Goal: Task Accomplishment & Management: Manage account settings

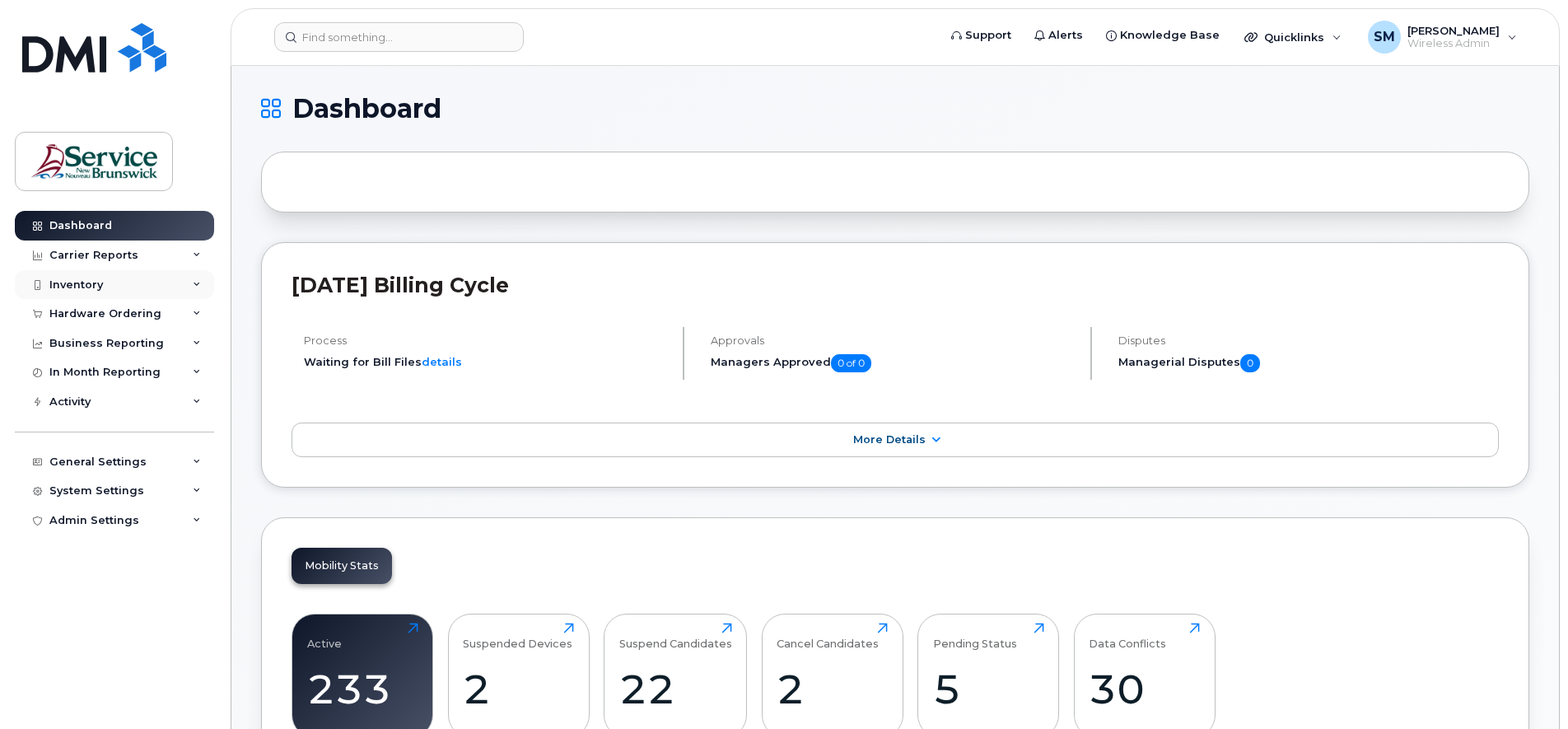
click at [193, 284] on icon at bounding box center [197, 285] width 8 height 8
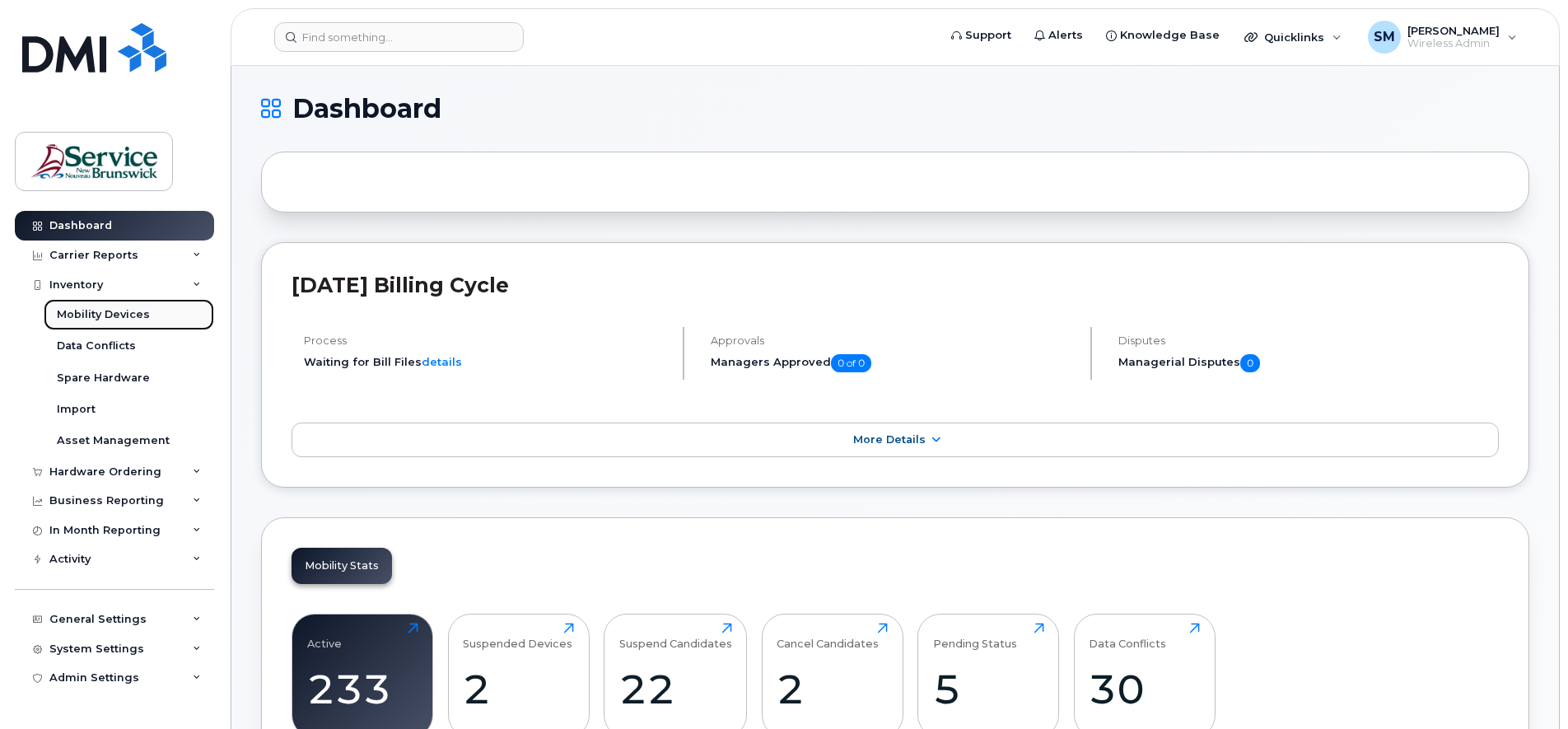
click at [122, 312] on div "Mobility Devices" at bounding box center [103, 315] width 93 height 15
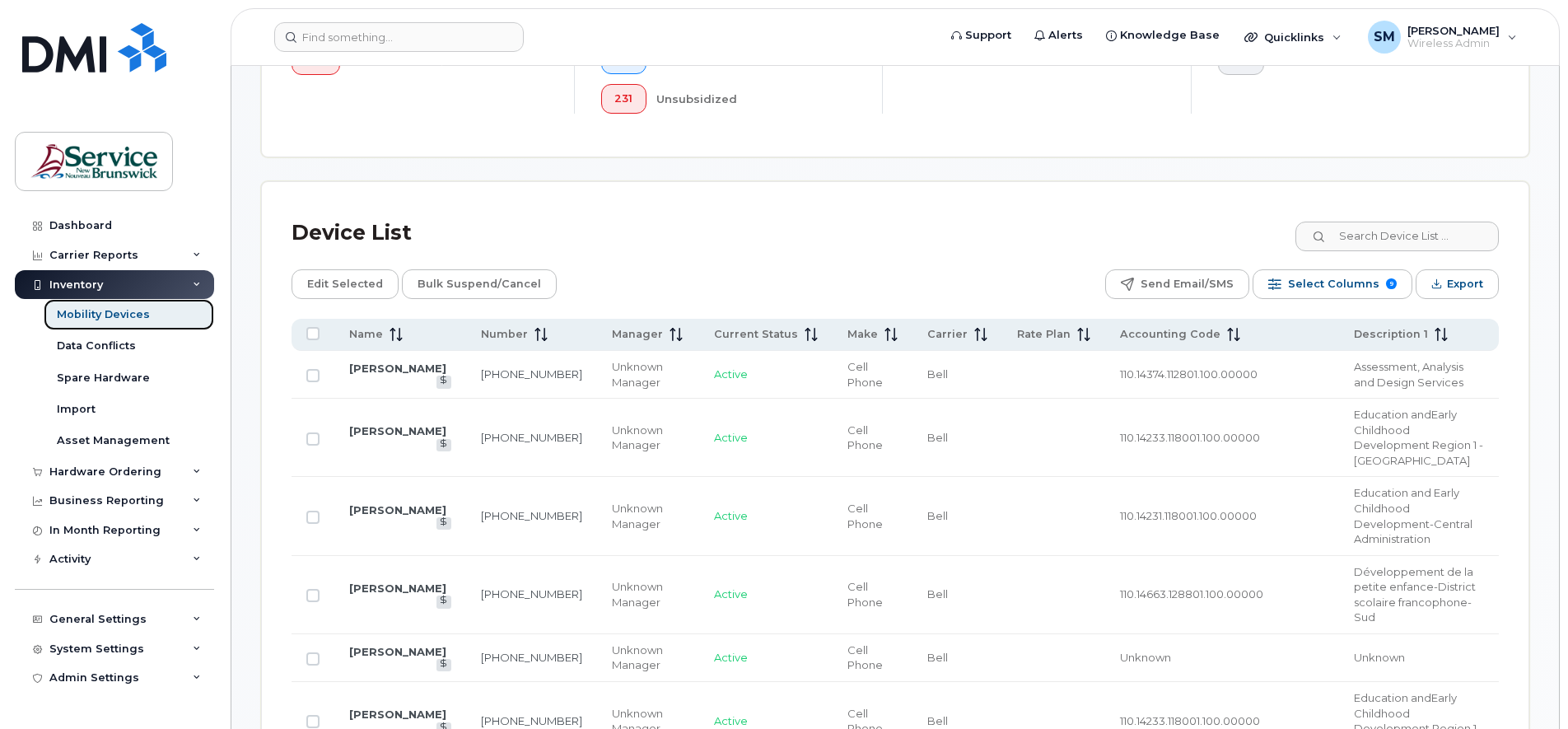
scroll to position [618, 0]
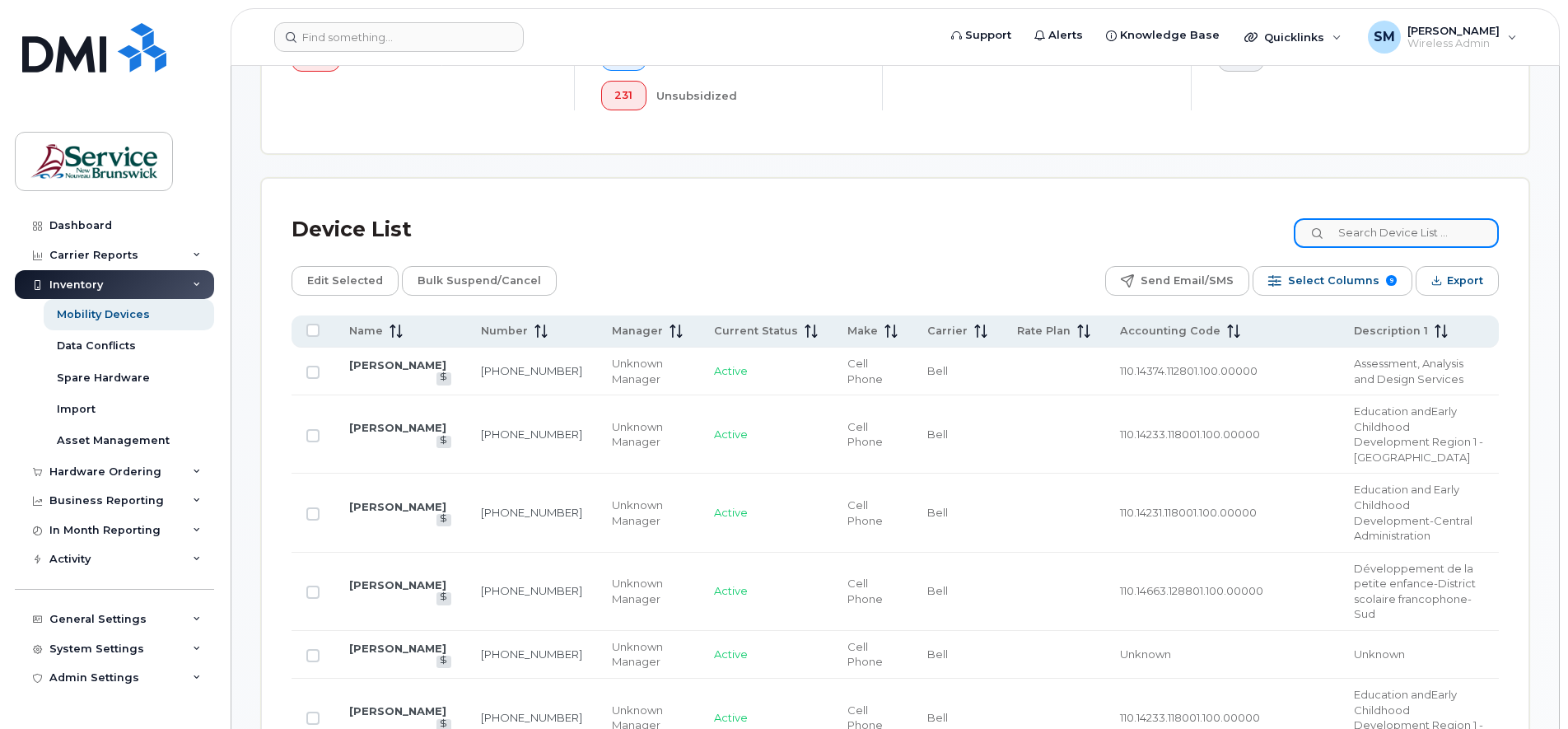
click at [1368, 237] on input at bounding box center [1396, 232] width 205 height 29
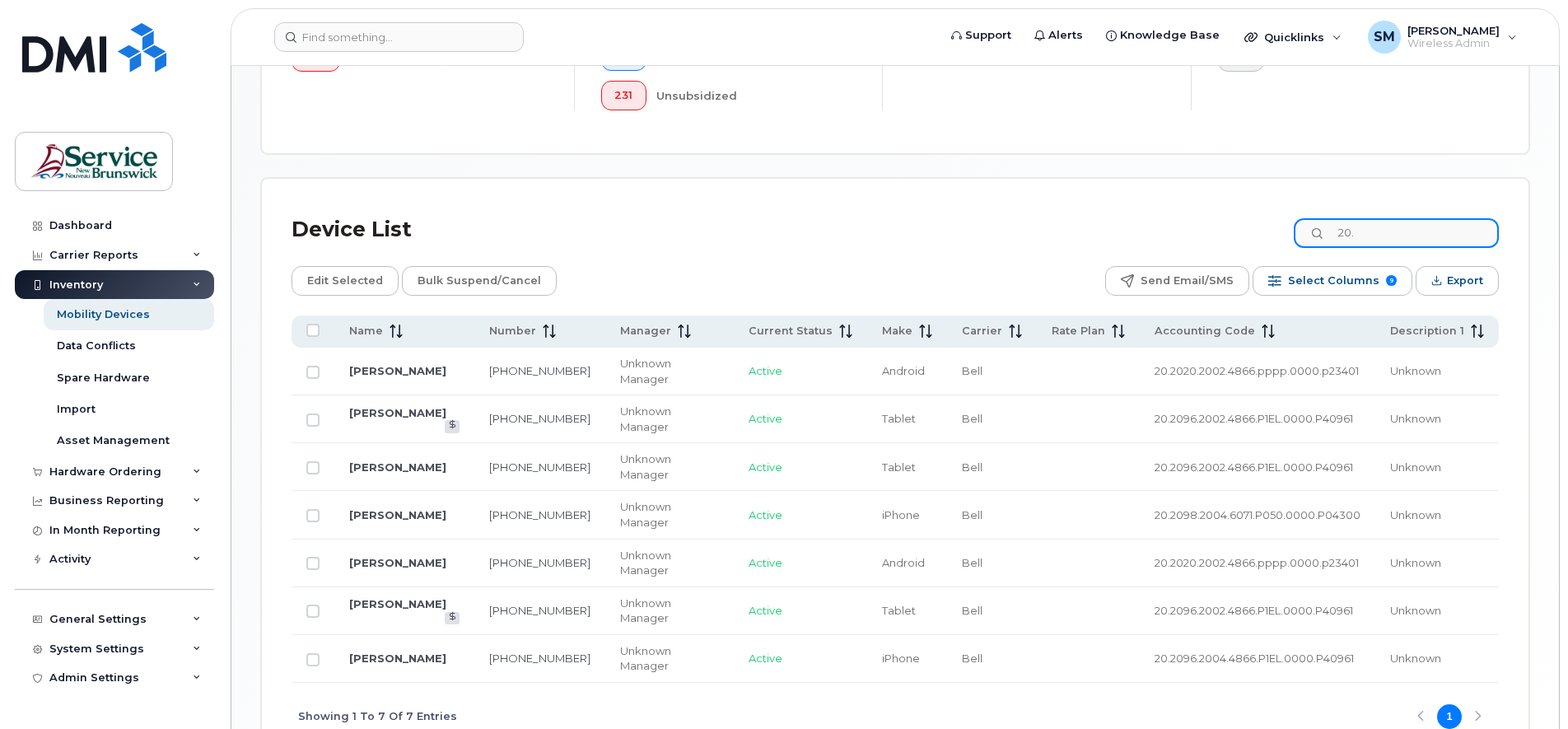
scroll to position [617, 0]
type input "20."
click at [312, 368] on input "Row Unselected" at bounding box center [313, 374] width 13 height 13
checkbox input "true"
click at [350, 286] on span "Edit Selected" at bounding box center [345, 282] width 75 height 24
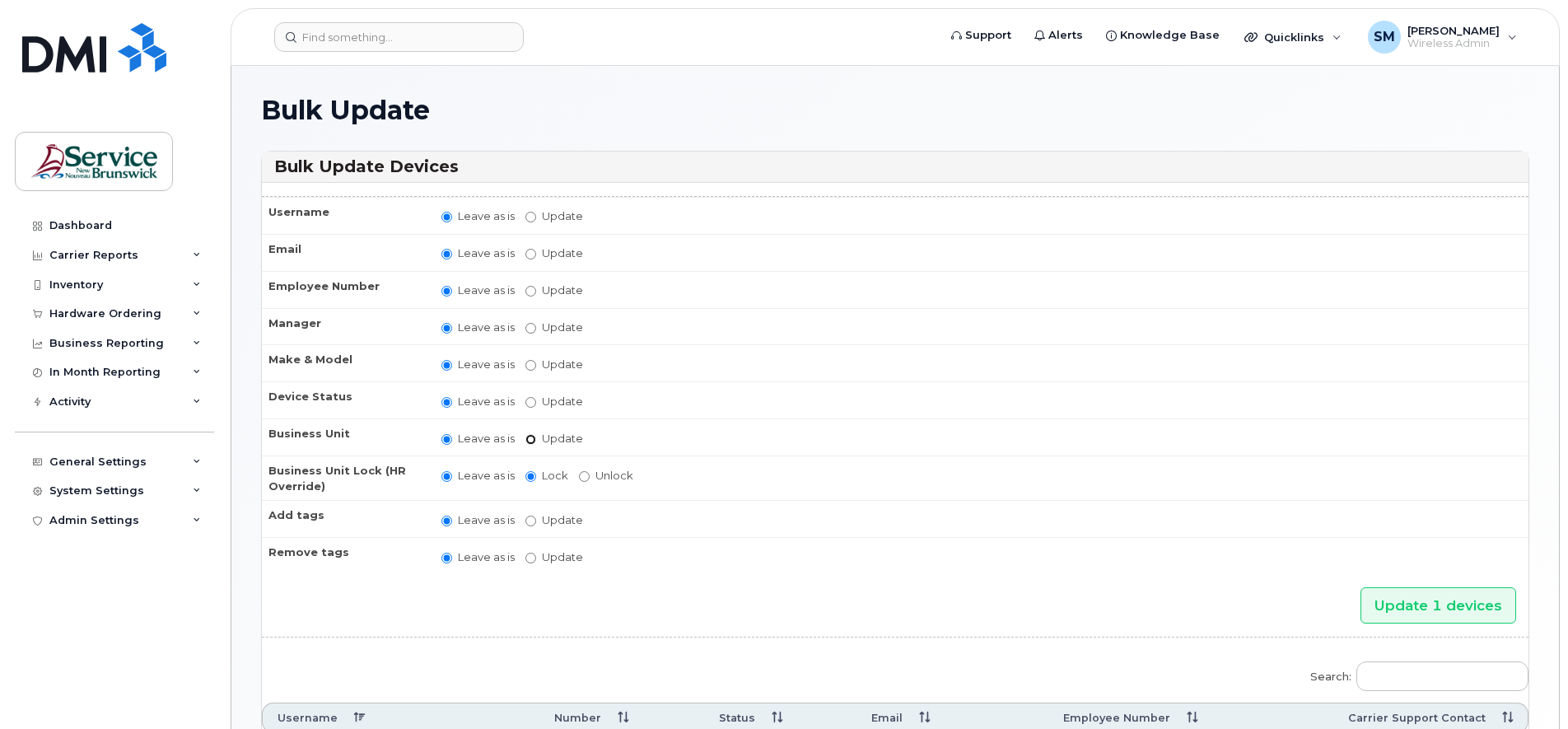
click at [532, 438] on input "Update" at bounding box center [531, 440] width 11 height 11
radio input "true"
radio input "false"
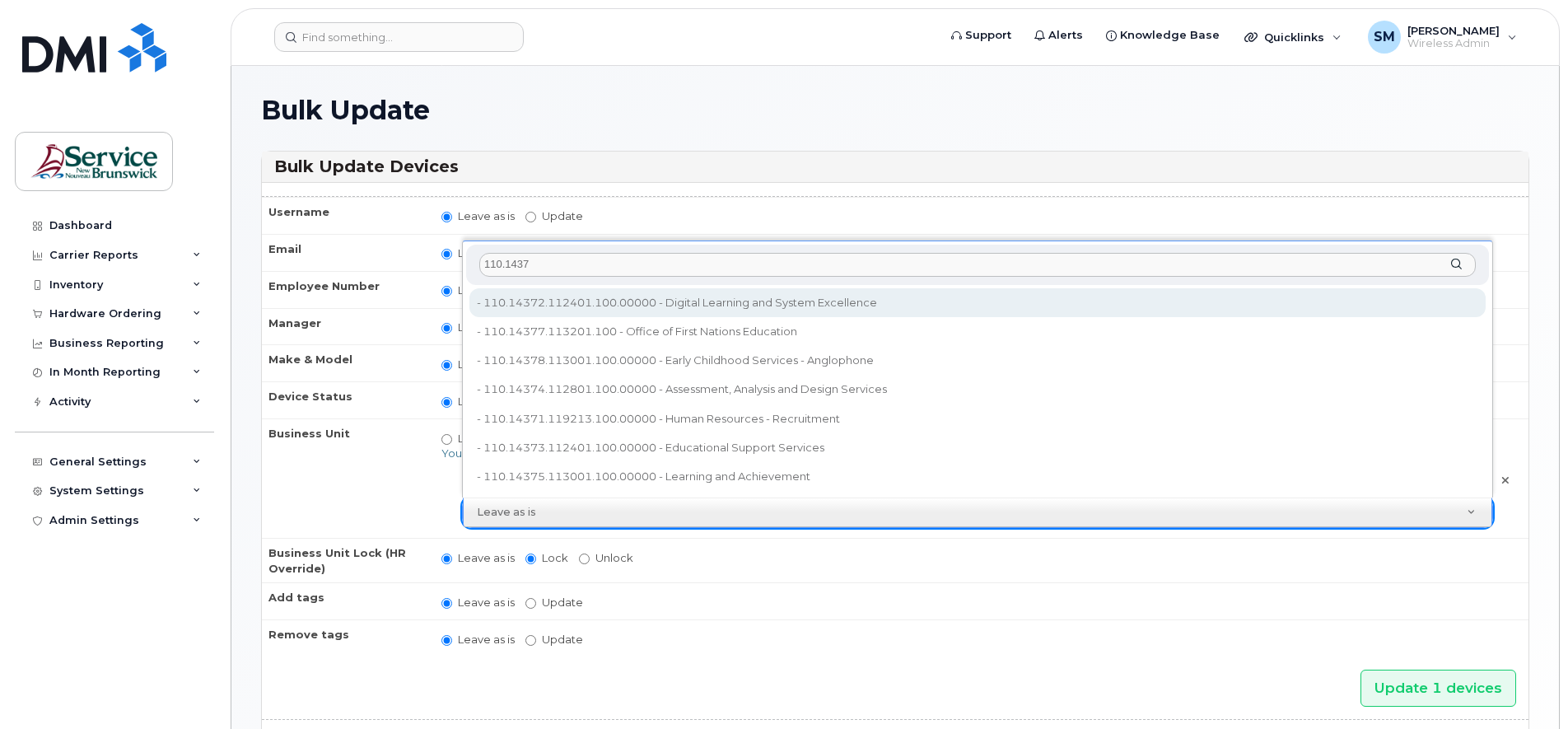
type input "110.14373"
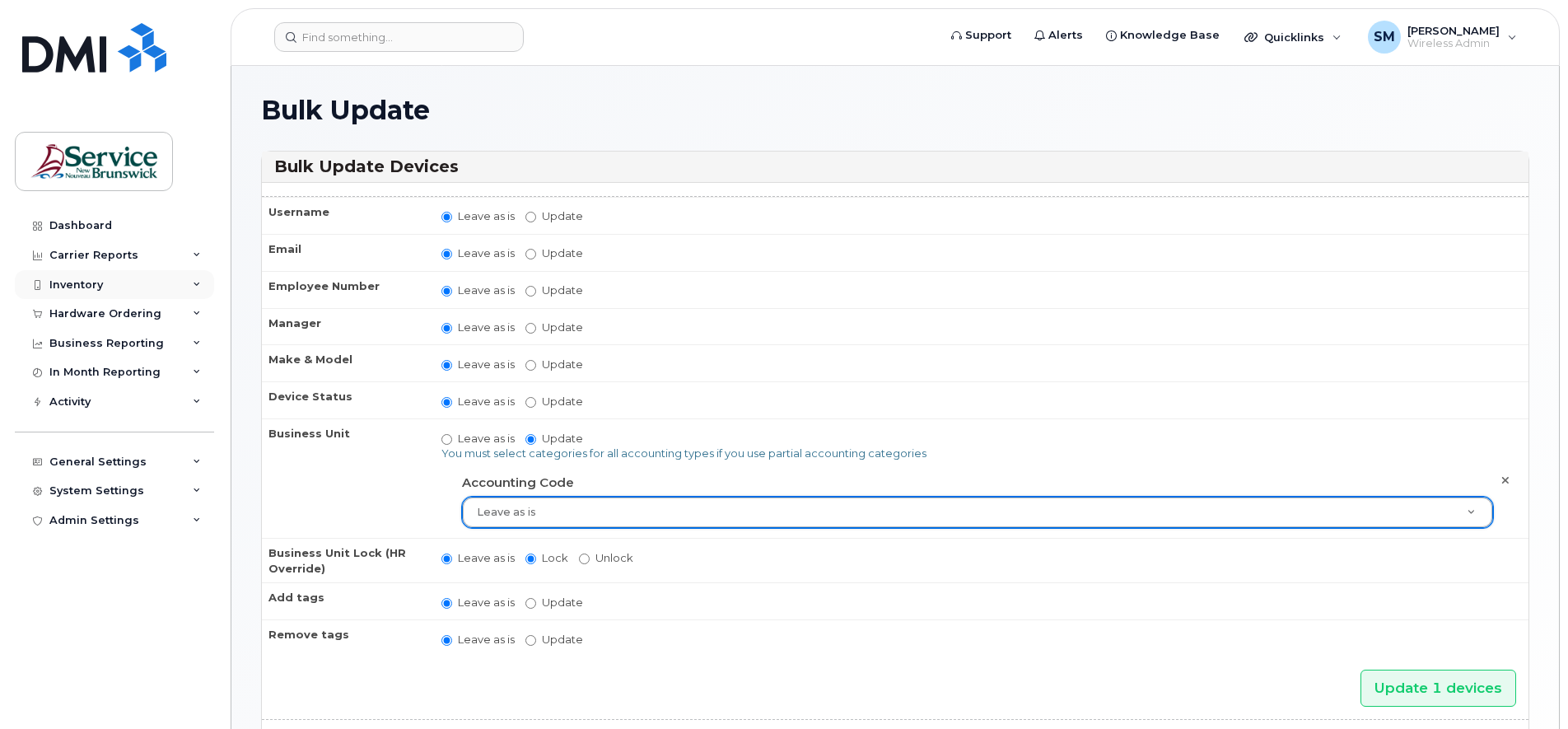
click at [191, 287] on div "Inventory" at bounding box center [115, 284] width 200 height 29
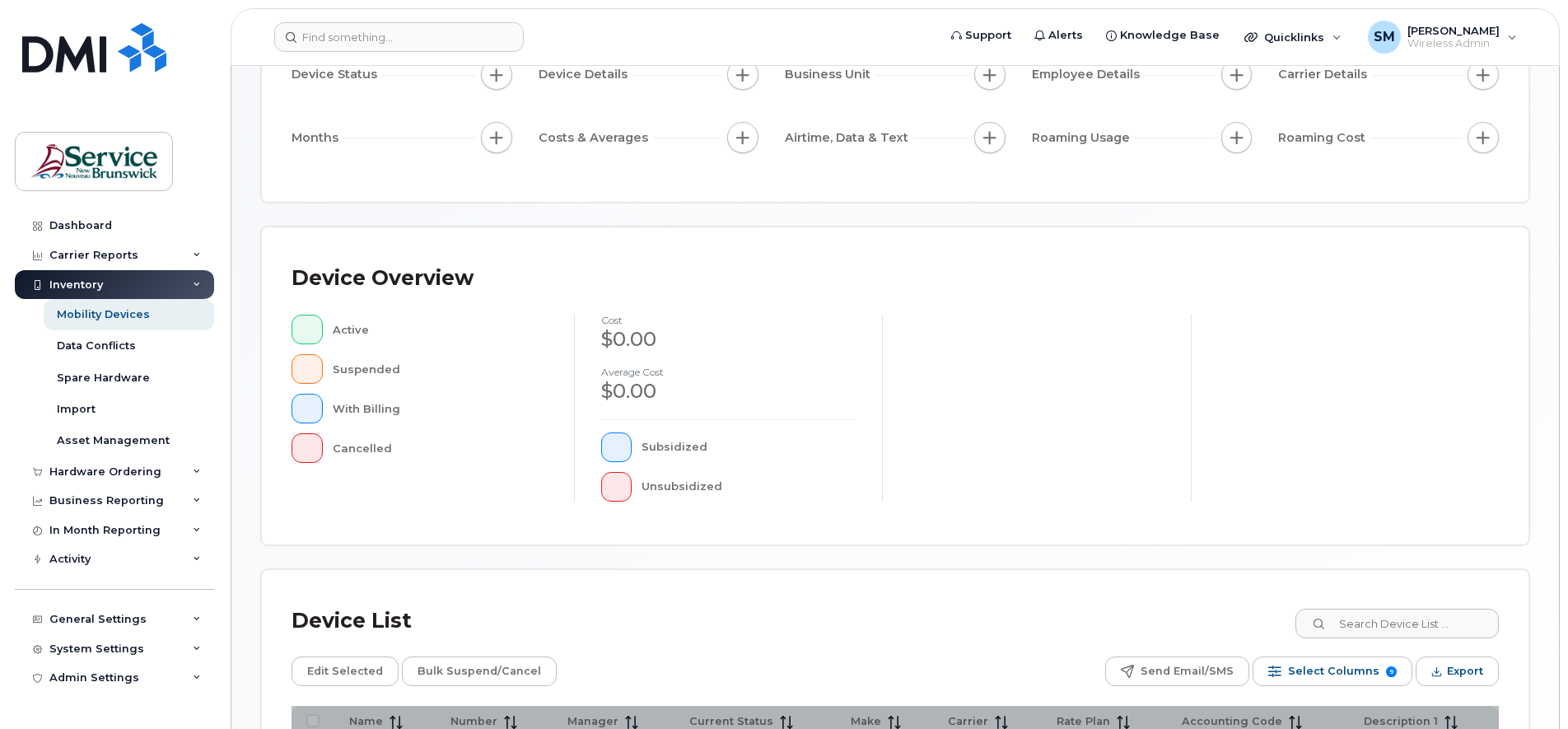
scroll to position [404, 0]
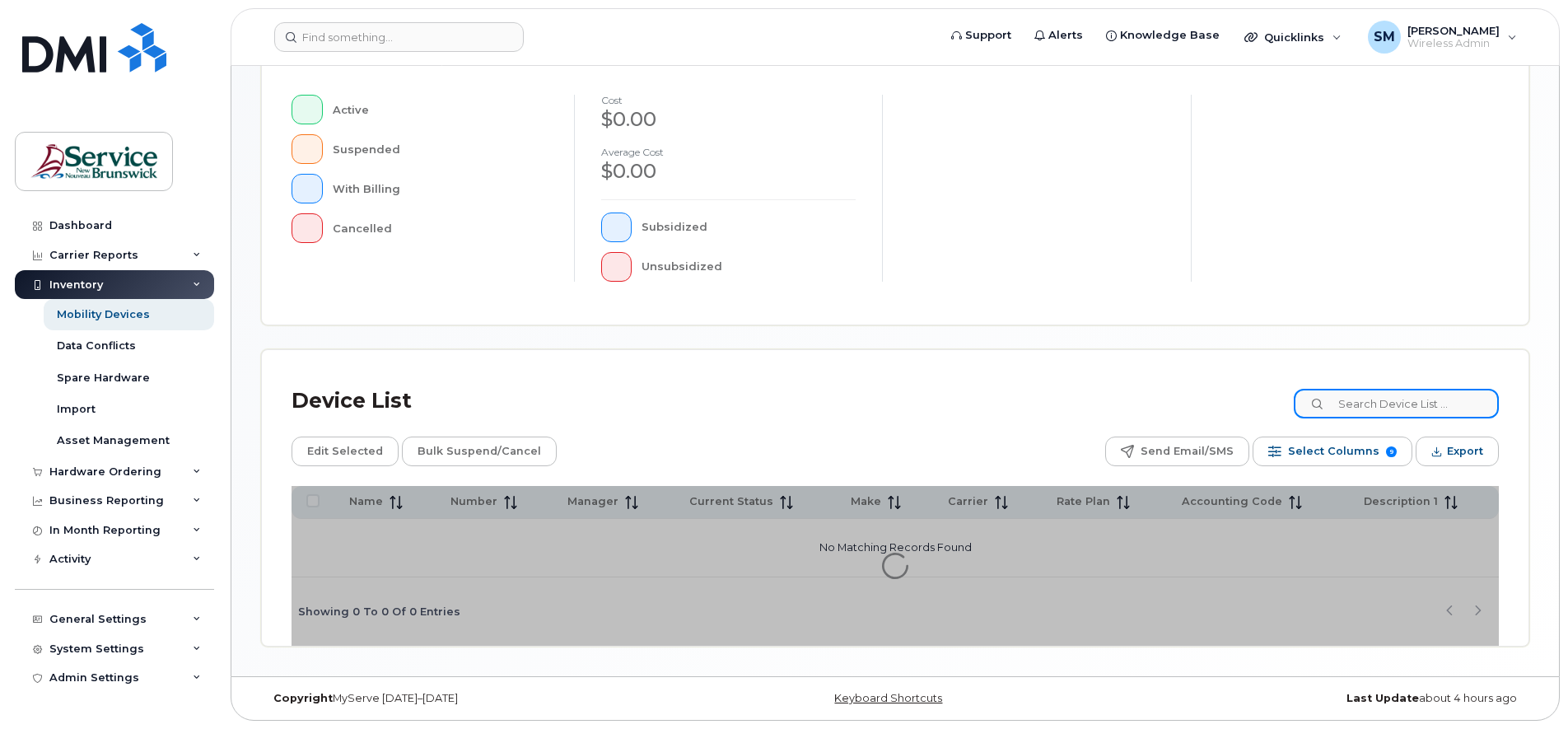
click at [1378, 404] on input at bounding box center [1396, 404] width 205 height 29
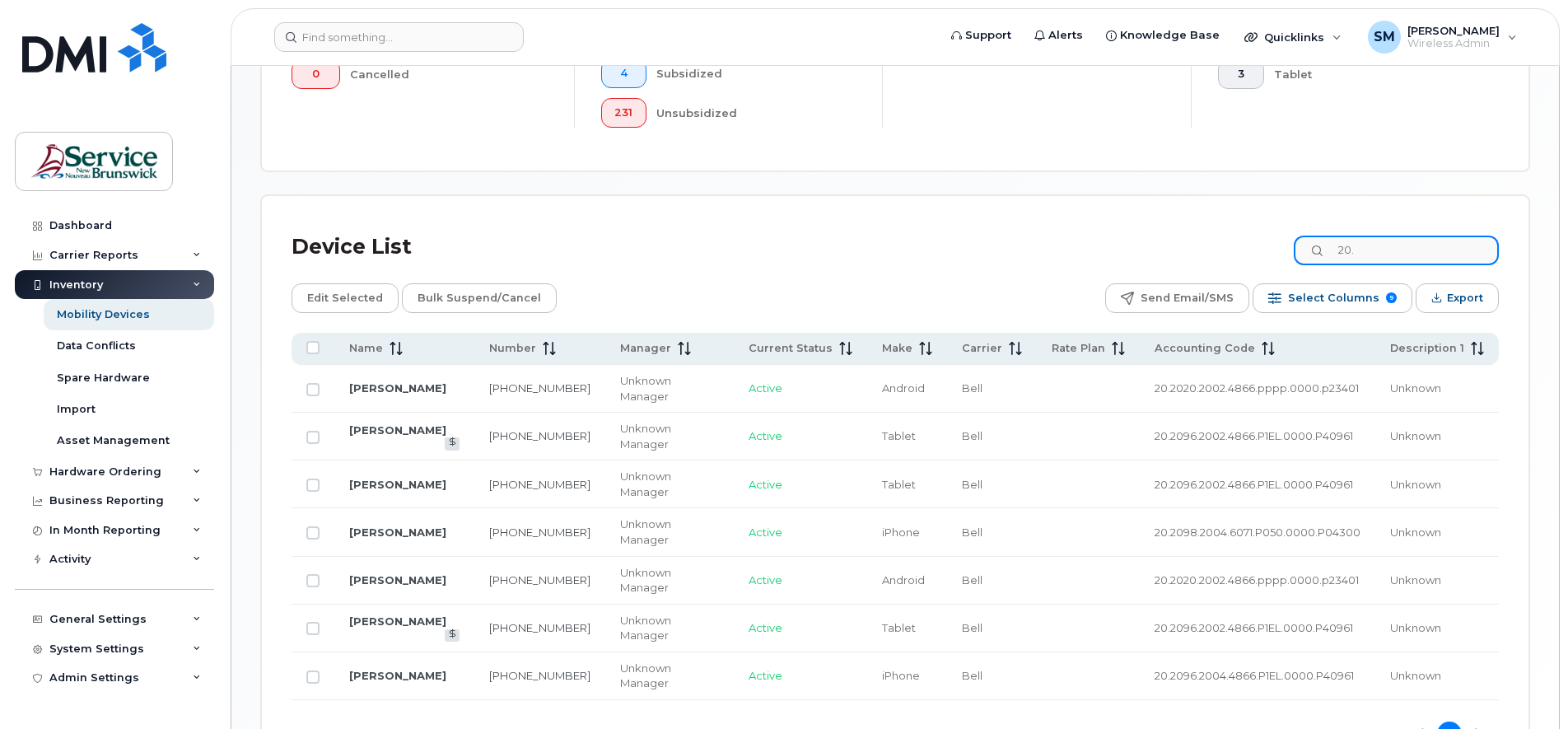
scroll to position [617, 0]
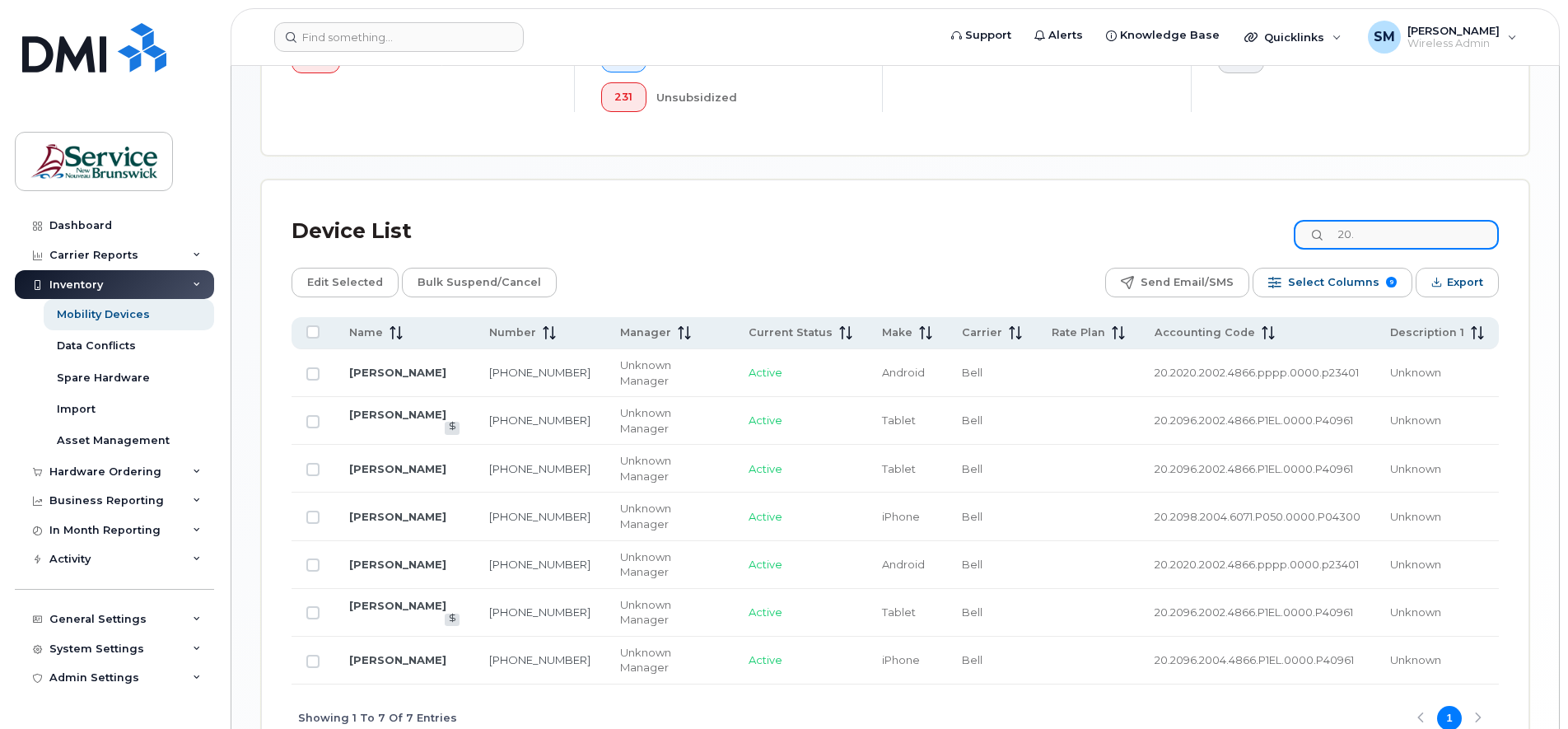
type input "20."
click at [1052, 685] on div "Showing 1 To 7 Of 7 Entries 1" at bounding box center [896, 719] width 1207 height 69
click at [314, 415] on input "Row Unselected" at bounding box center [313, 422] width 13 height 13
checkbox input "true"
click at [313, 463] on input "Row Unselected" at bounding box center [313, 470] width 13 height 13
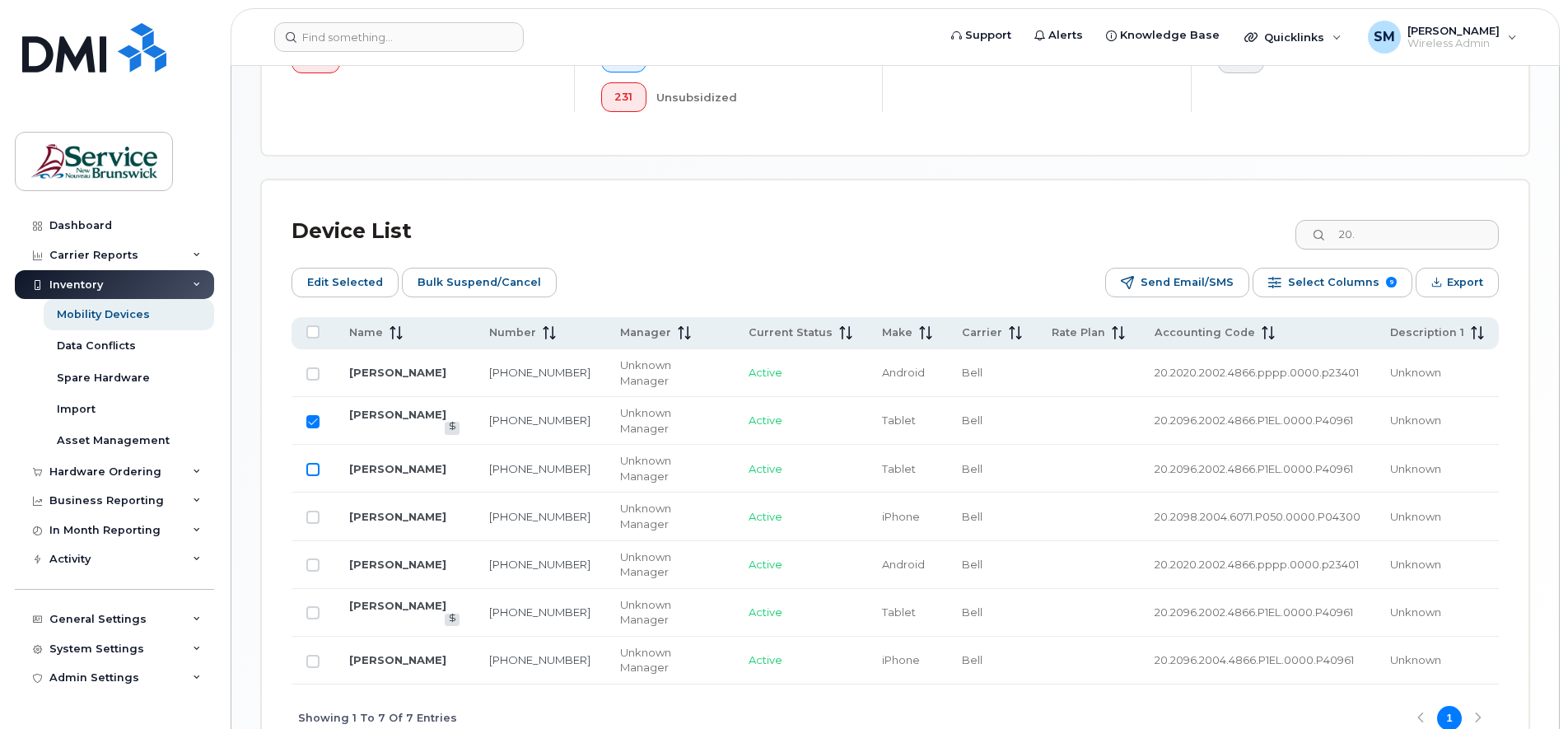
checkbox input "true"
click at [313, 607] on input "Row Unselected" at bounding box center [313, 613] width 13 height 13
checkbox input "true"
click at [313, 655] on input "Row Unselected" at bounding box center [313, 662] width 13 height 13
checkbox input "true"
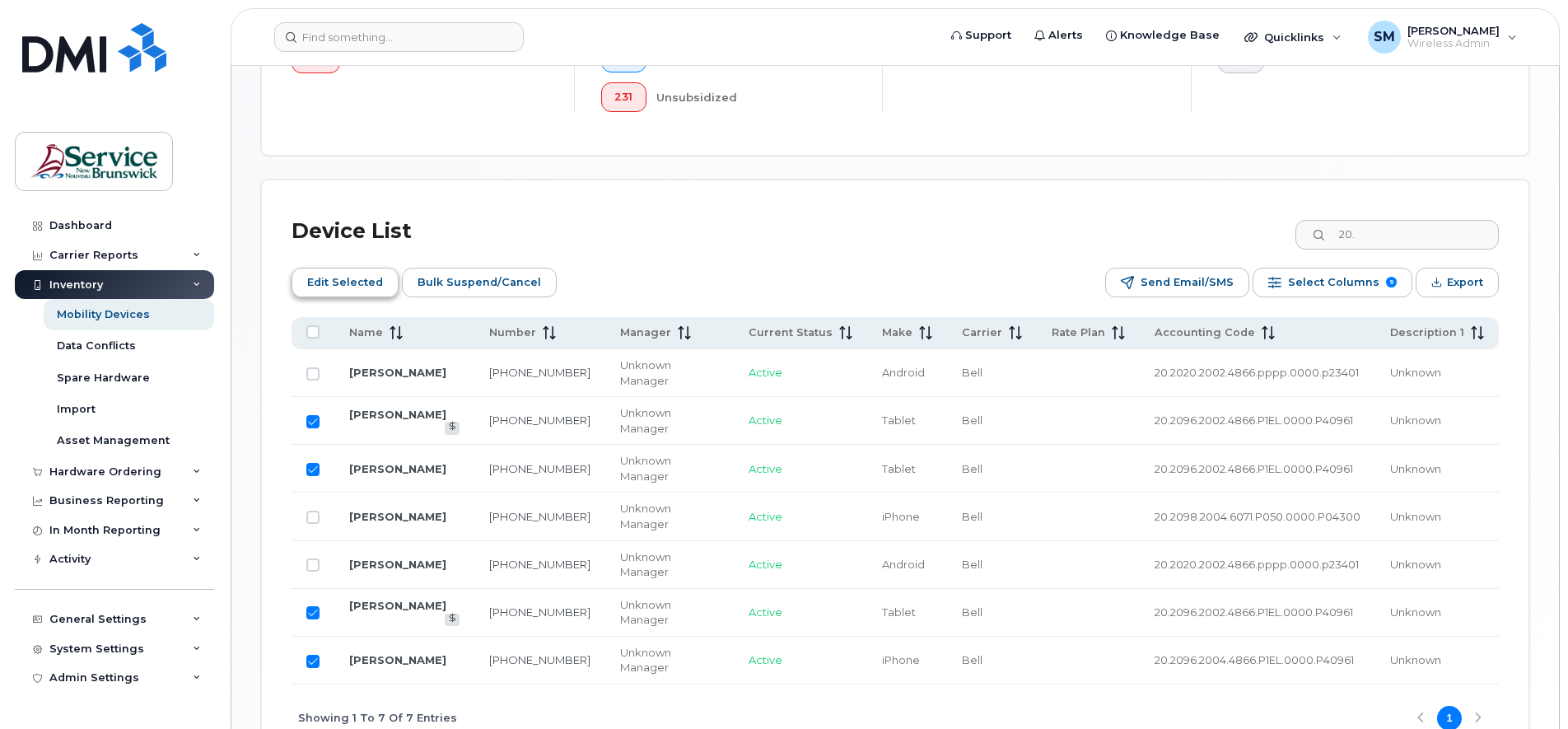
click at [342, 284] on span "Edit Selected" at bounding box center [345, 282] width 75 height 24
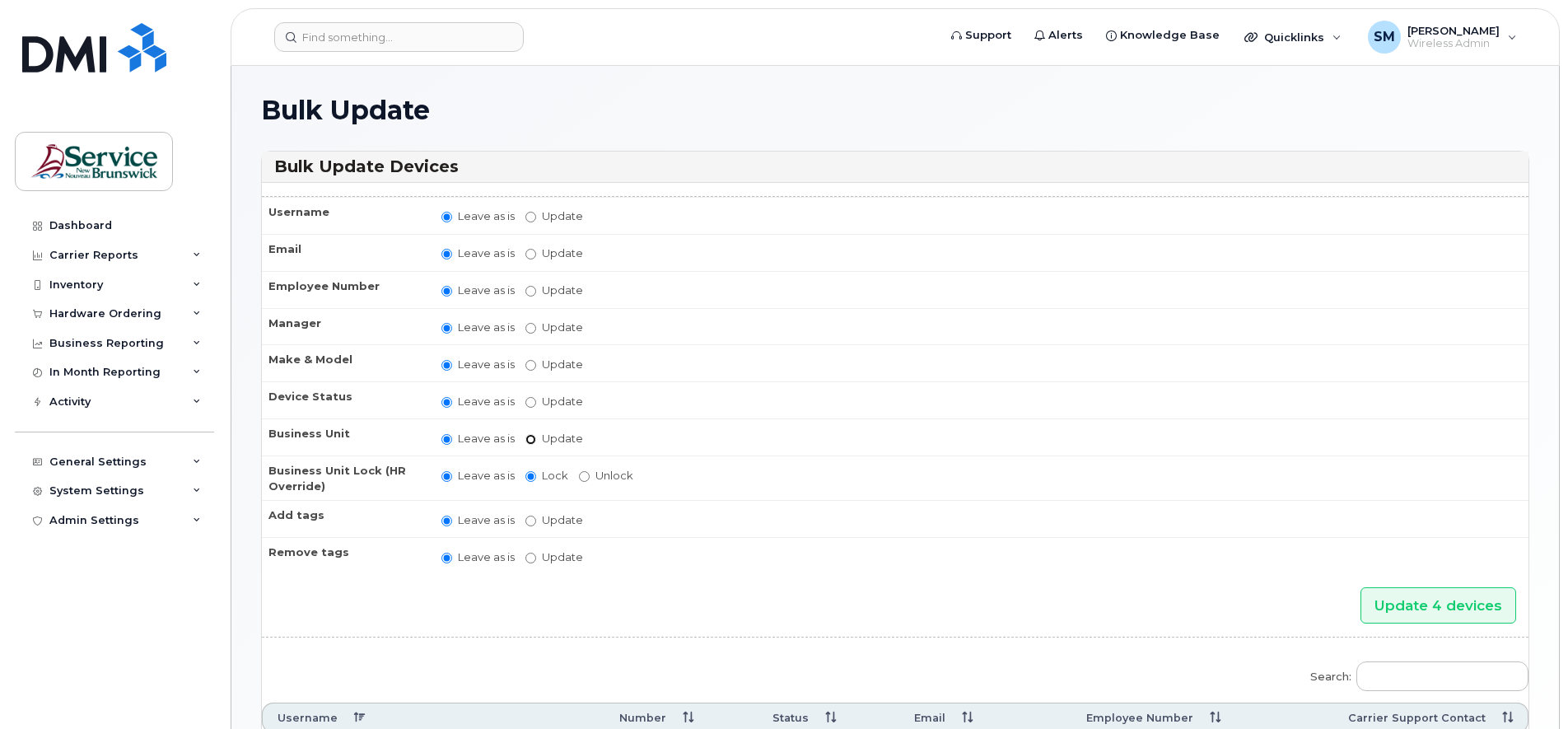
click at [527, 436] on input "Update" at bounding box center [531, 440] width 11 height 11
radio input "true"
radio input "false"
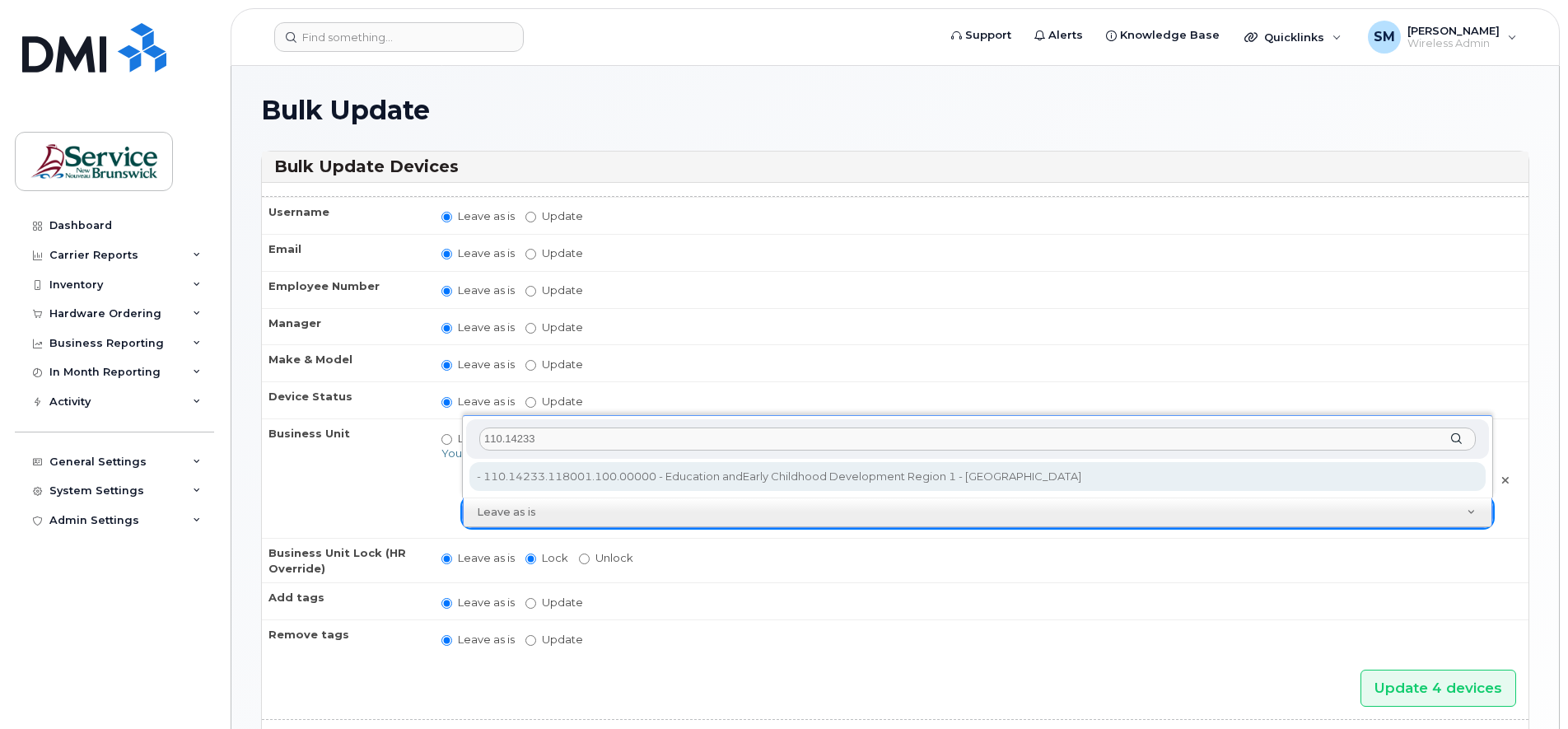
type input "110.14233"
type input "36040170"
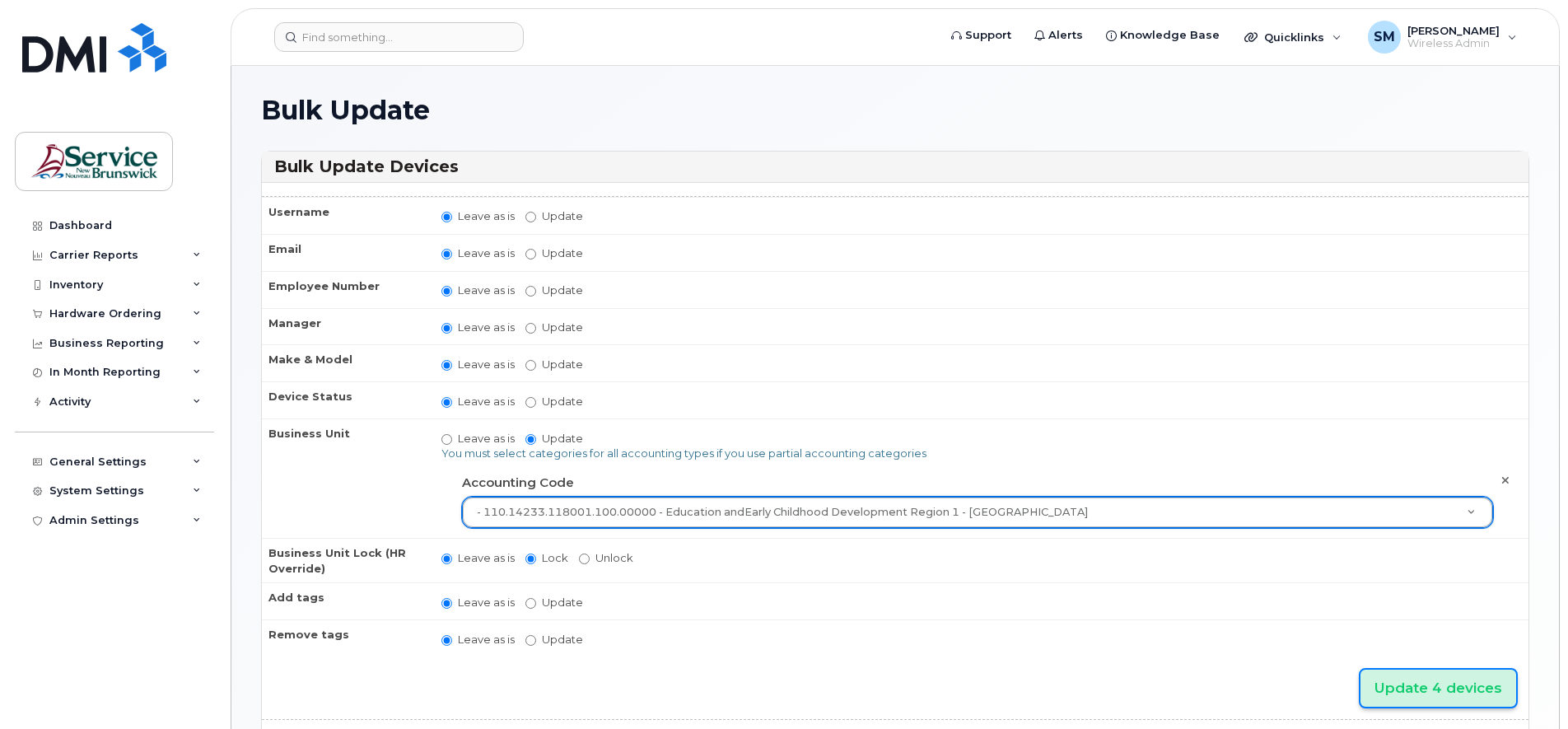
click at [1426, 685] on input "Update 4 devices" at bounding box center [1438, 688] width 156 height 37
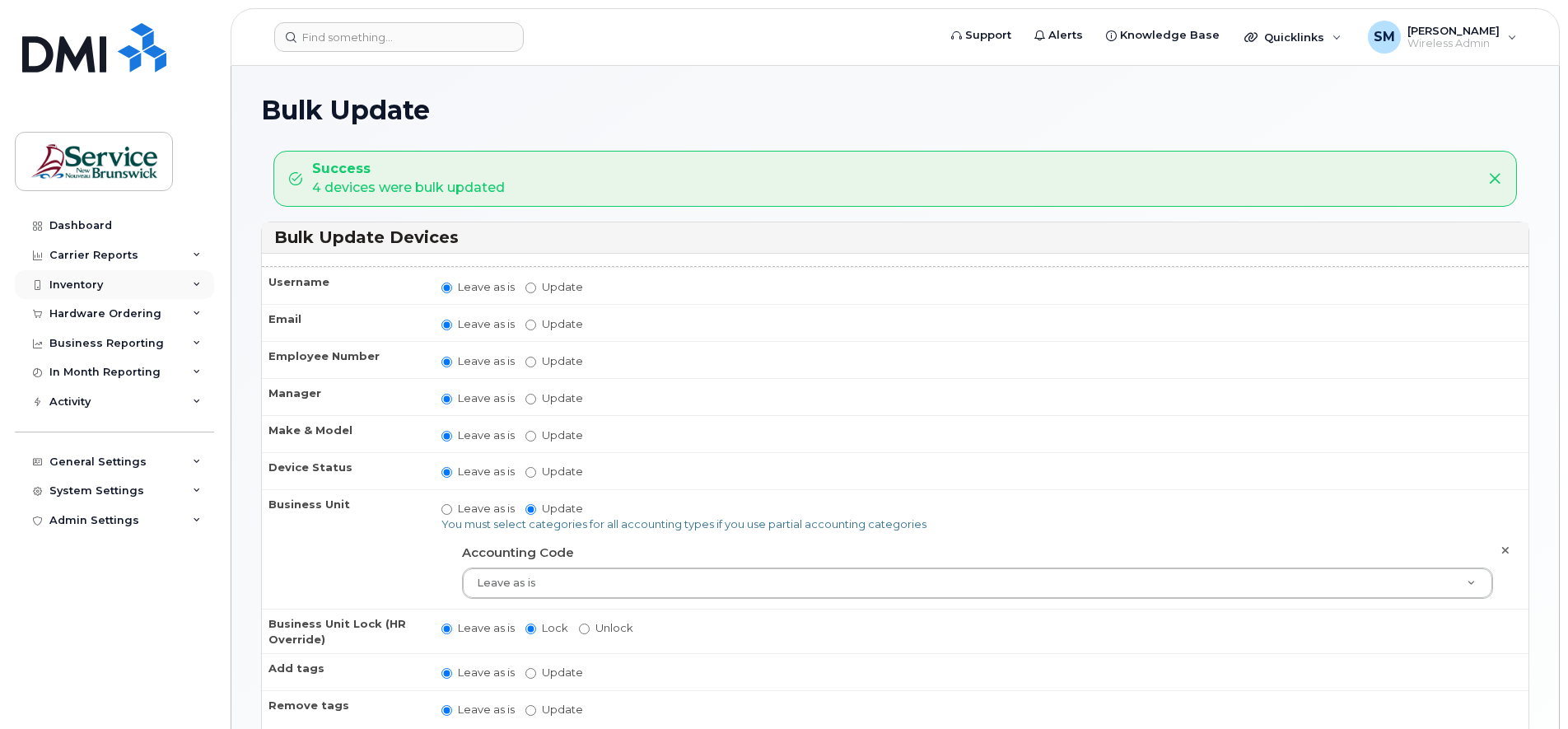
click at [201, 289] on div "Inventory" at bounding box center [115, 284] width 200 height 29
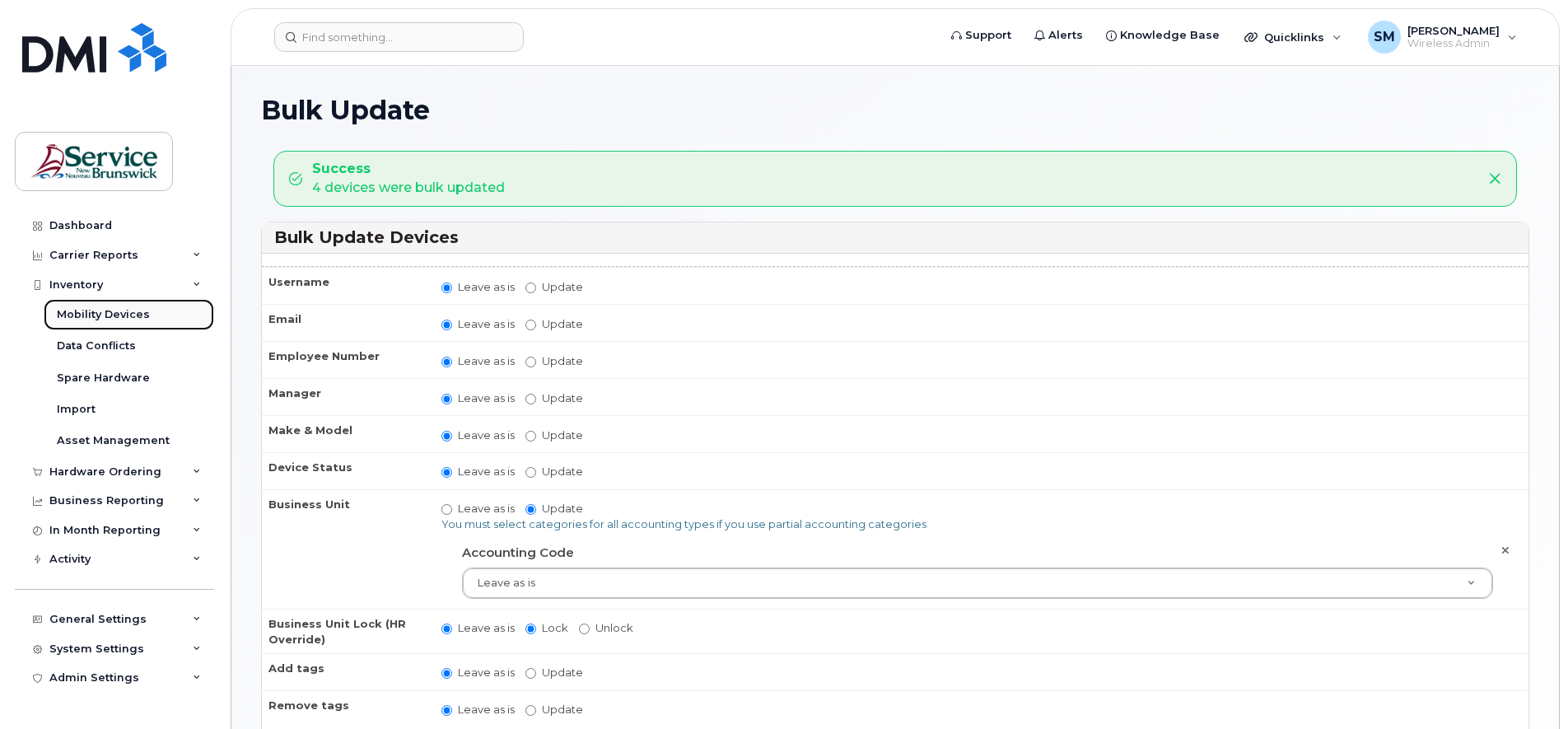
click at [123, 316] on div "Mobility Devices" at bounding box center [103, 315] width 93 height 15
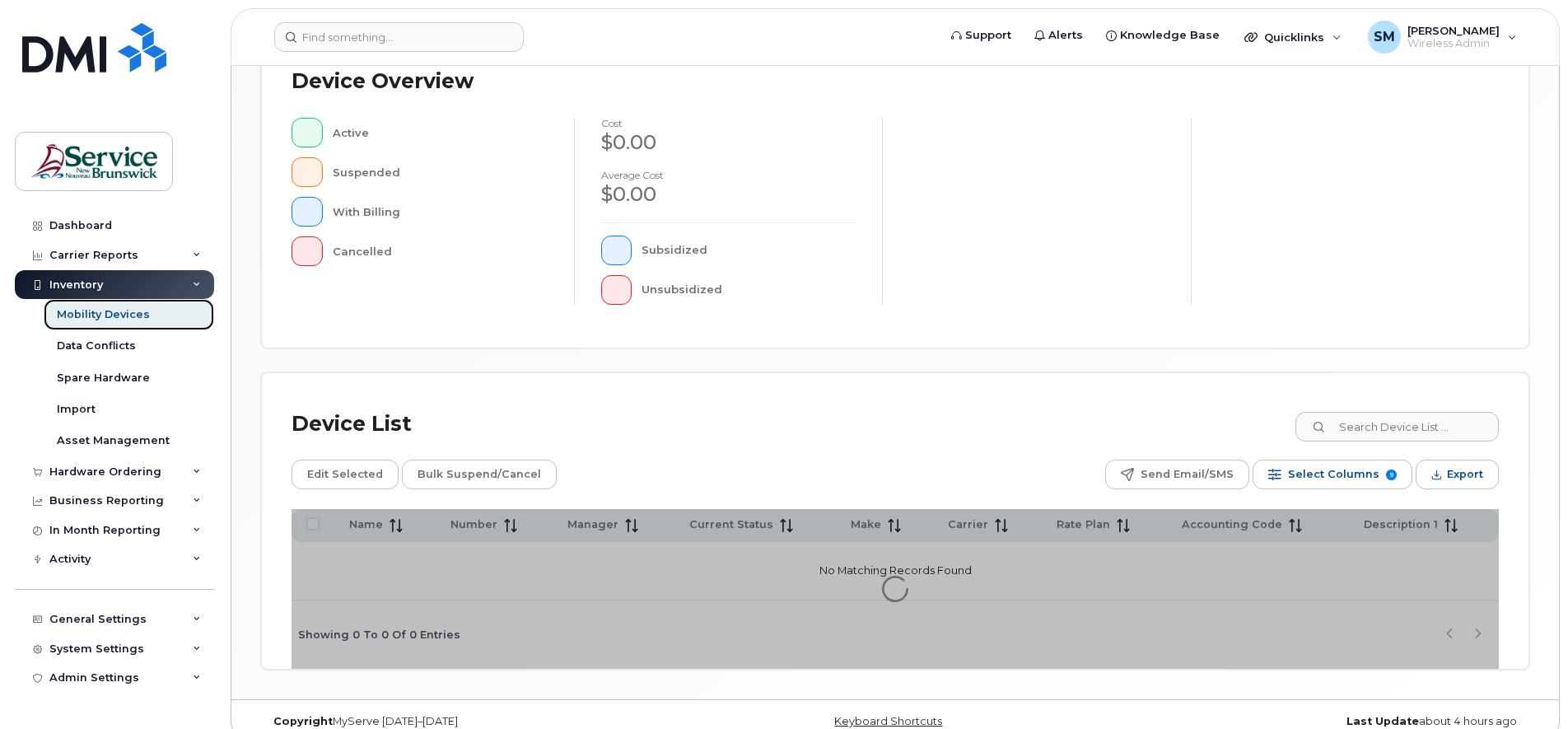
scroll to position [404, 0]
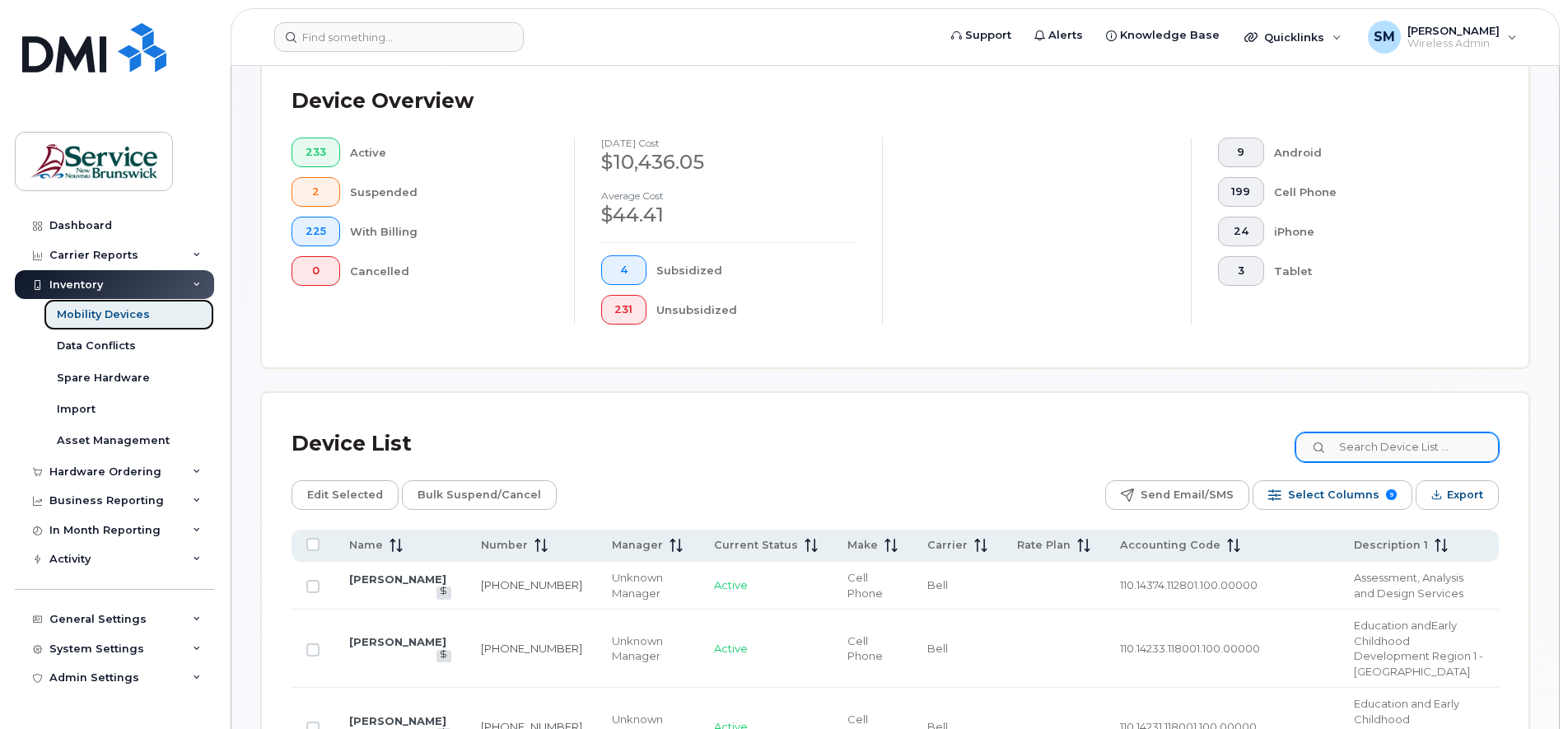
scroll to position [446, 0]
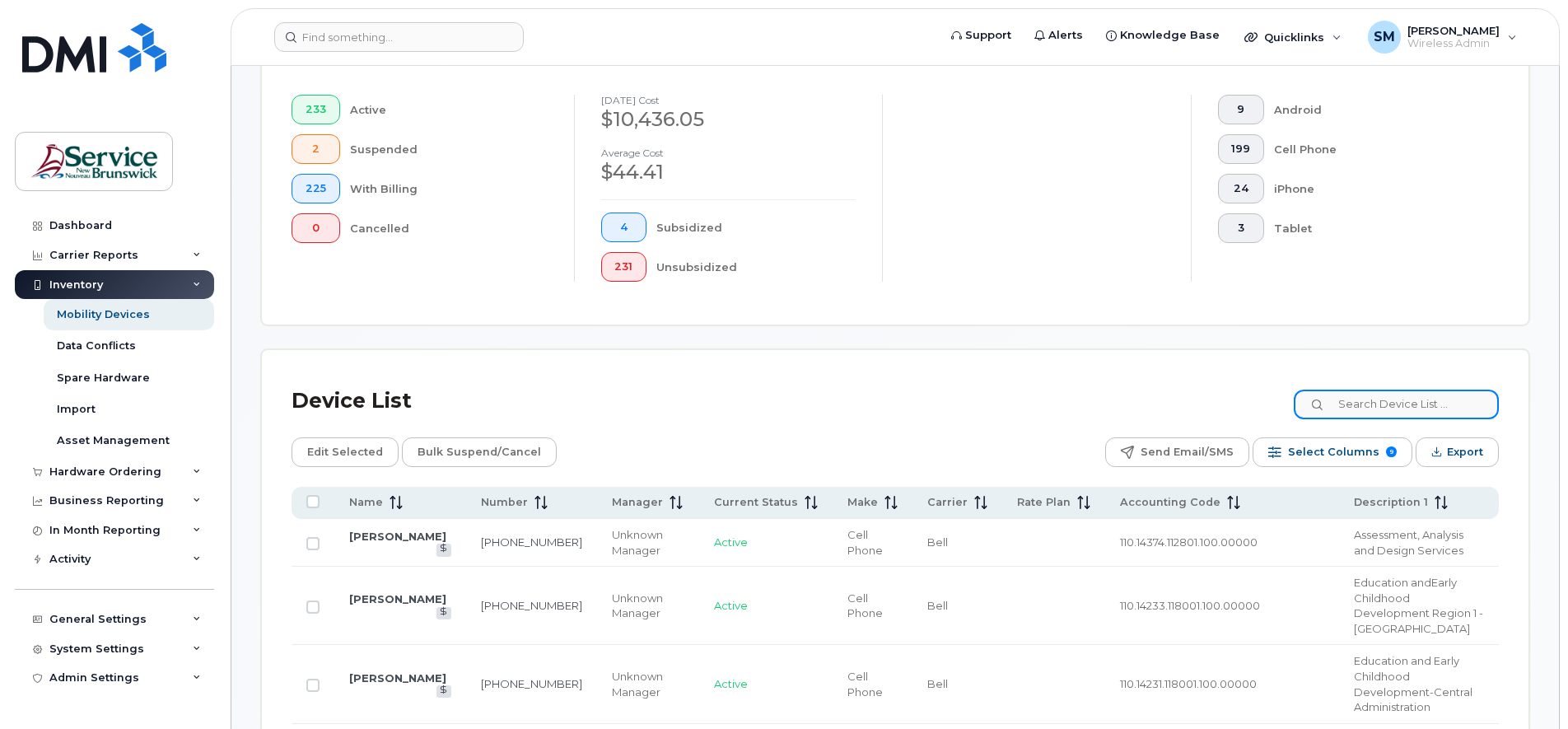
click at [1371, 405] on input at bounding box center [1396, 404] width 205 height 29
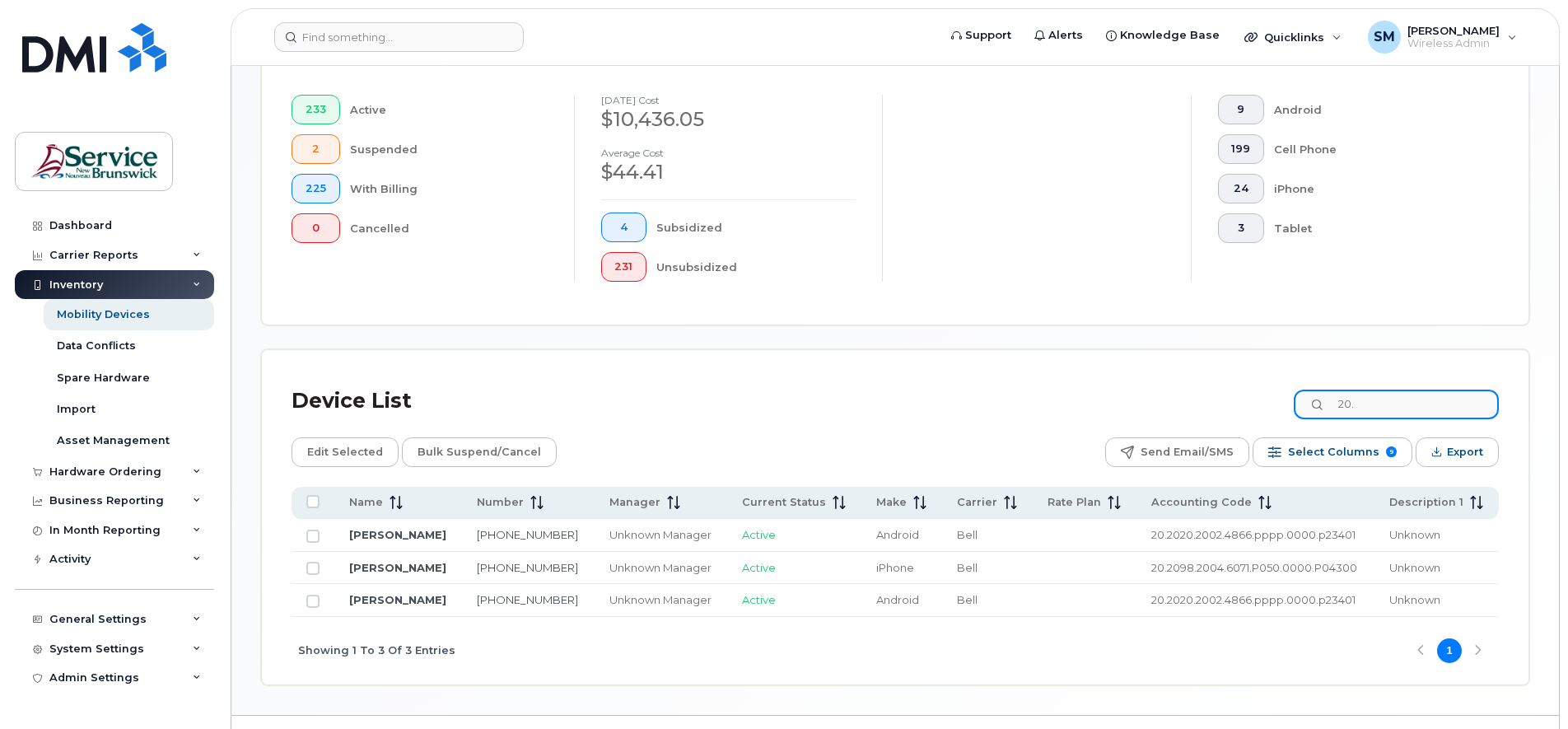
type input "20."
click at [316, 537] on input "Row Unselected" at bounding box center [313, 536] width 13 height 13
checkbox input "true"
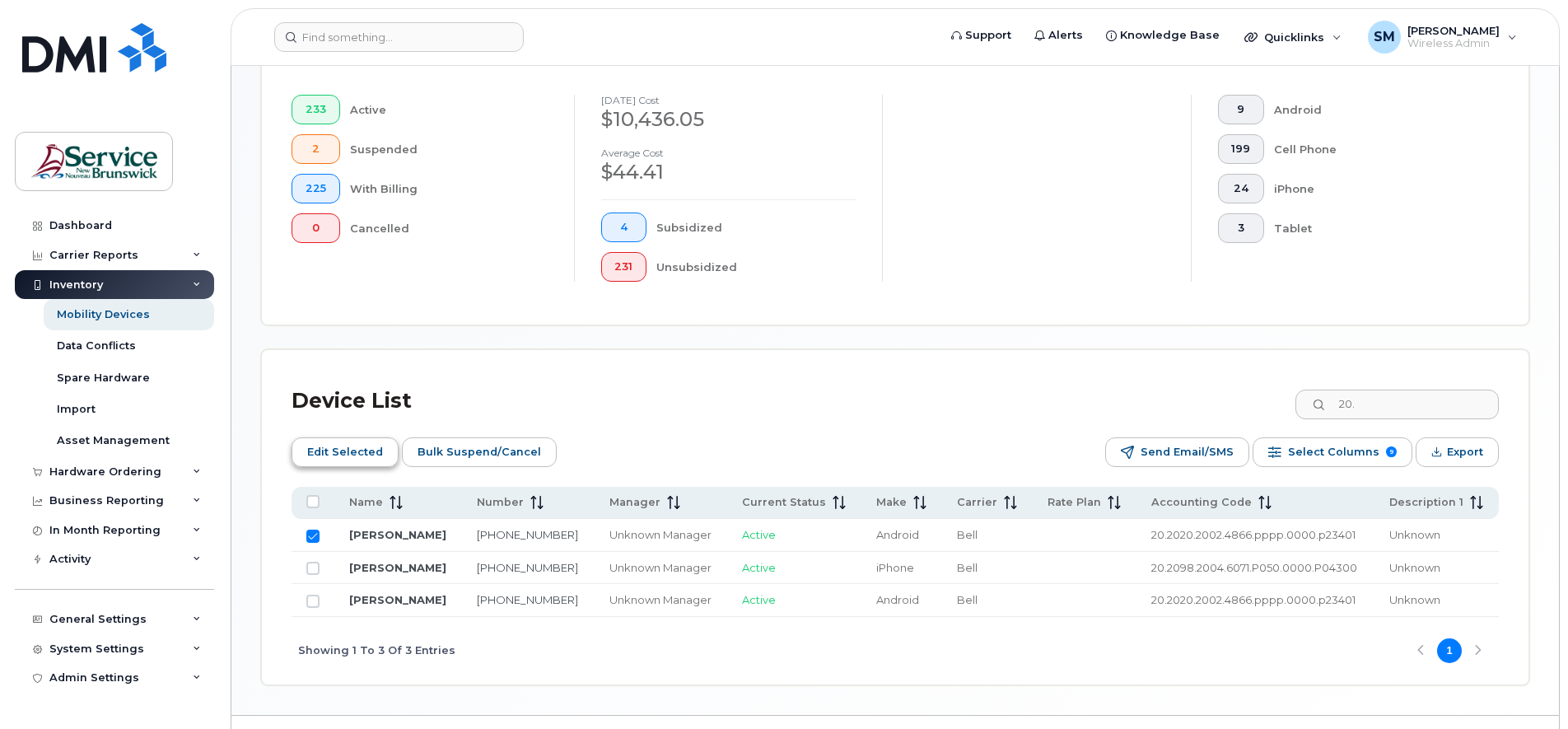
click at [348, 453] on span "Edit Selected" at bounding box center [345, 451] width 75 height 24
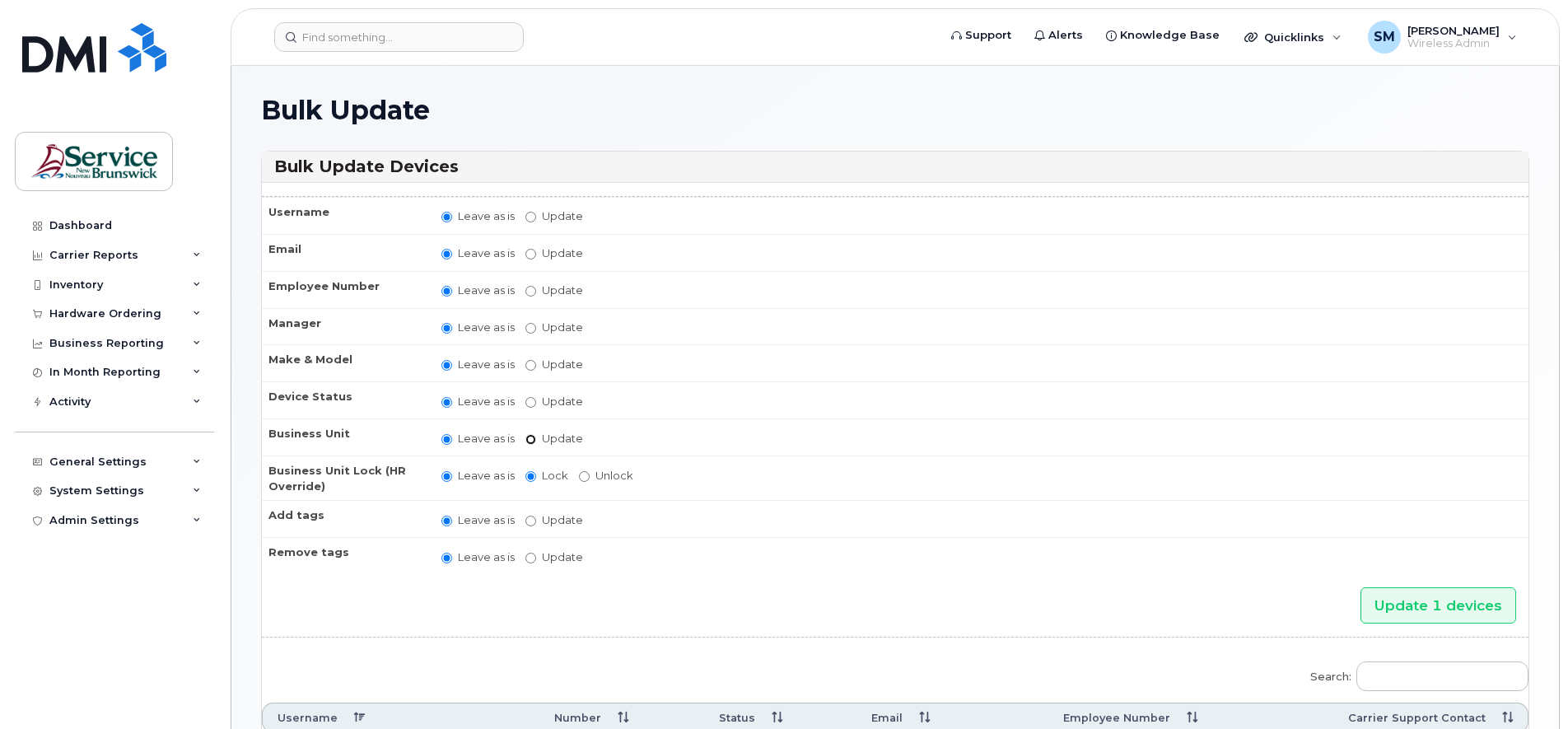
click at [531, 439] on input "Update" at bounding box center [531, 440] width 11 height 11
radio input "true"
radio input "false"
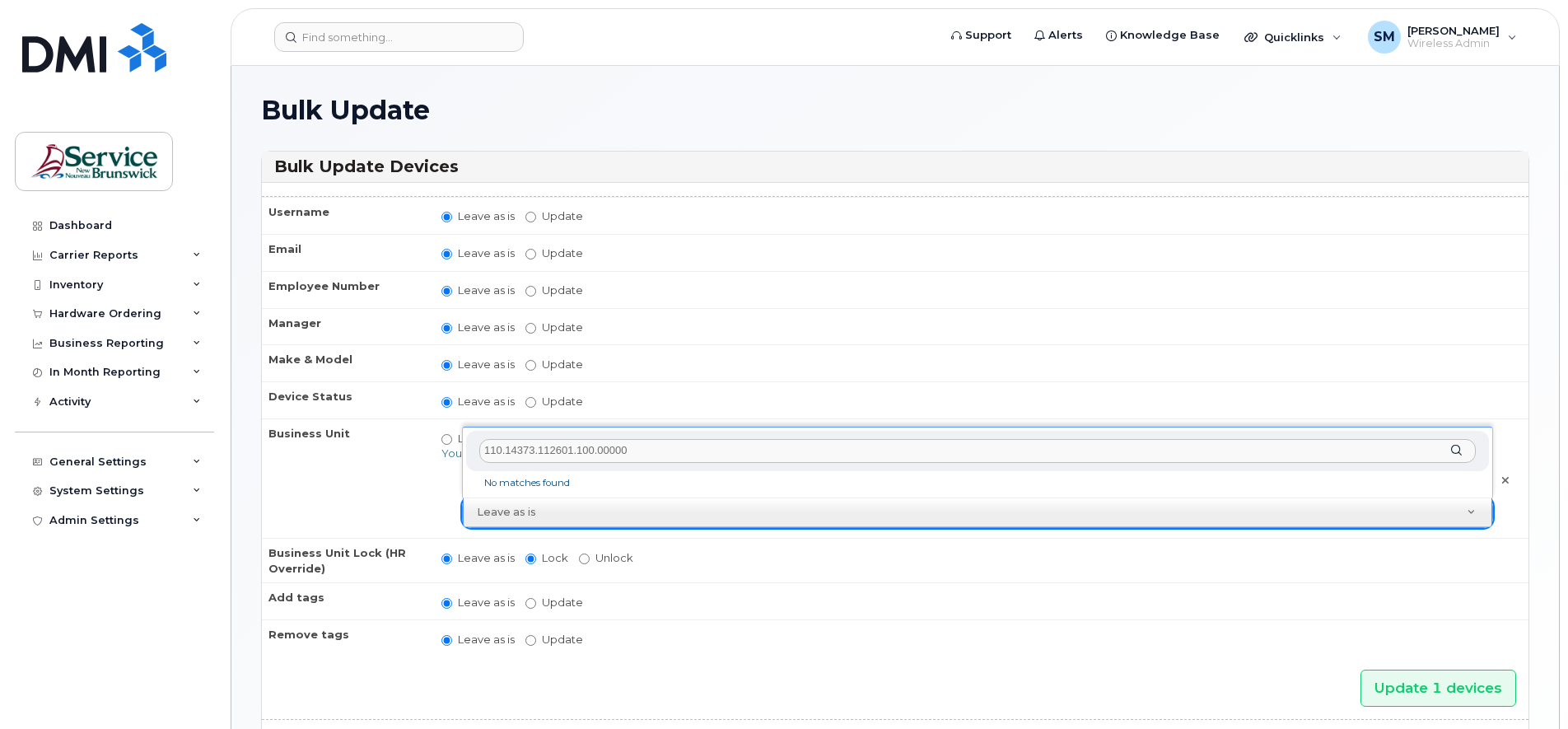
type input "110.14373.112601.100.00000"
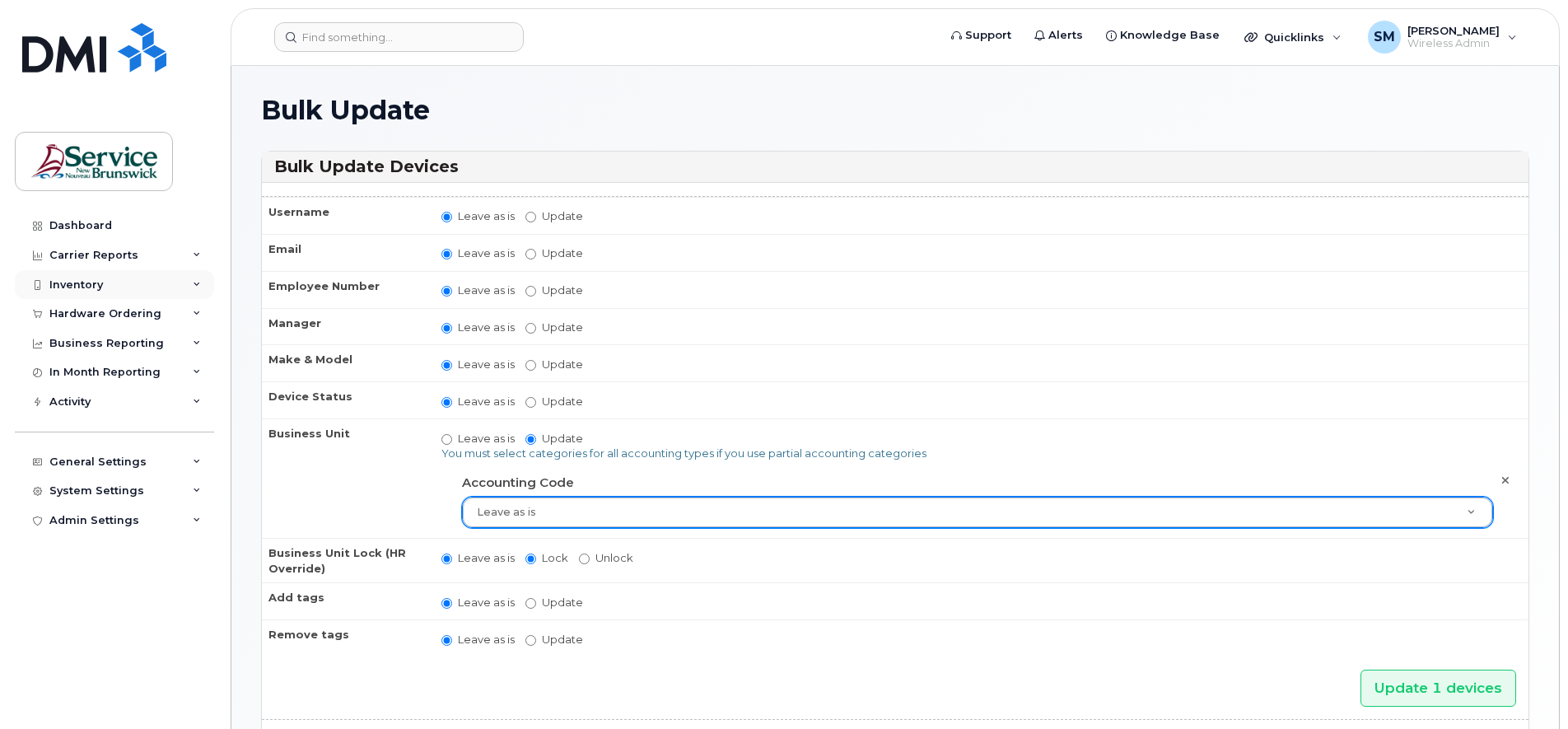
click at [200, 282] on icon at bounding box center [197, 285] width 8 height 8
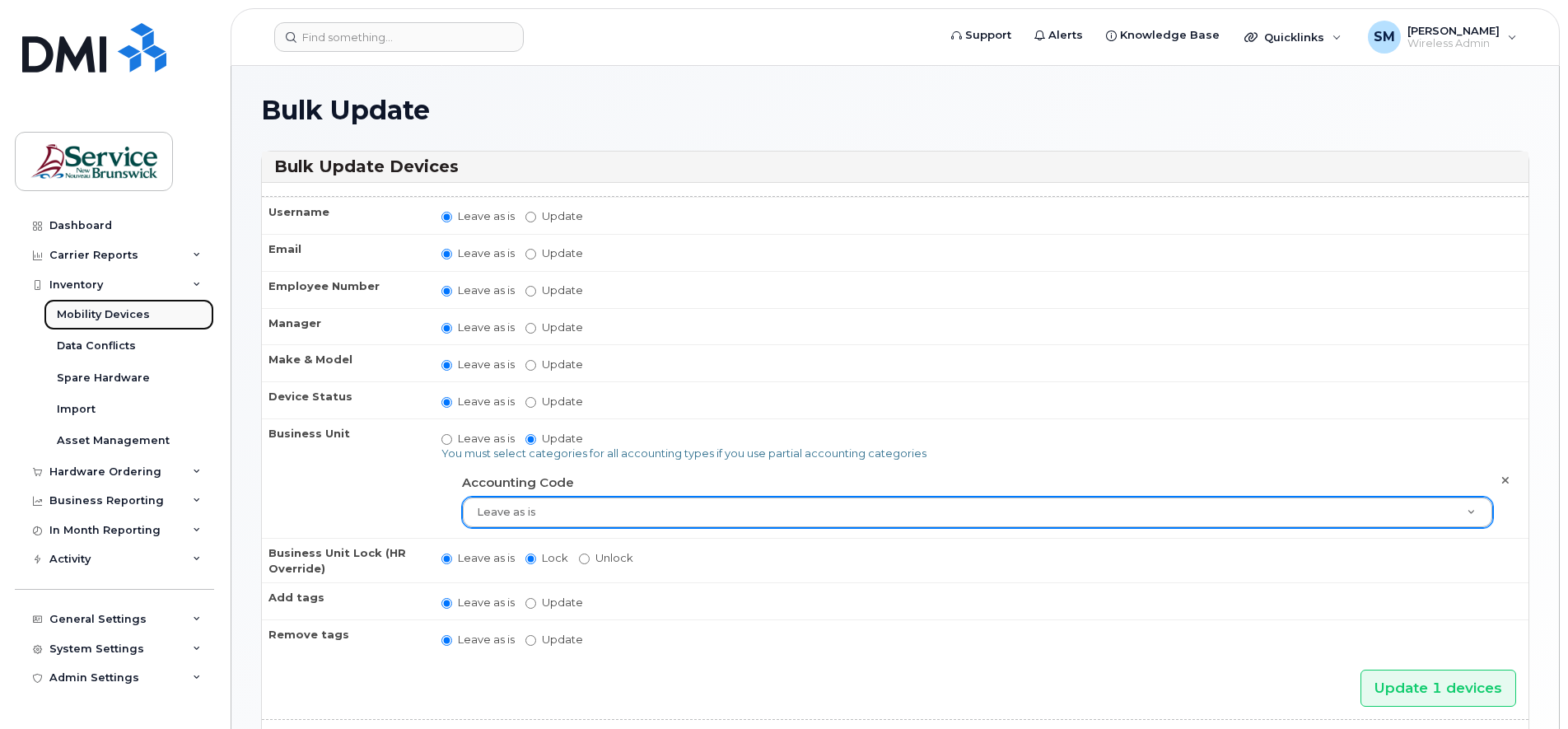
click at [134, 316] on div "Mobility Devices" at bounding box center [103, 315] width 93 height 15
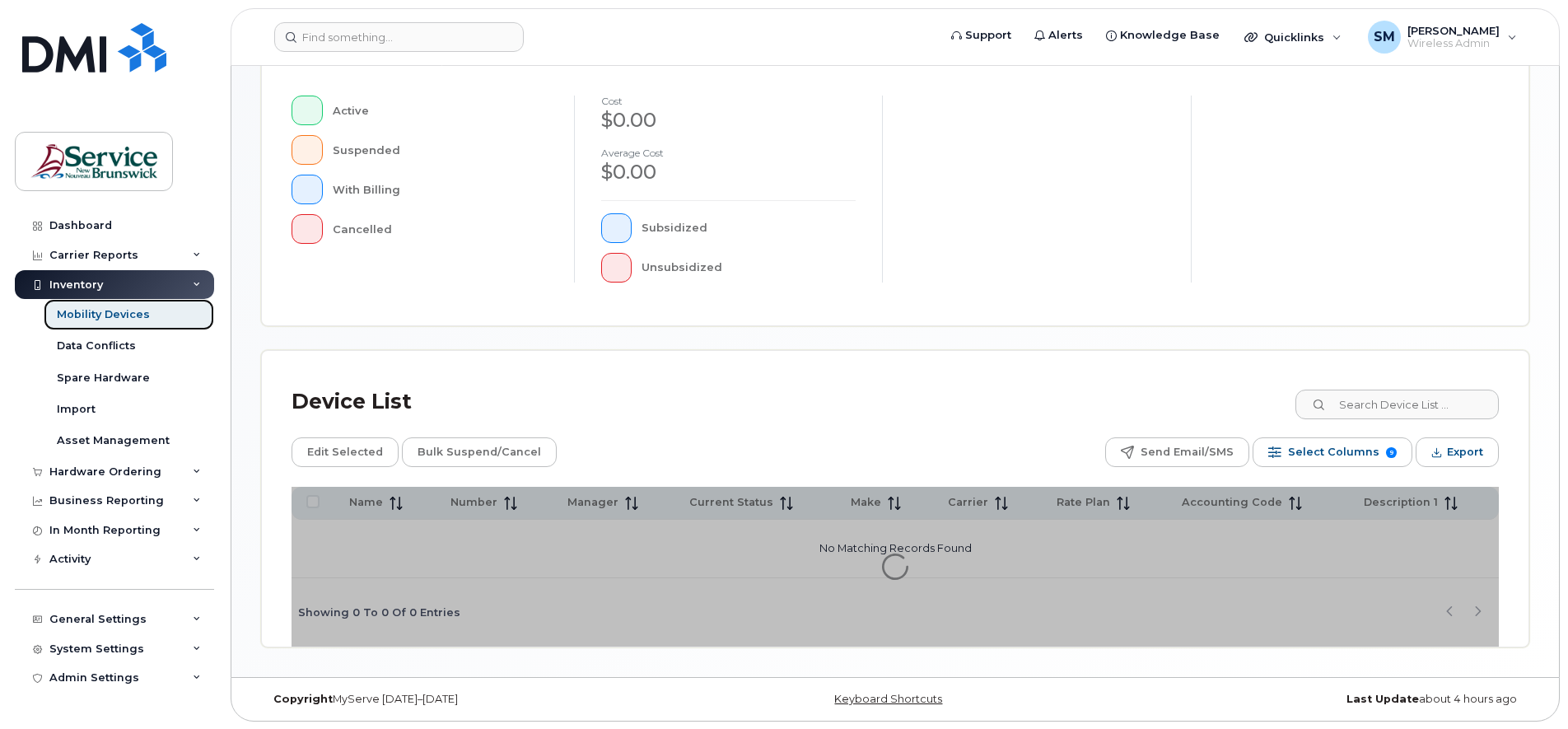
scroll to position [404, 0]
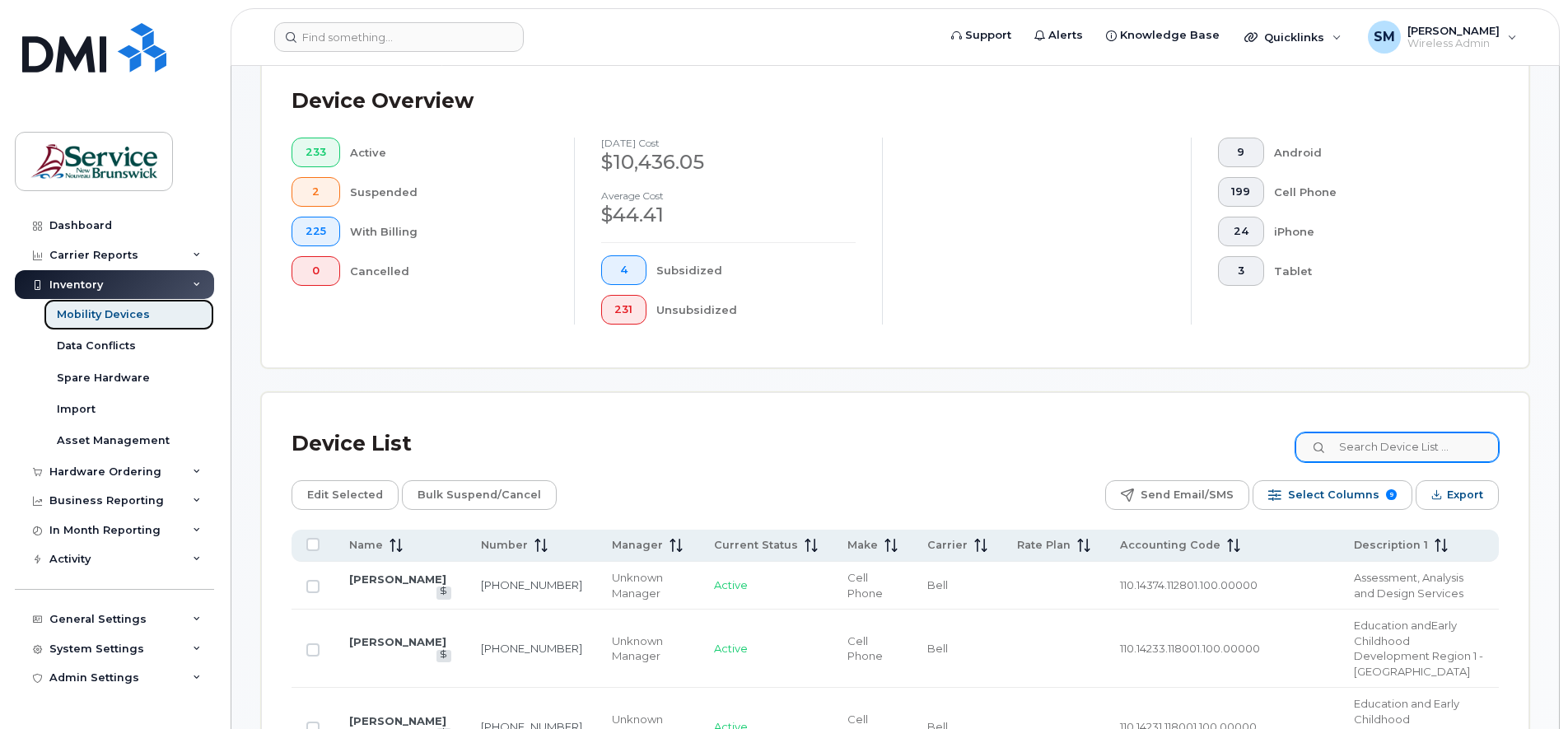
scroll to position [446, 0]
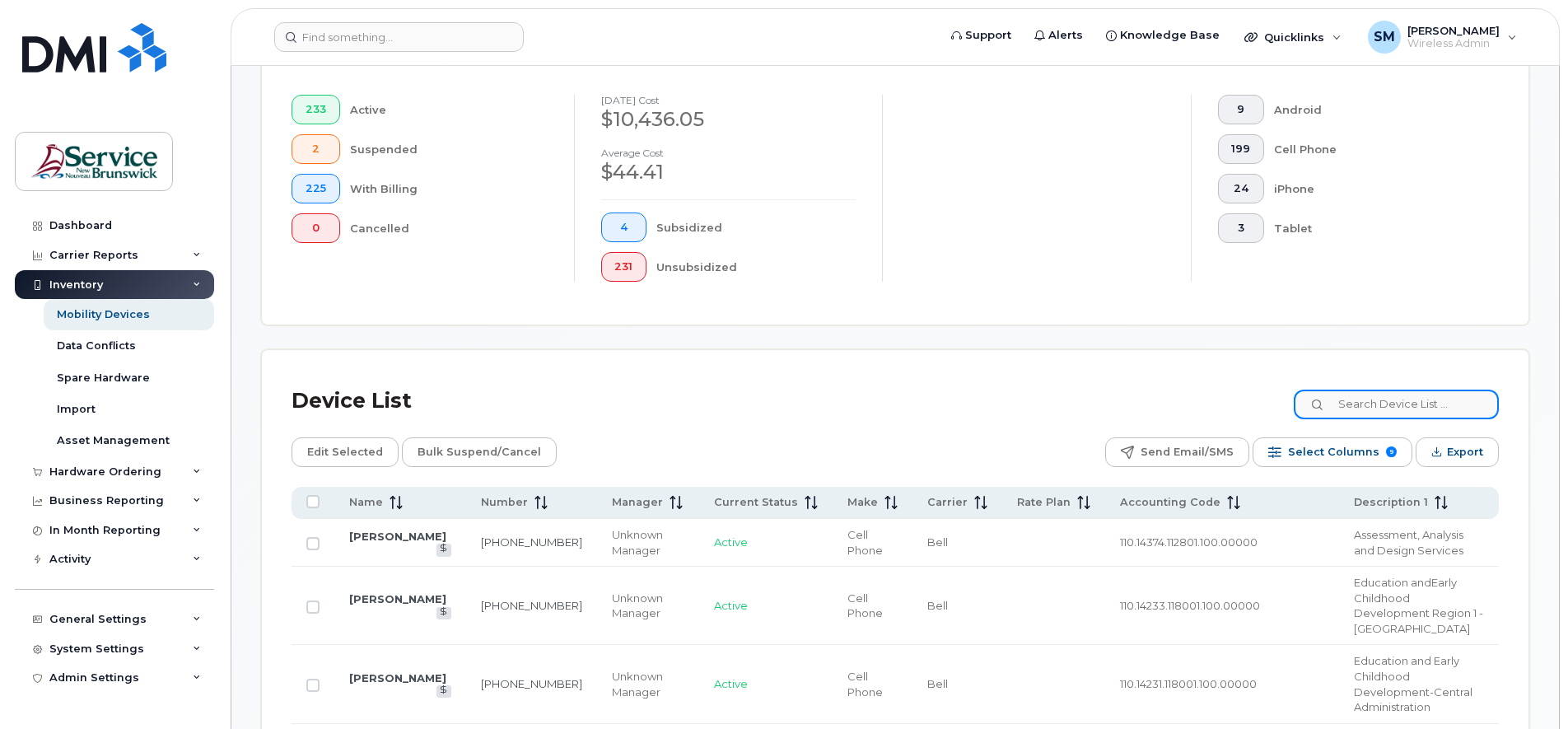
click at [1356, 402] on input at bounding box center [1396, 404] width 205 height 29
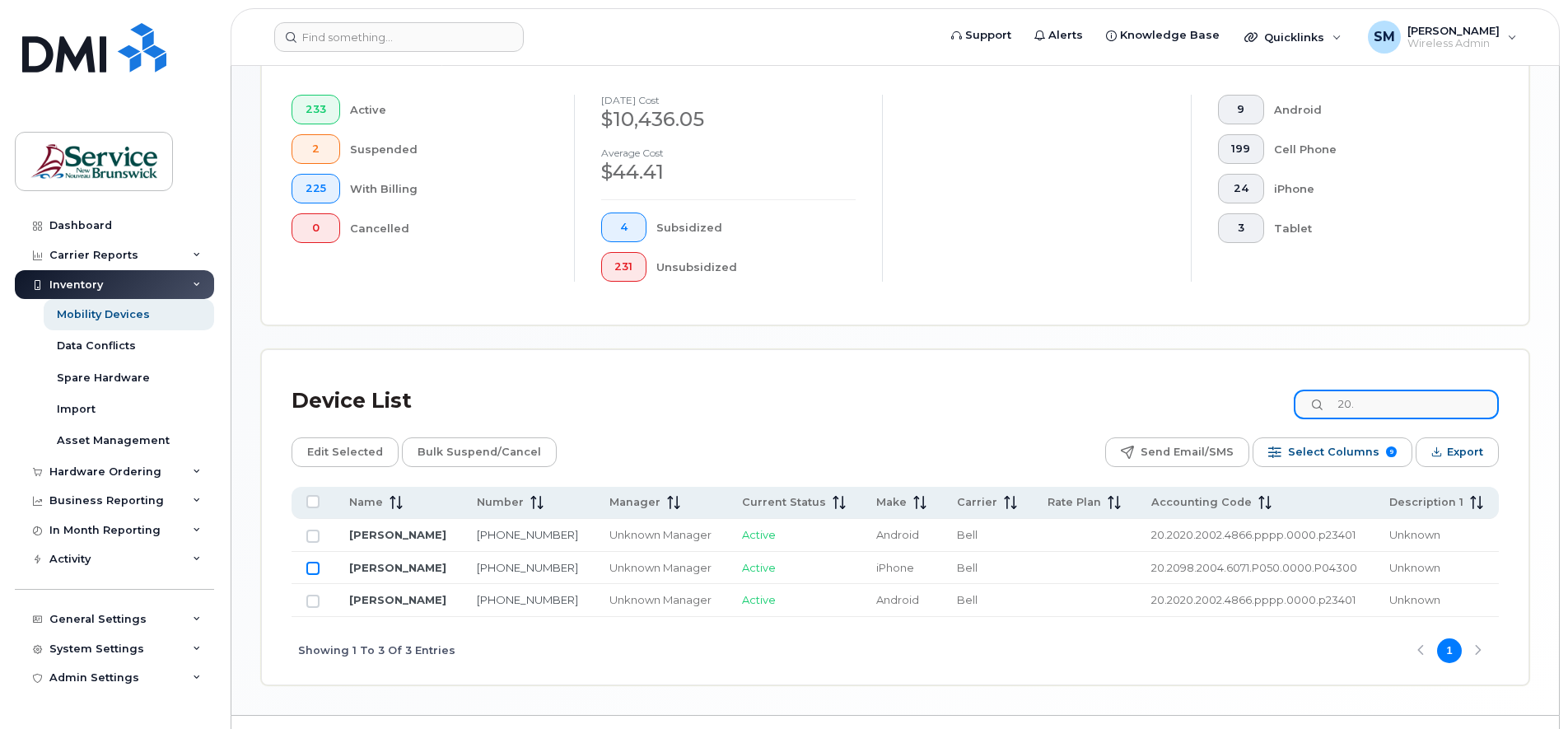
type input "20."
click at [313, 562] on input "Row Unselected" at bounding box center [313, 569] width 13 height 13
checkbox input "true"
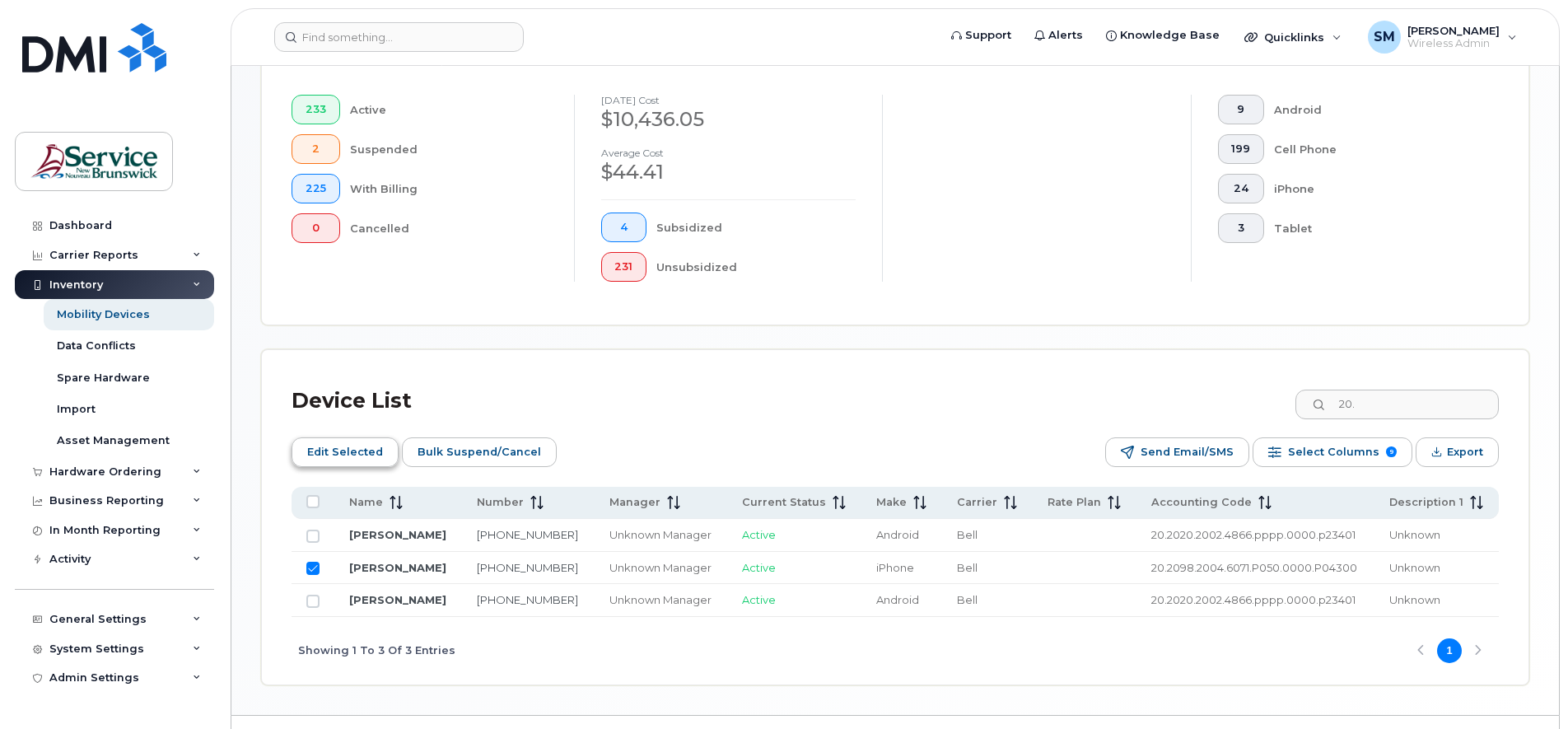
click at [344, 443] on span "Edit Selected" at bounding box center [345, 451] width 75 height 24
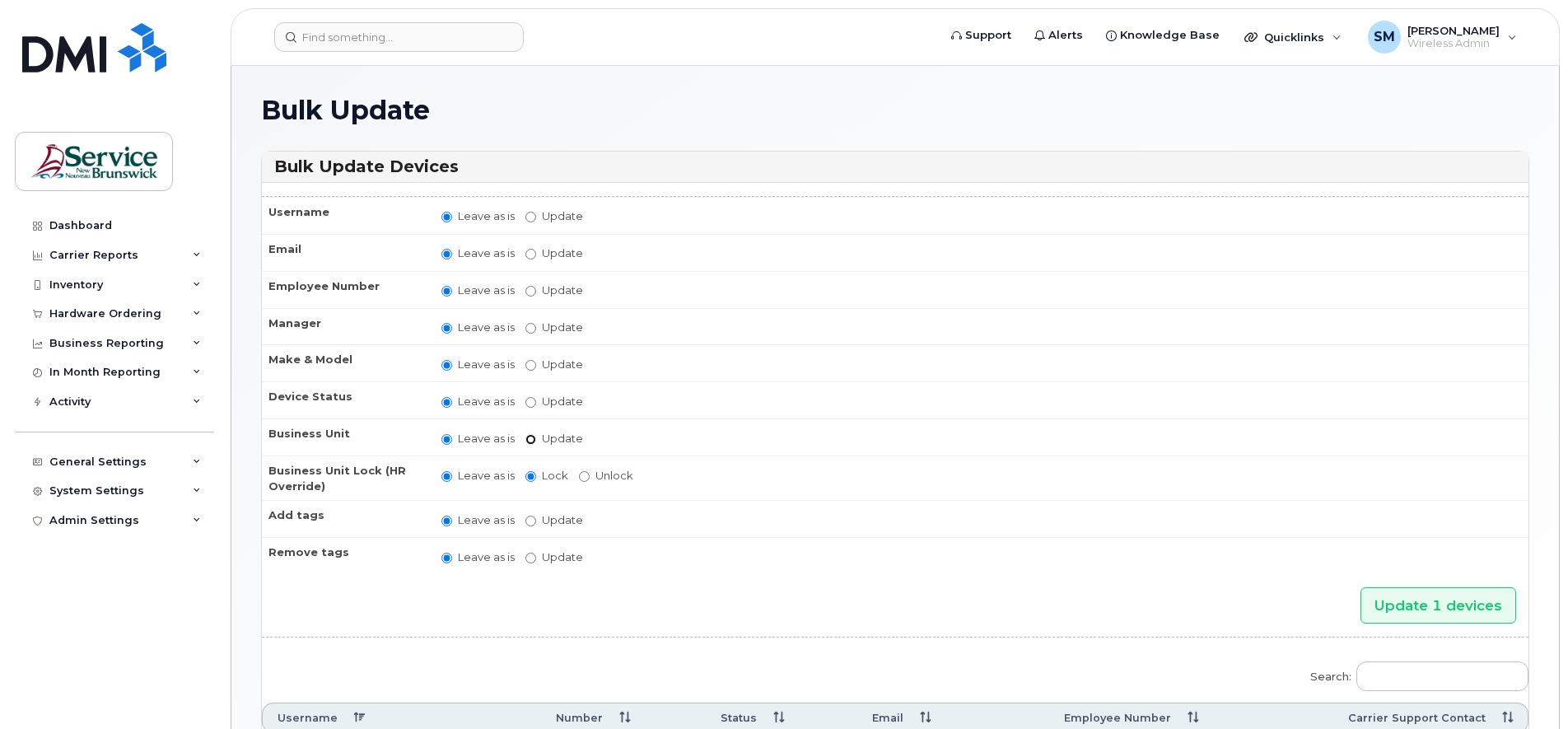
click at [528, 436] on input "Update" at bounding box center [531, 440] width 11 height 11
radio input "true"
radio input "false"
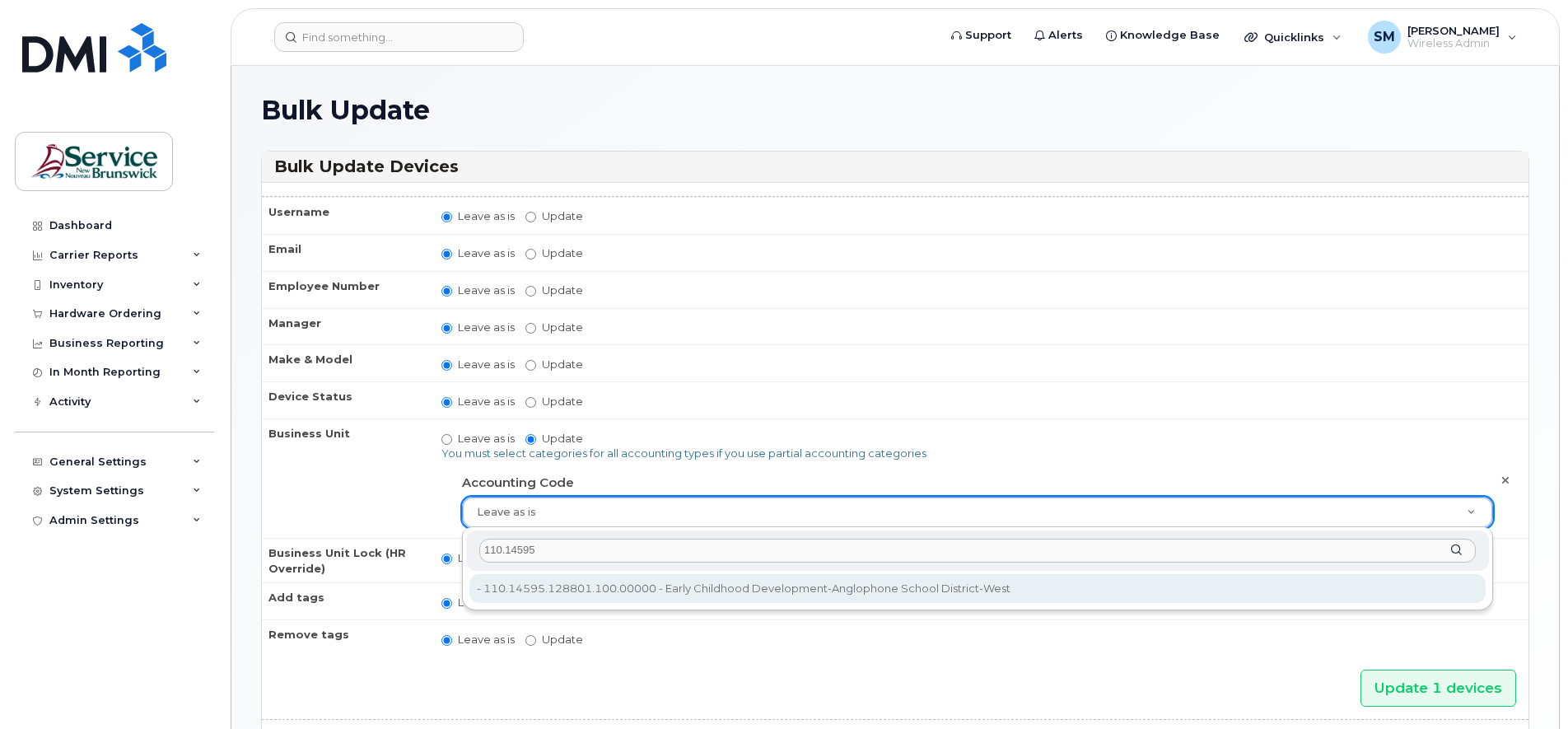
type input "110.14595"
type input "36040167"
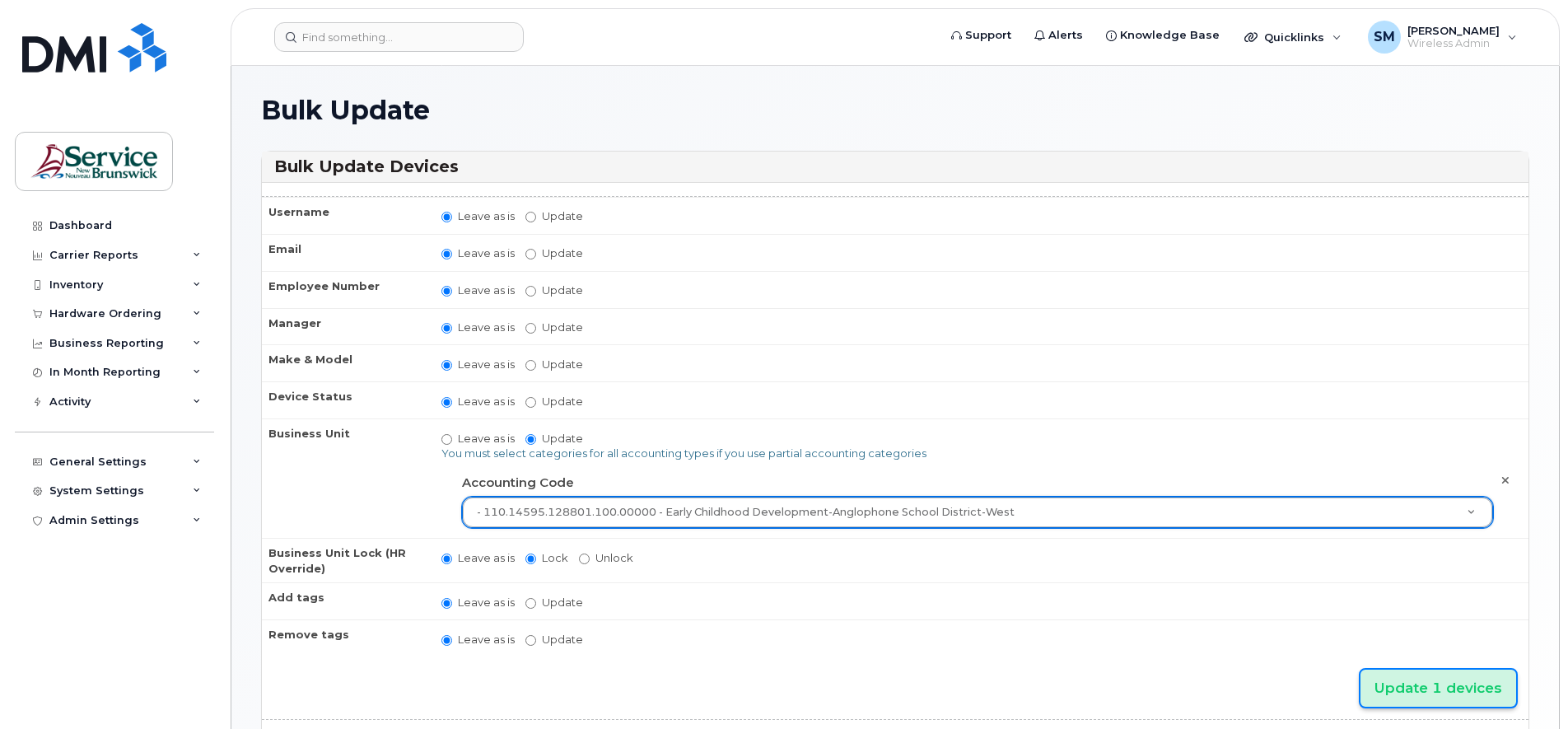
click at [1426, 679] on input "Update 1 devices" at bounding box center [1438, 688] width 156 height 37
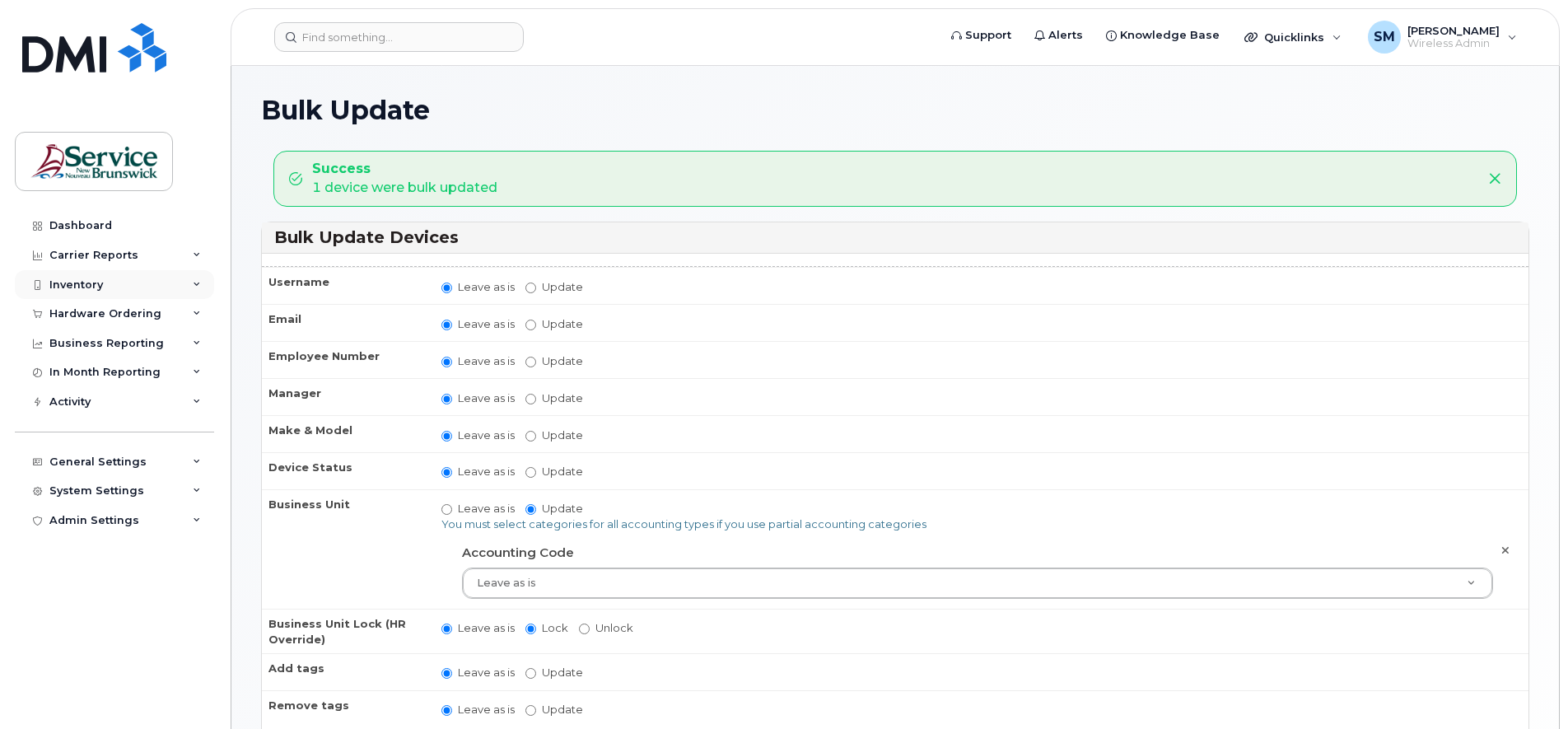
click at [199, 289] on div "Inventory" at bounding box center [115, 284] width 200 height 29
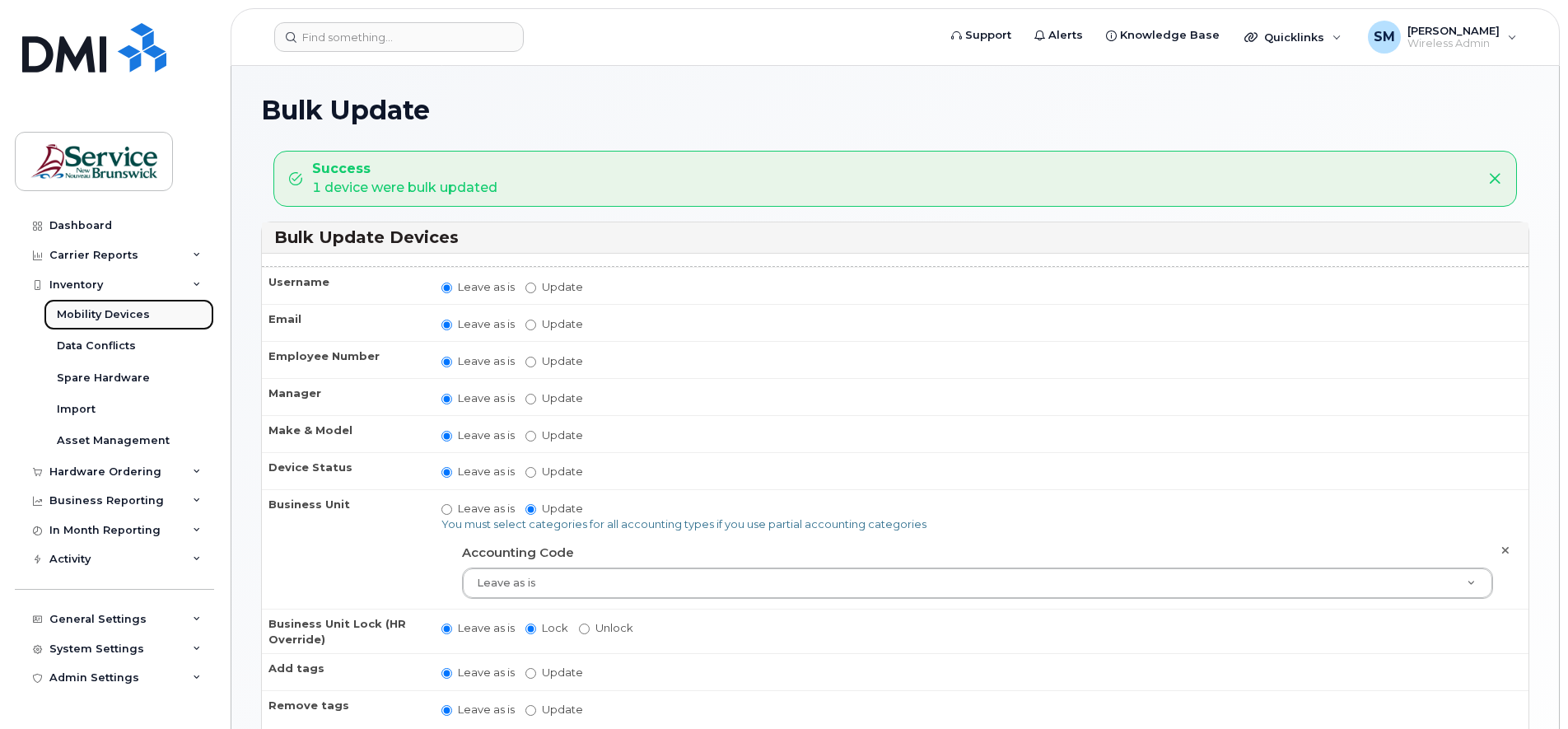
click at [128, 313] on div "Mobility Devices" at bounding box center [103, 315] width 93 height 15
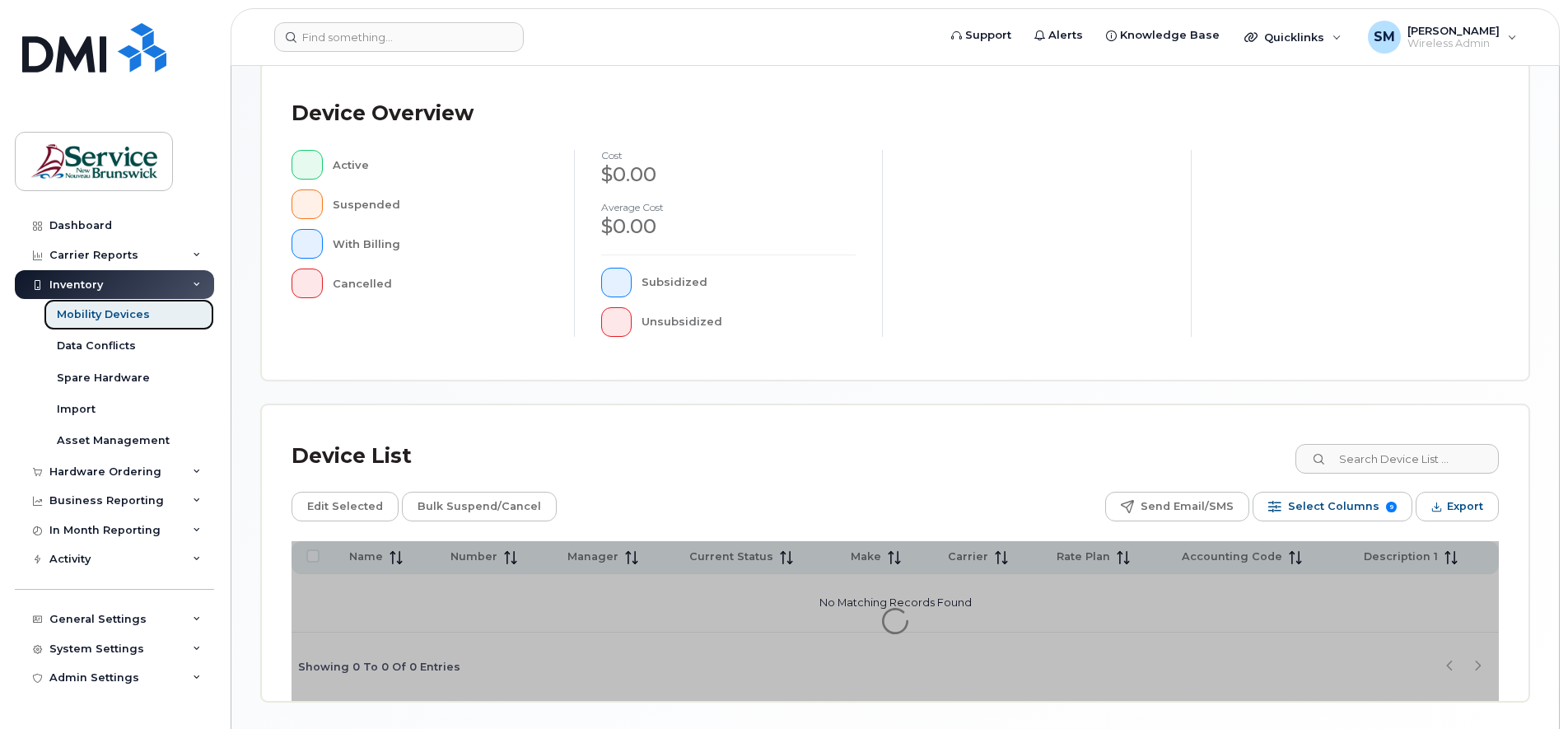
scroll to position [404, 0]
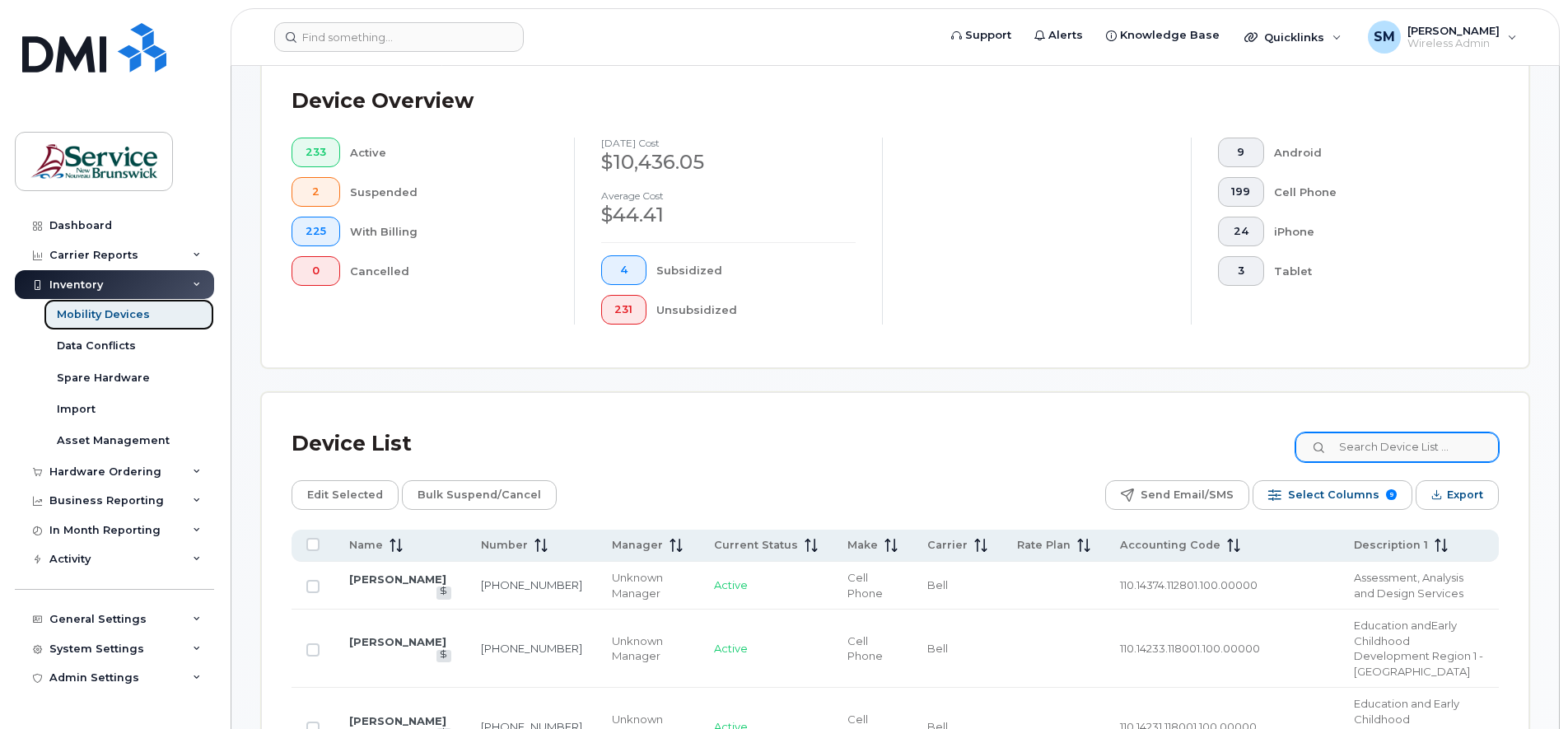
scroll to position [446, 0]
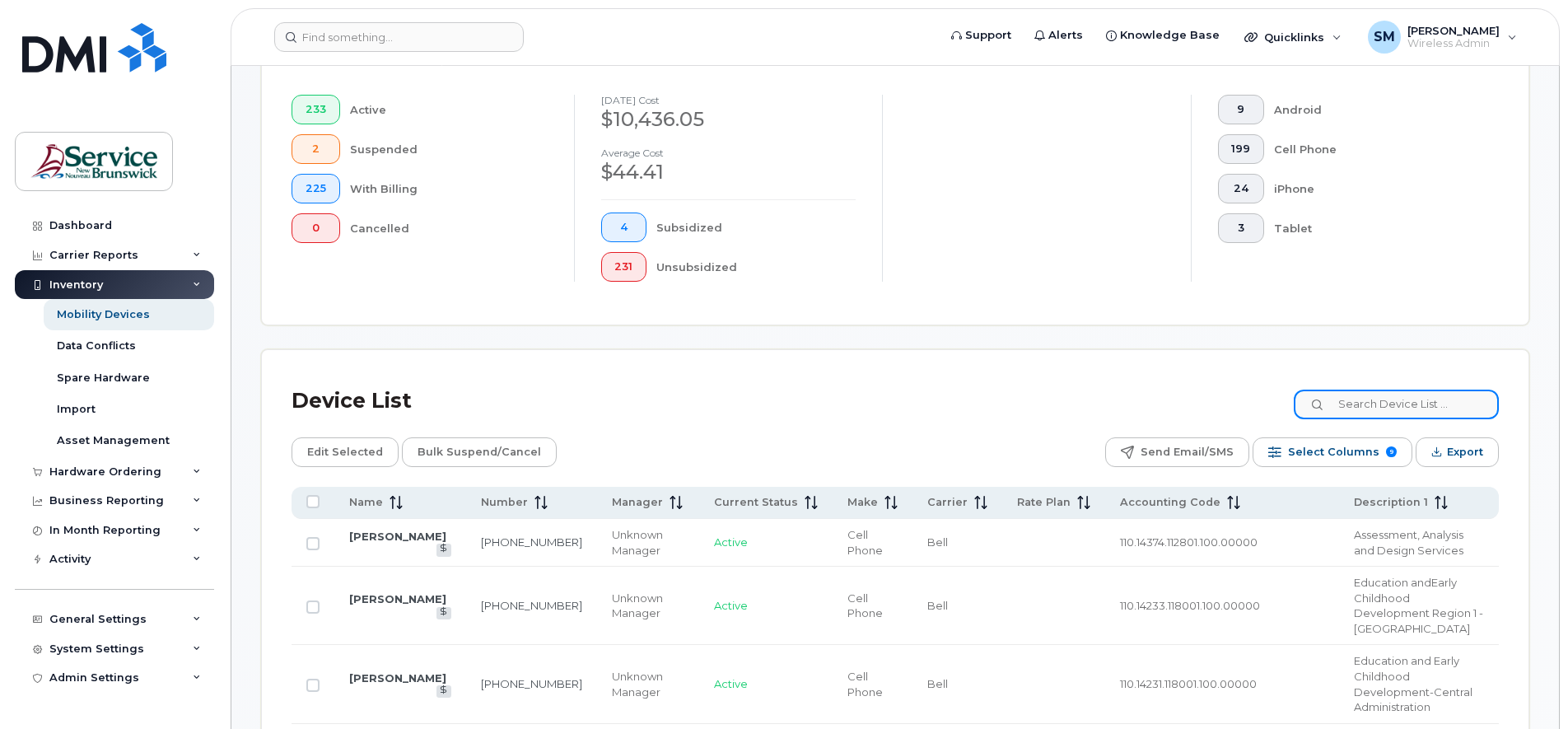
click at [1358, 405] on input at bounding box center [1396, 404] width 205 height 29
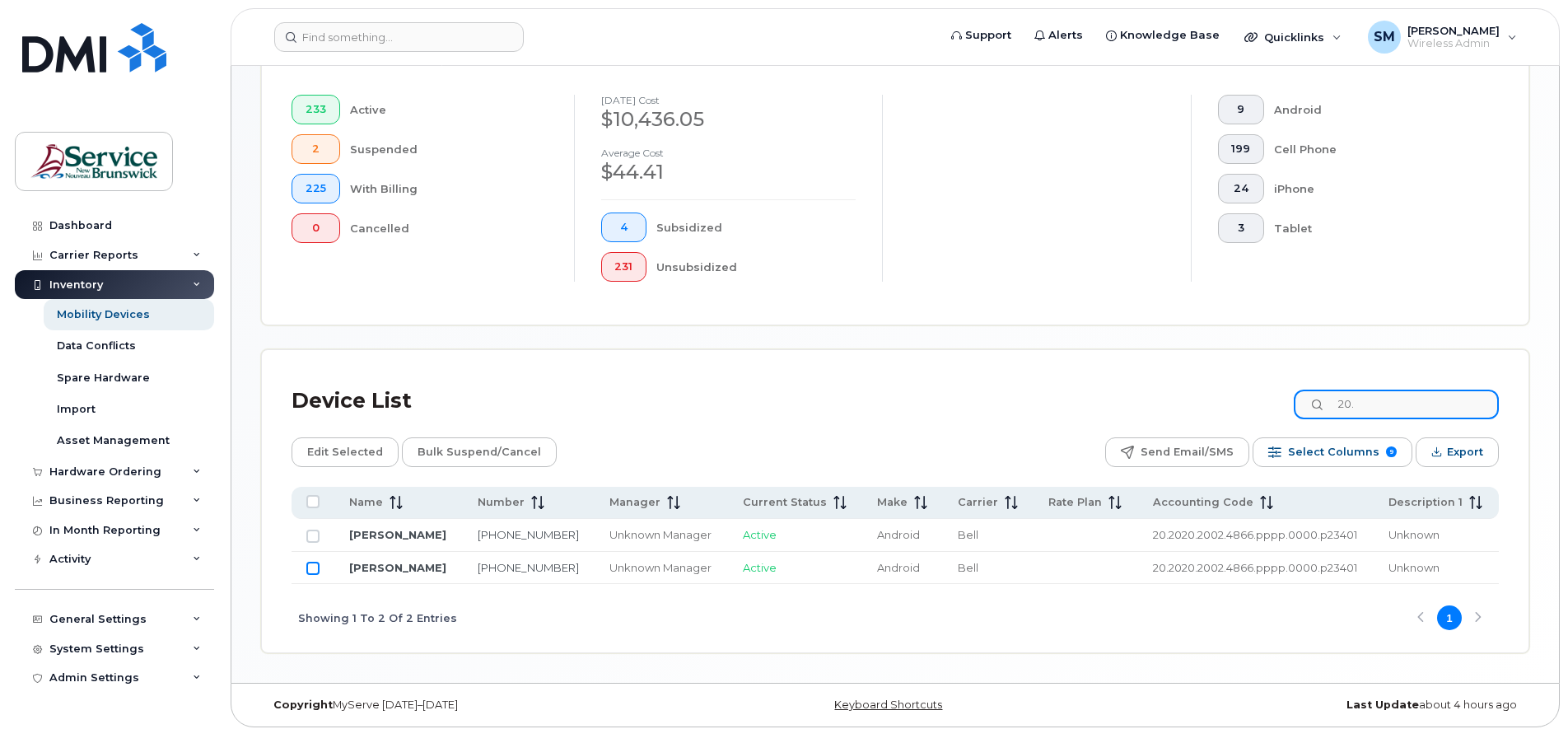
type input "20."
click at [314, 569] on input "Row Unselected" at bounding box center [313, 569] width 13 height 13
checkbox input "true"
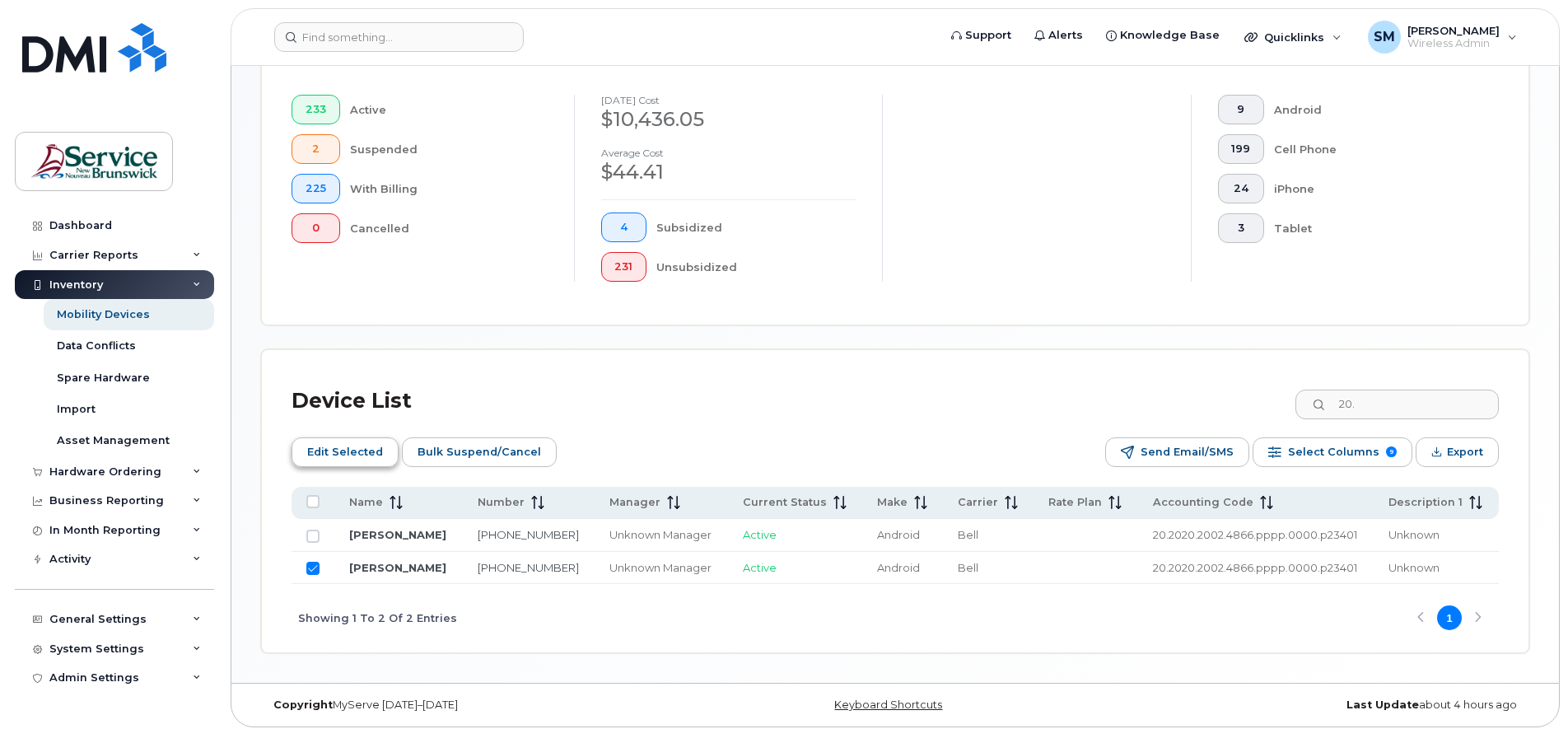
click at [340, 445] on span "Edit Selected" at bounding box center [345, 451] width 75 height 24
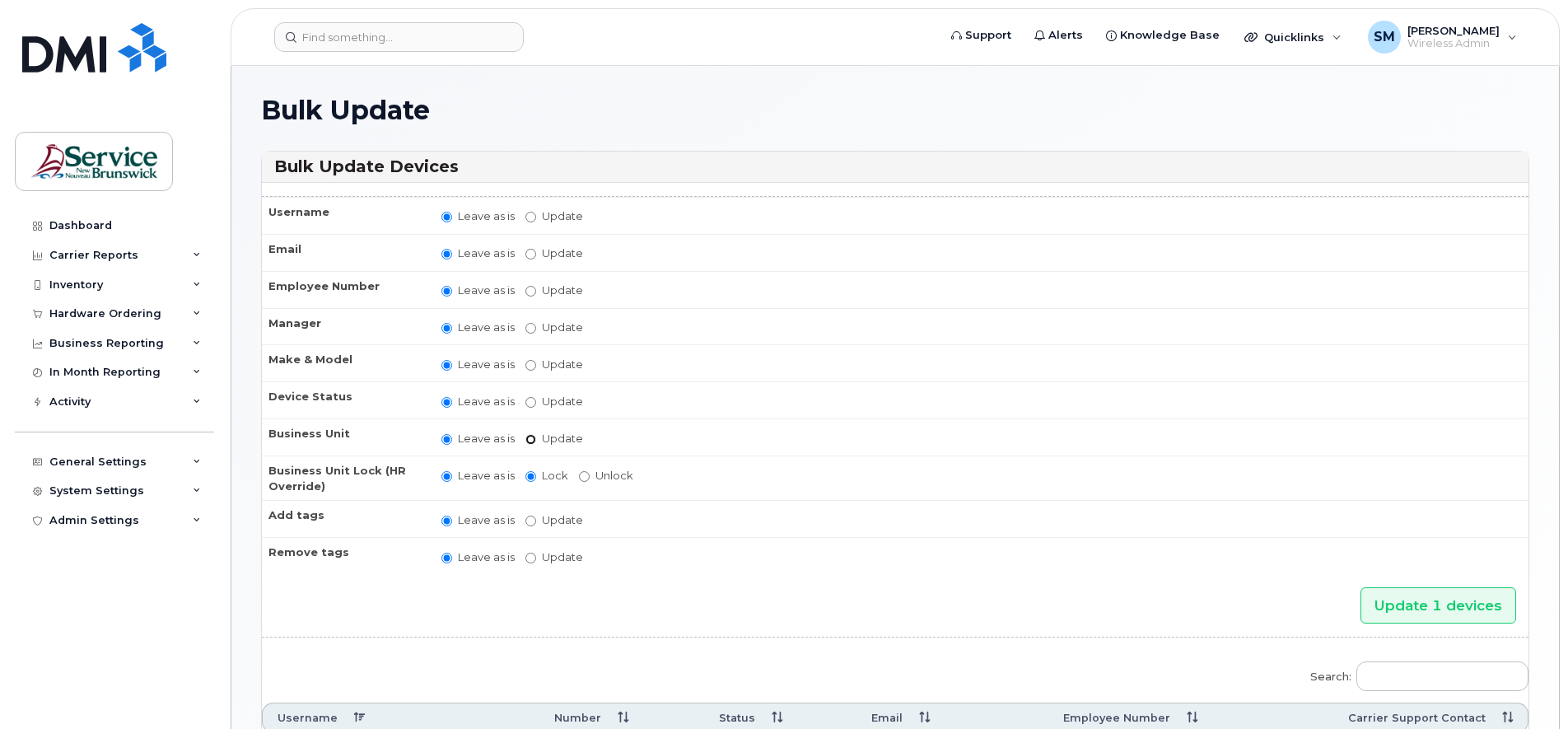
click at [529, 442] on input "Update" at bounding box center [531, 440] width 11 height 11
radio input "true"
radio input "false"
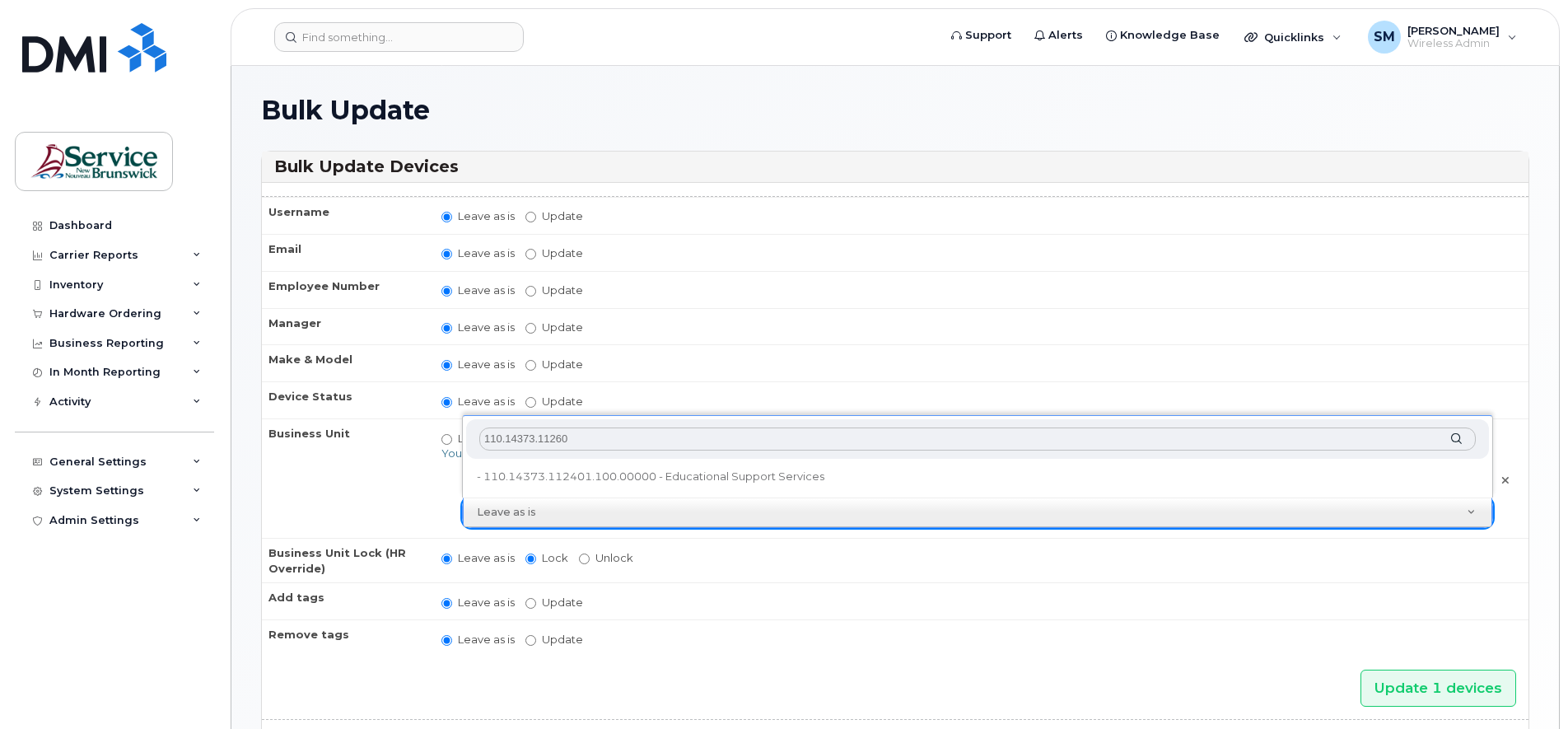
type input "110.14373.112601"
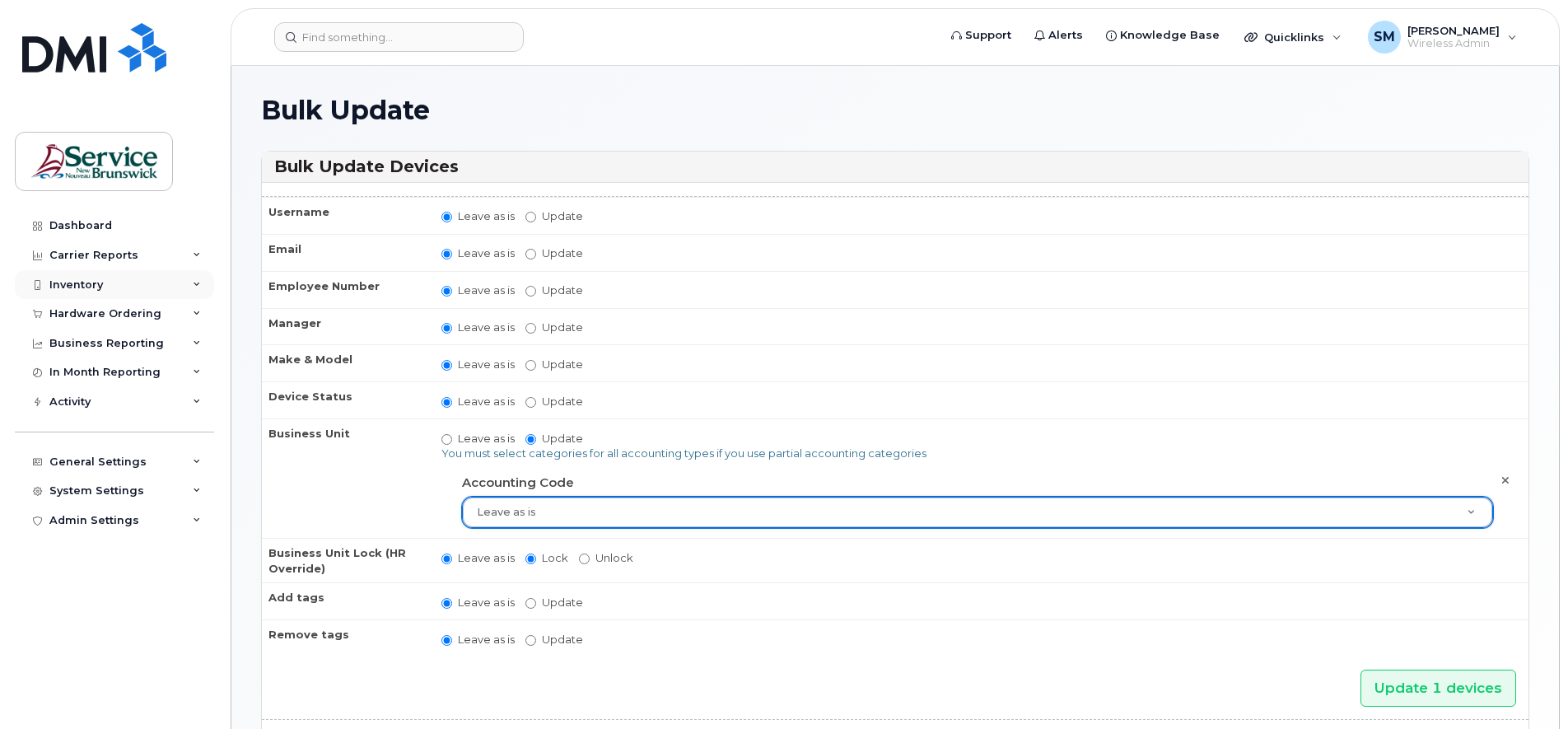
click at [75, 281] on div "Inventory" at bounding box center [76, 285] width 54 height 13
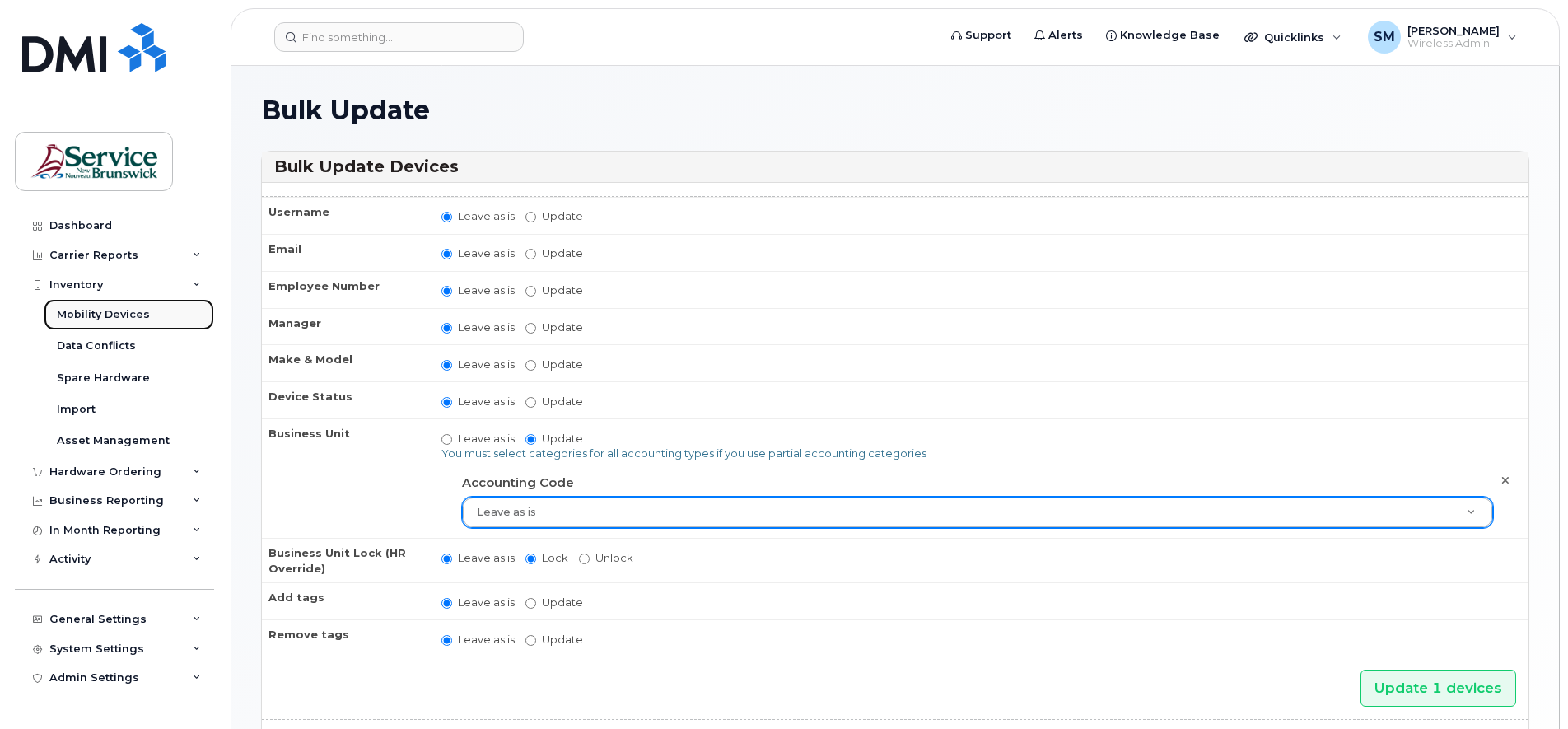
click at [108, 315] on div "Mobility Devices" at bounding box center [103, 315] width 93 height 15
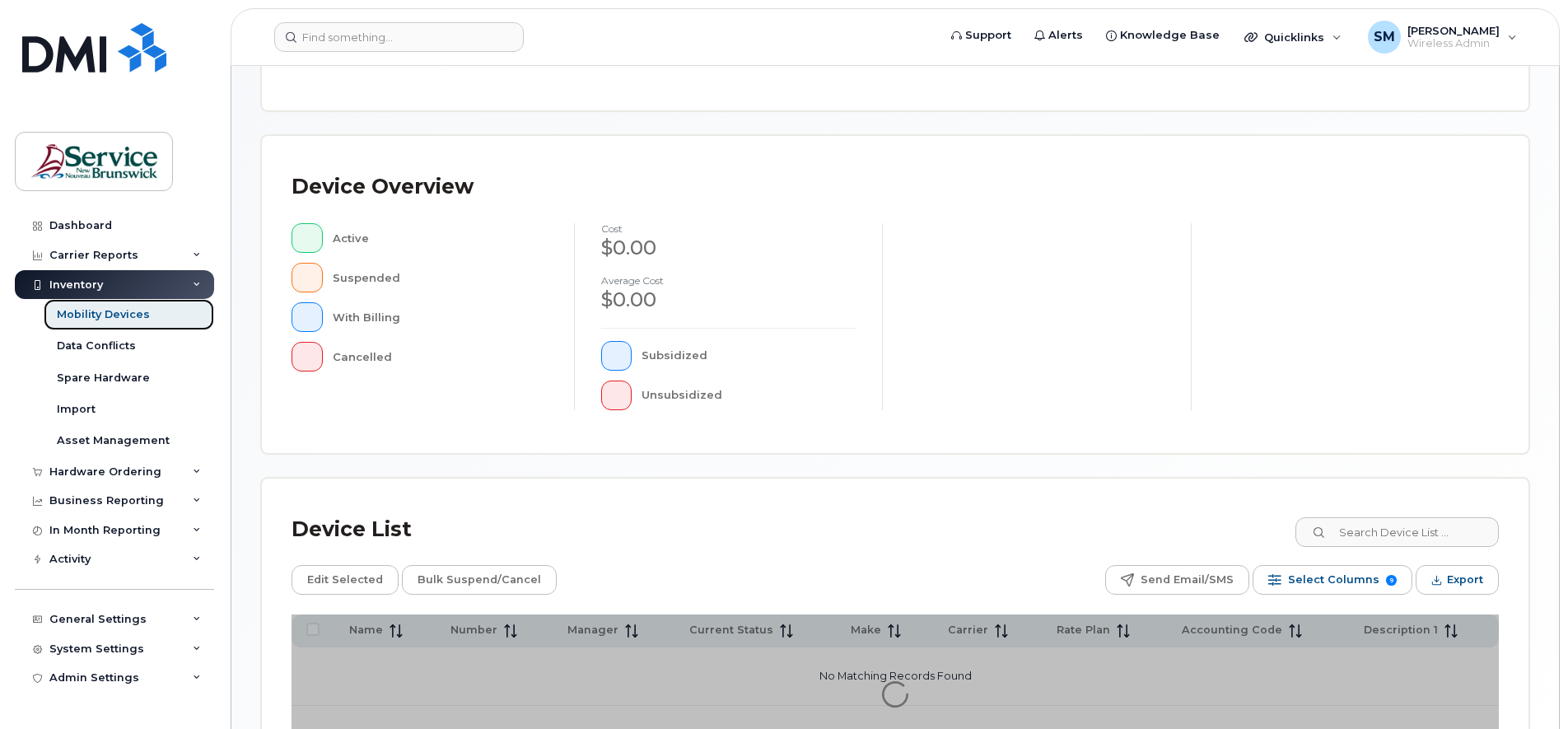
scroll to position [404, 0]
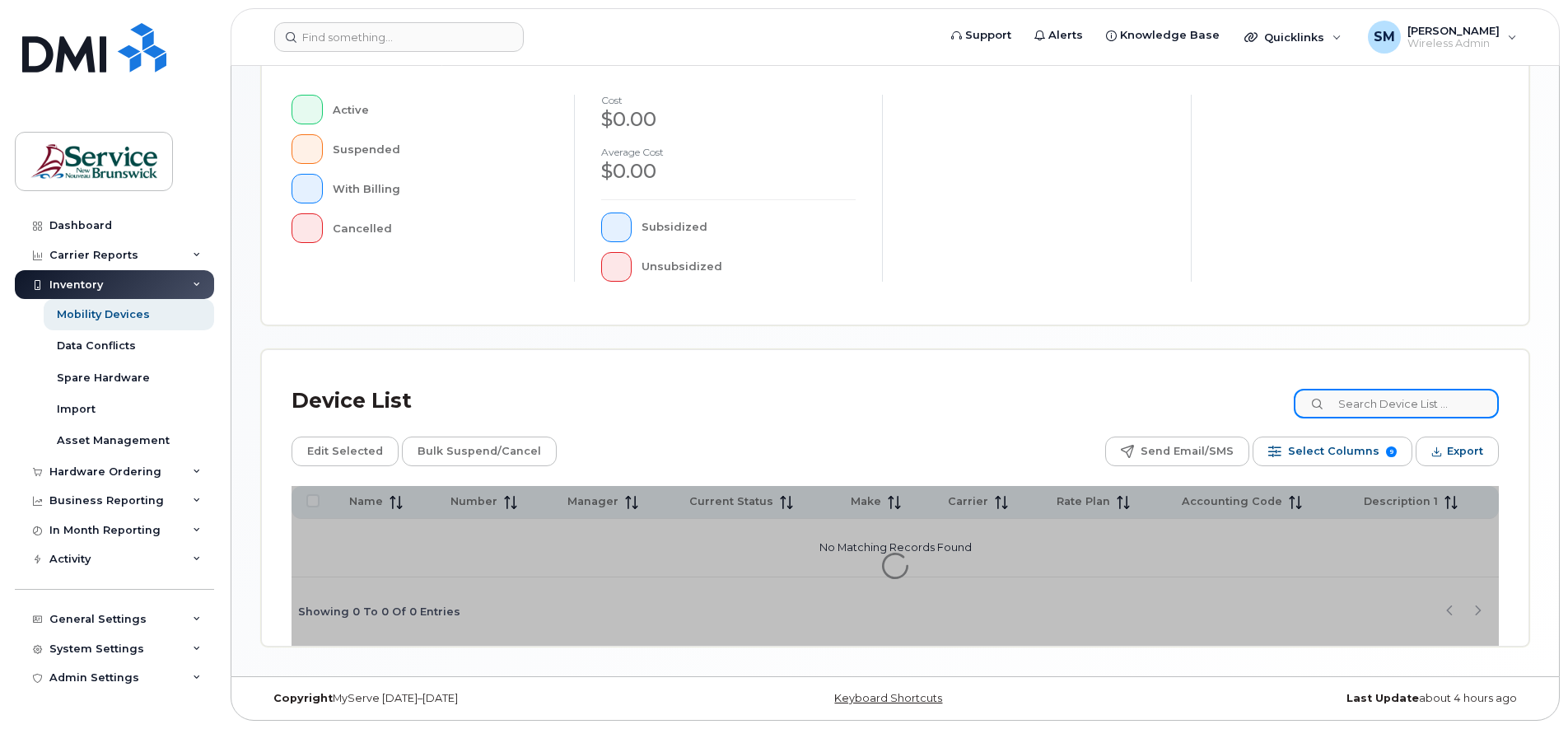
click at [1356, 407] on input at bounding box center [1396, 404] width 205 height 29
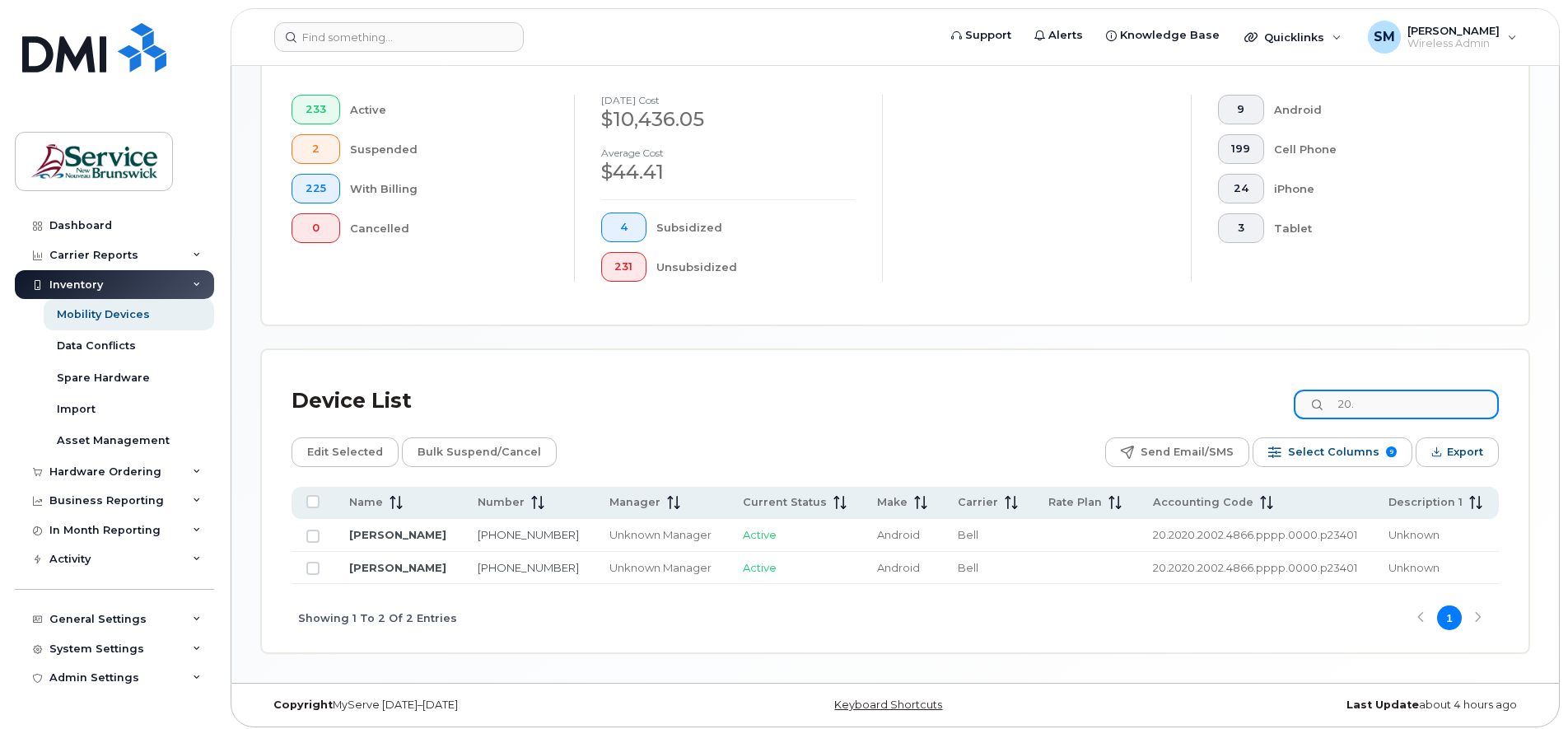
type input "20."
click at [1103, 622] on div "Showing 1 To 2 Of 2 Entries 1" at bounding box center [896, 618] width 1207 height 69
click at [315, 529] on input "Row Unselected" at bounding box center [313, 536] width 13 height 13
checkbox input "true"
click at [312, 570] on input "Row Unselected" at bounding box center [313, 569] width 13 height 13
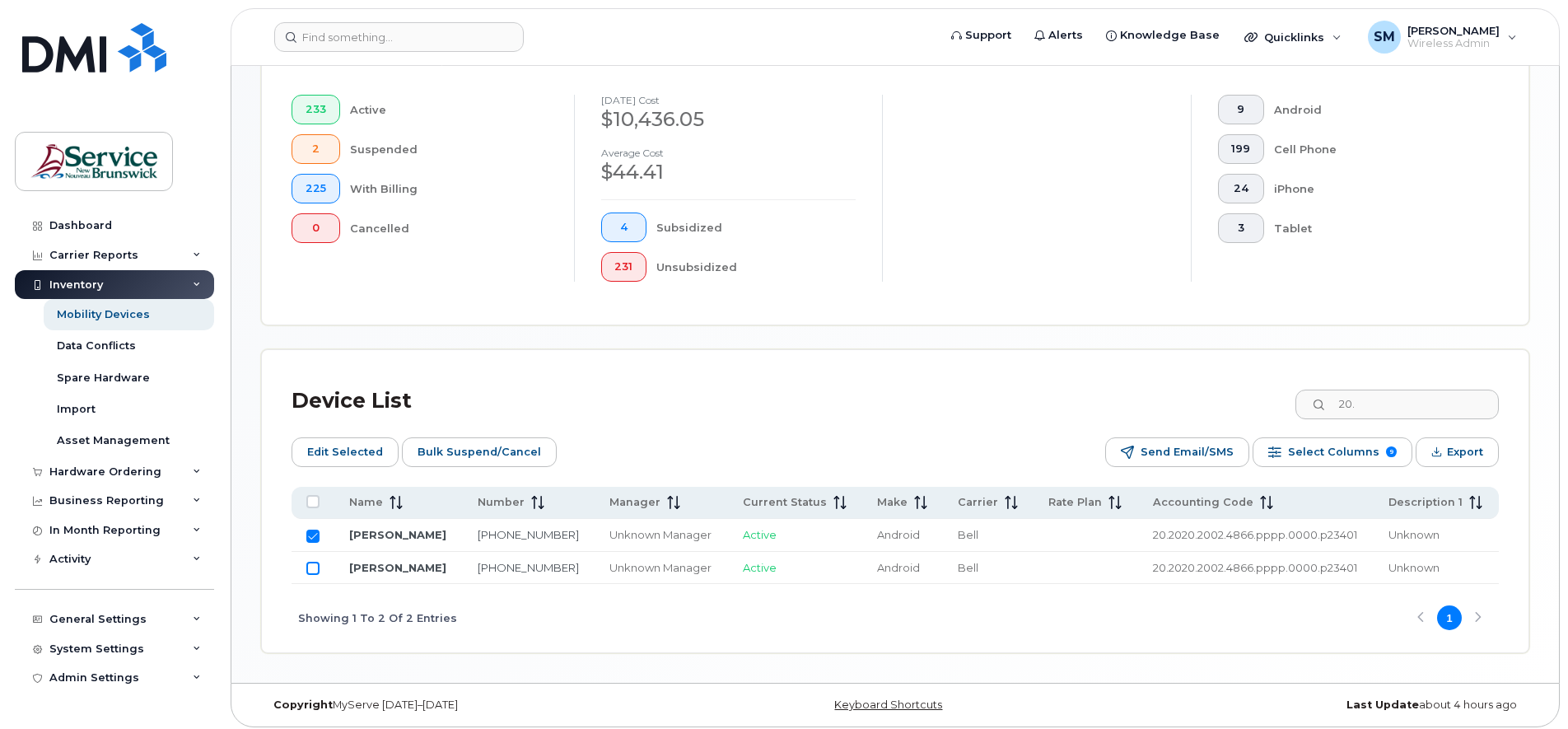
checkbox input "true"
click at [340, 453] on span "Edit Selected" at bounding box center [345, 451] width 75 height 24
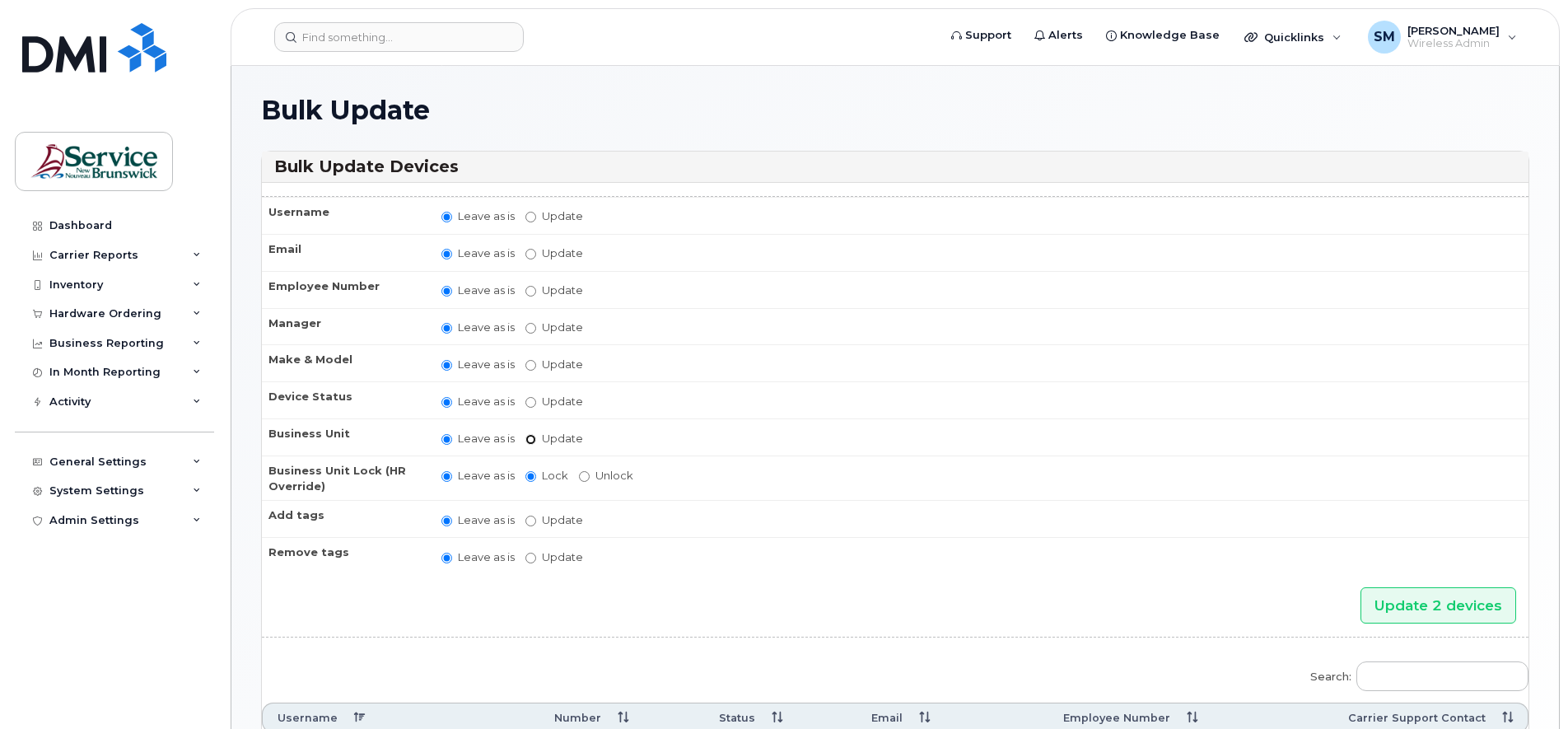
click at [530, 440] on input "Update" at bounding box center [531, 440] width 11 height 11
radio input "true"
radio input "false"
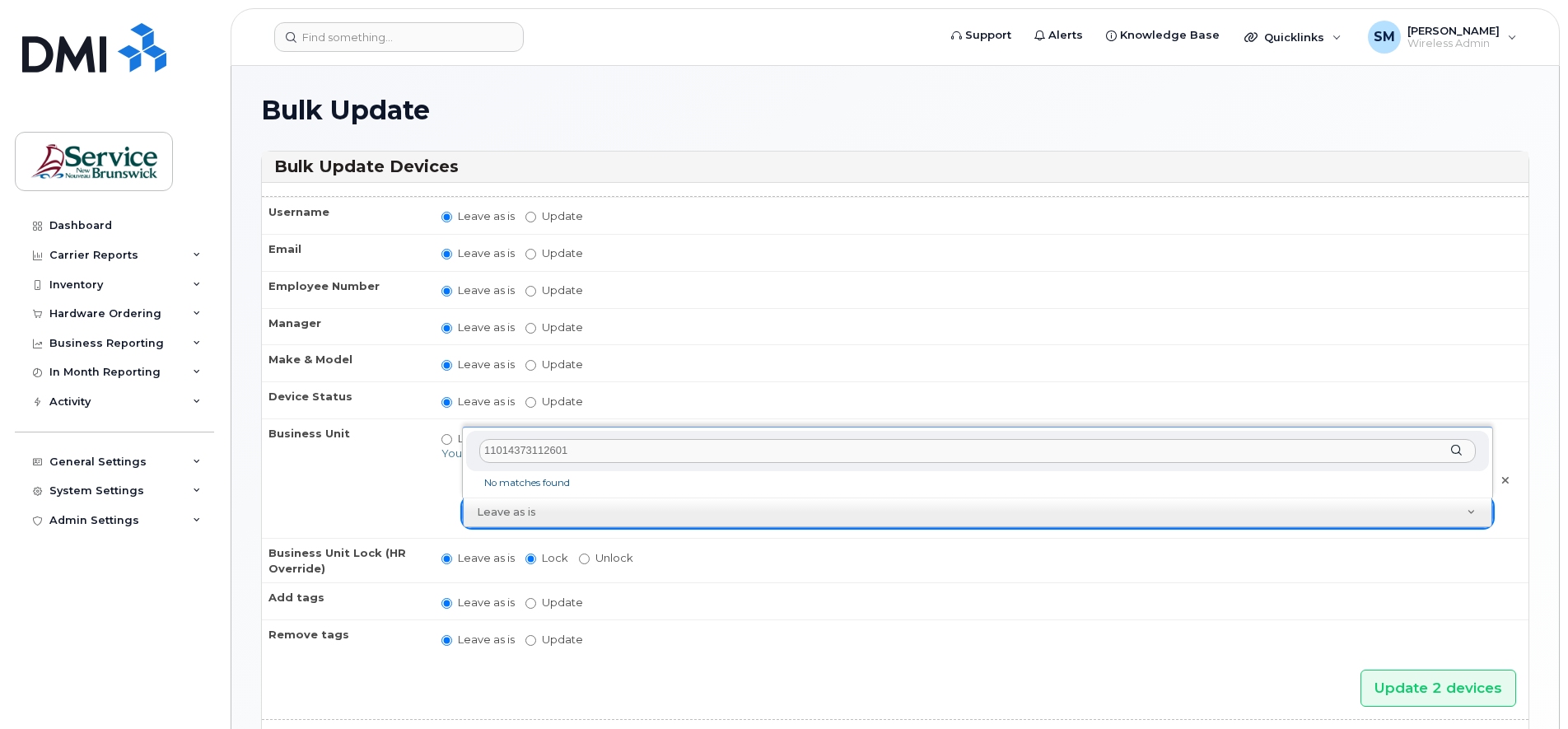
click at [499, 445] on input "11014373112601" at bounding box center [978, 450] width 996 height 23
click at [535, 456] on input "110.14373112601" at bounding box center [978, 450] width 996 height 23
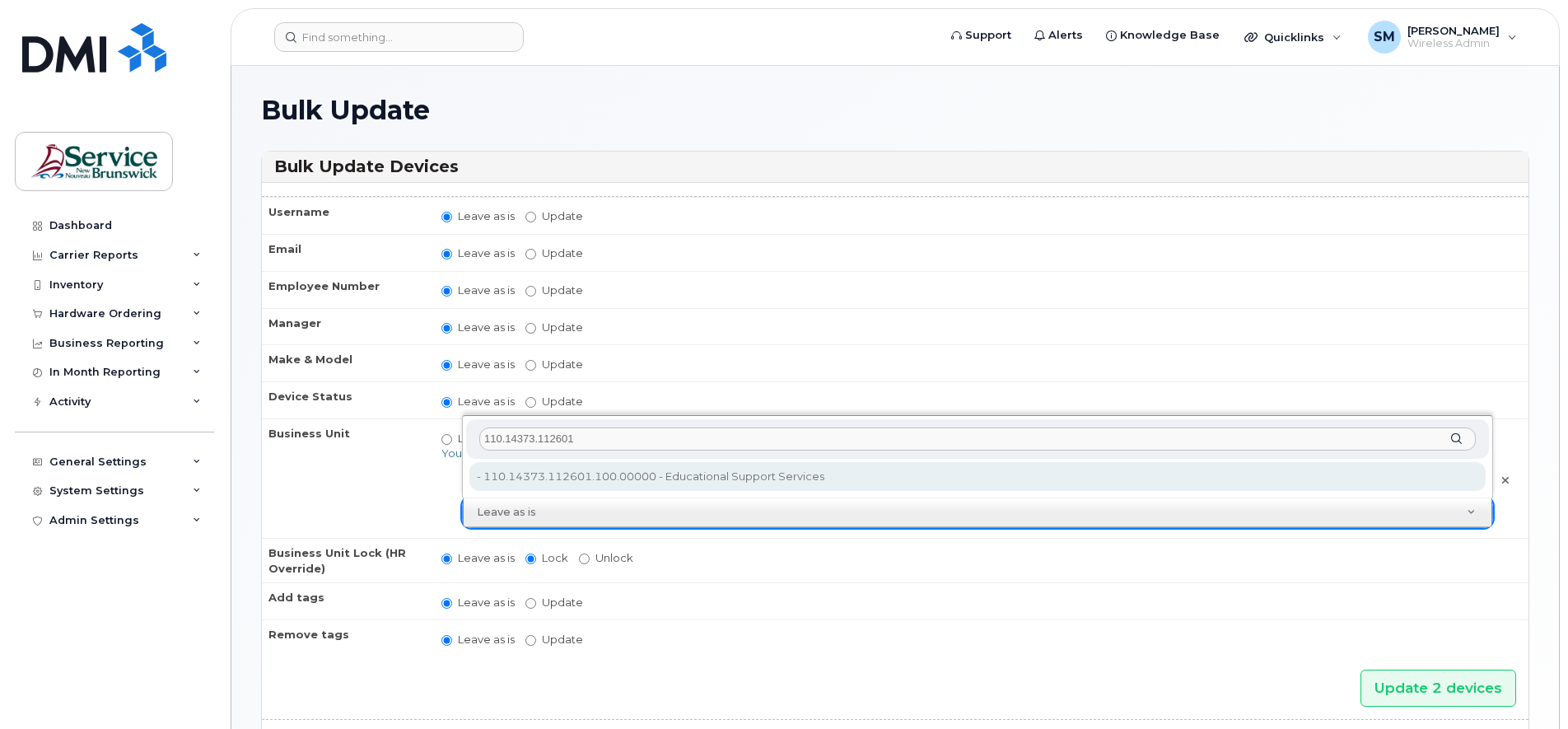
type input "110.14373.112601"
type input "35708949"
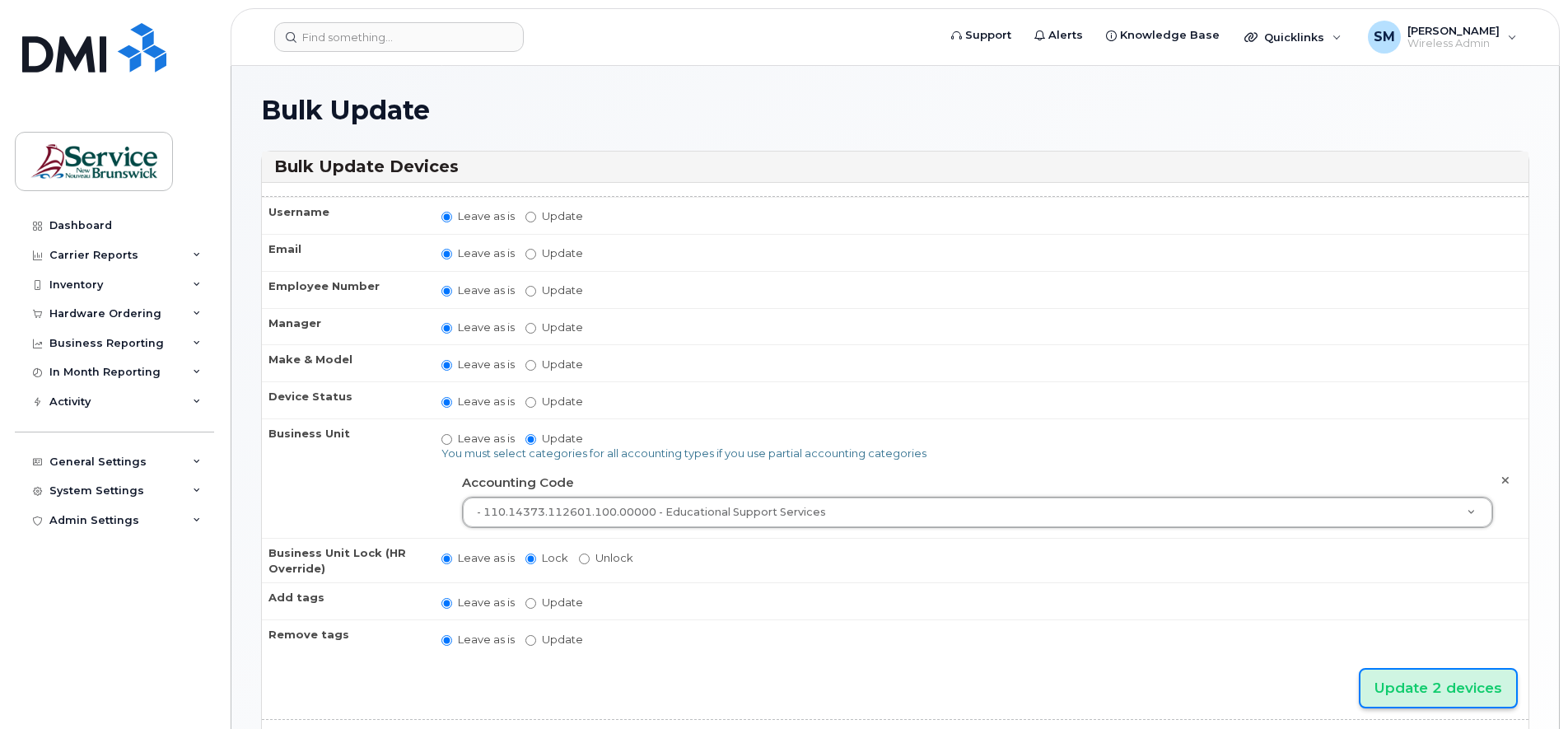
click at [1419, 683] on input "Update 2 devices" at bounding box center [1438, 688] width 156 height 37
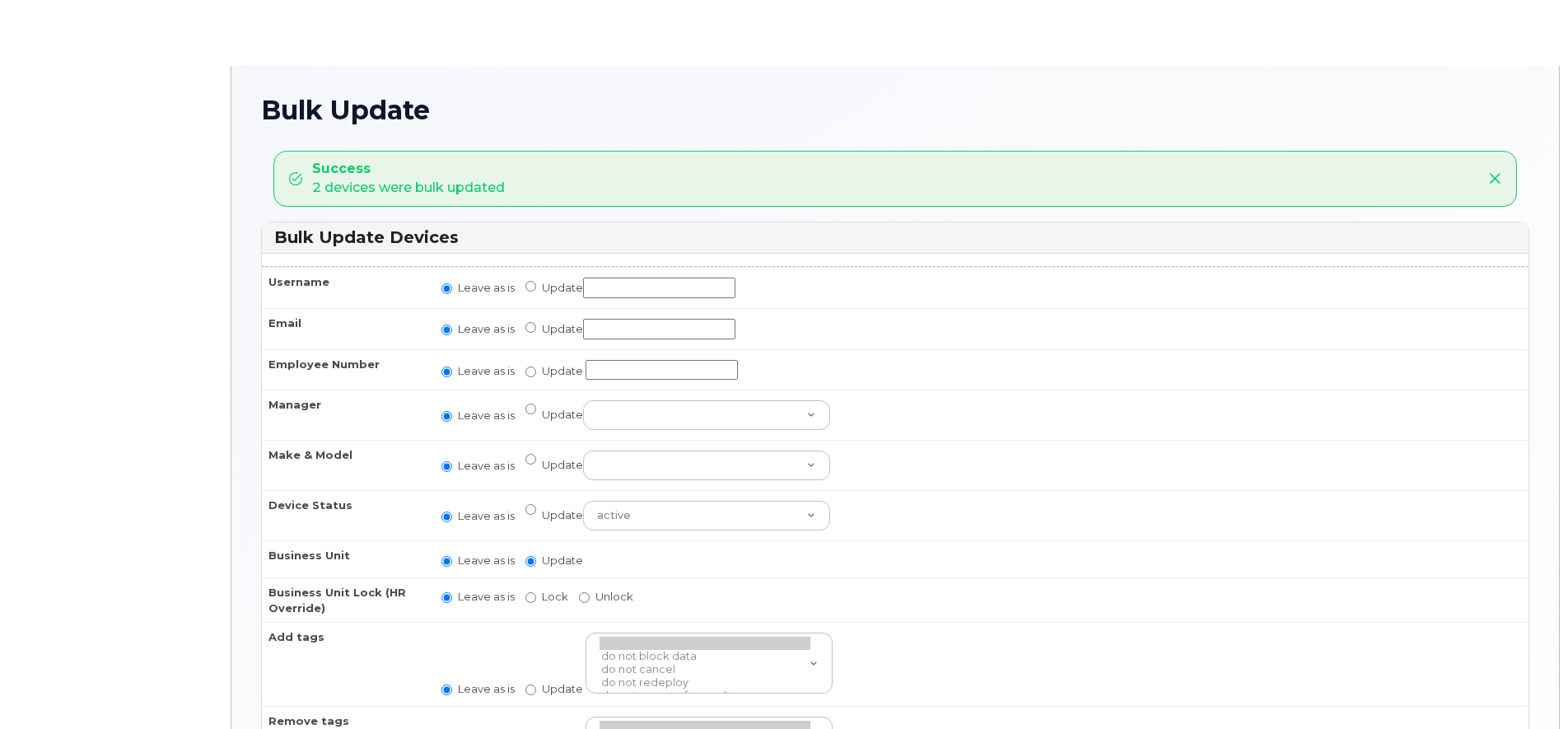
radio input "true"
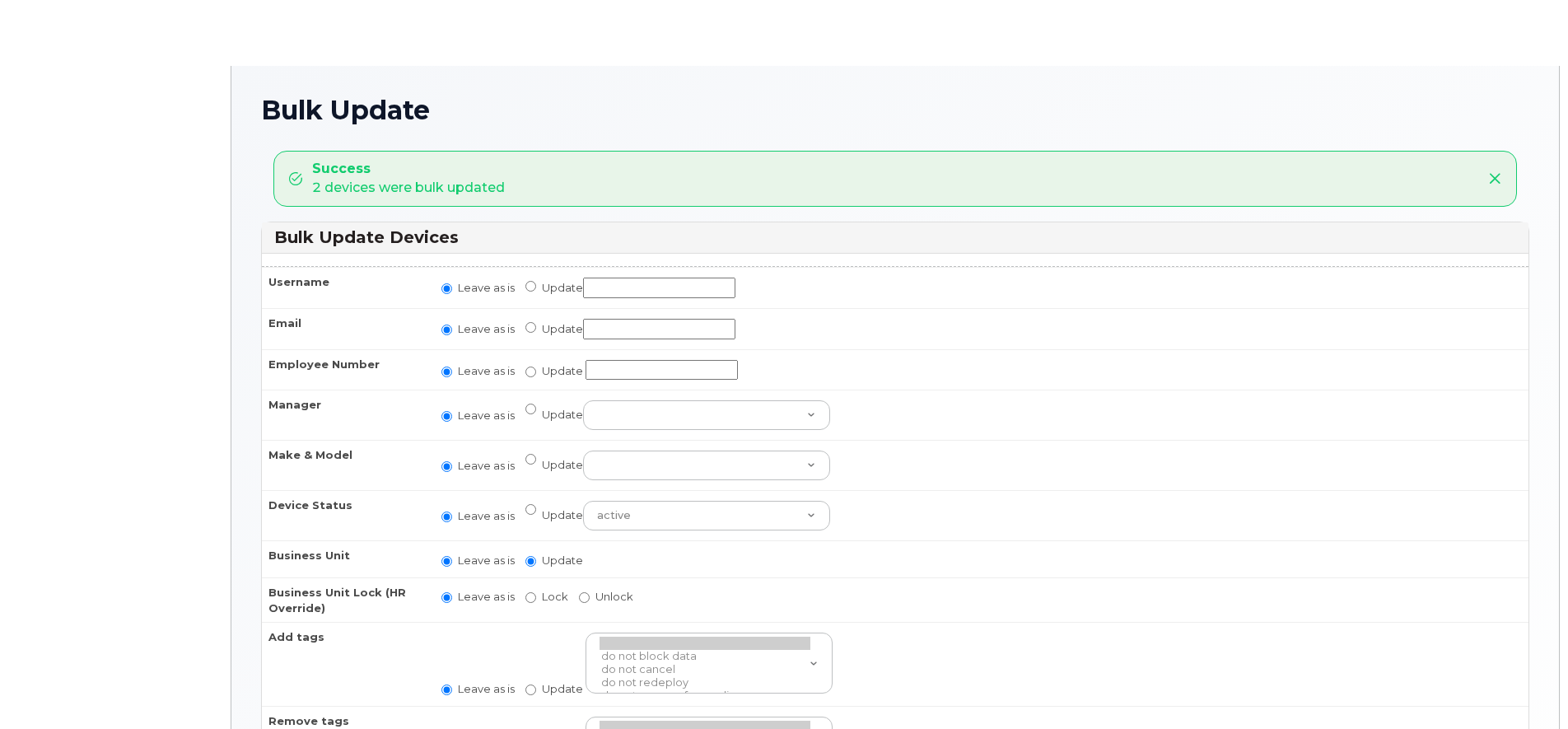
radio input "true"
type input "35708949"
radio input "true"
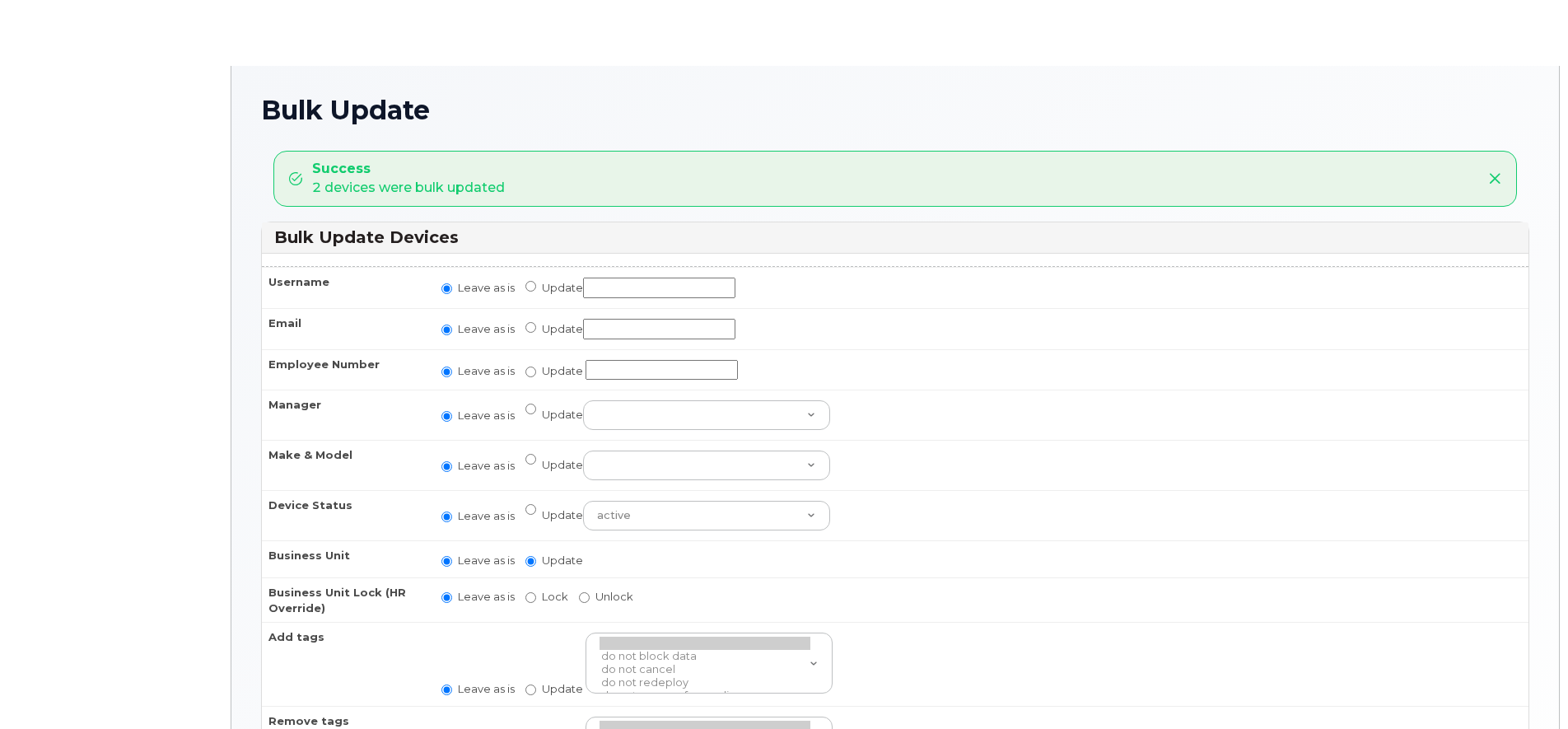
radio input "true"
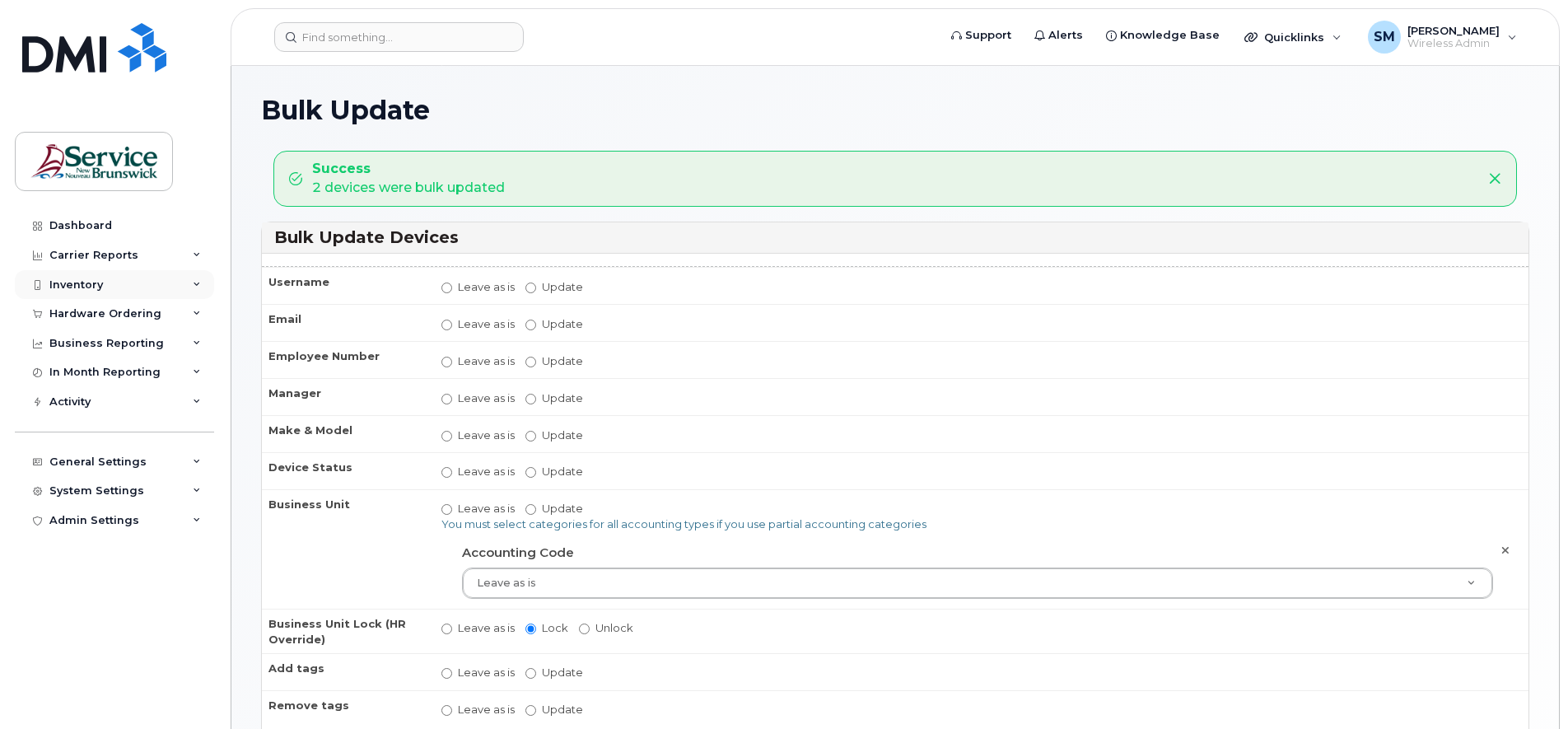
click at [197, 289] on div "Inventory" at bounding box center [115, 284] width 200 height 29
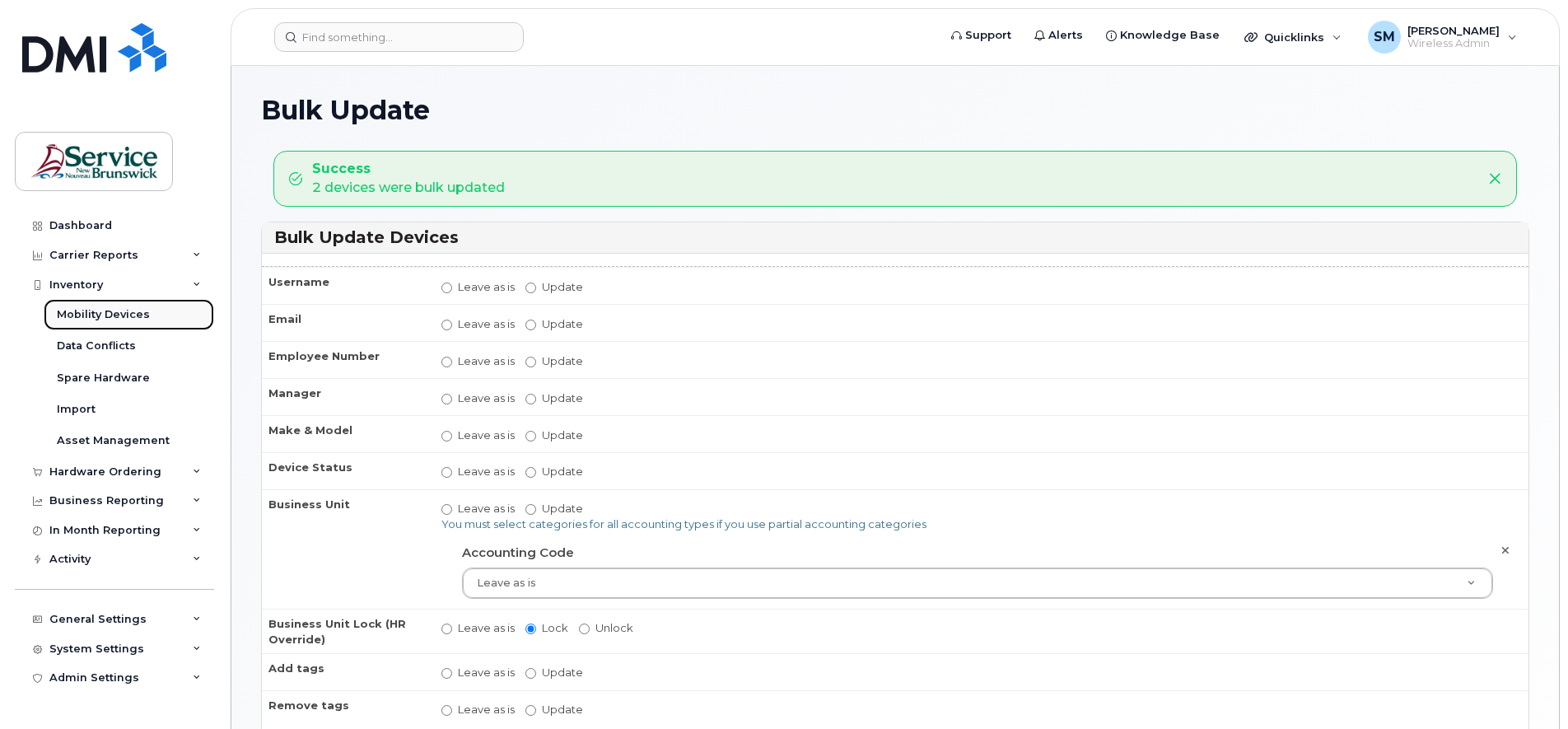
click at [145, 319] on div "Mobility Devices" at bounding box center [103, 315] width 93 height 15
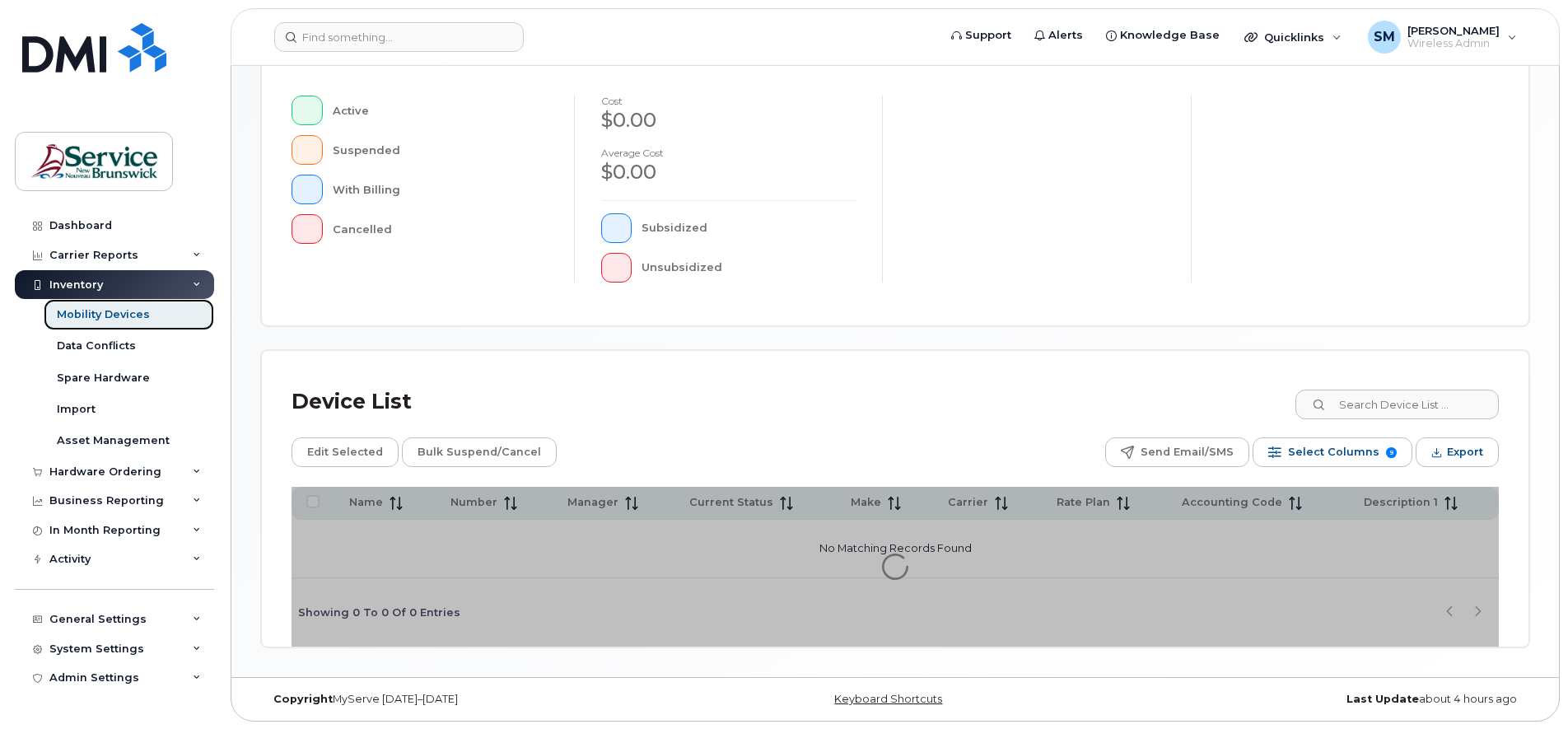
scroll to position [404, 0]
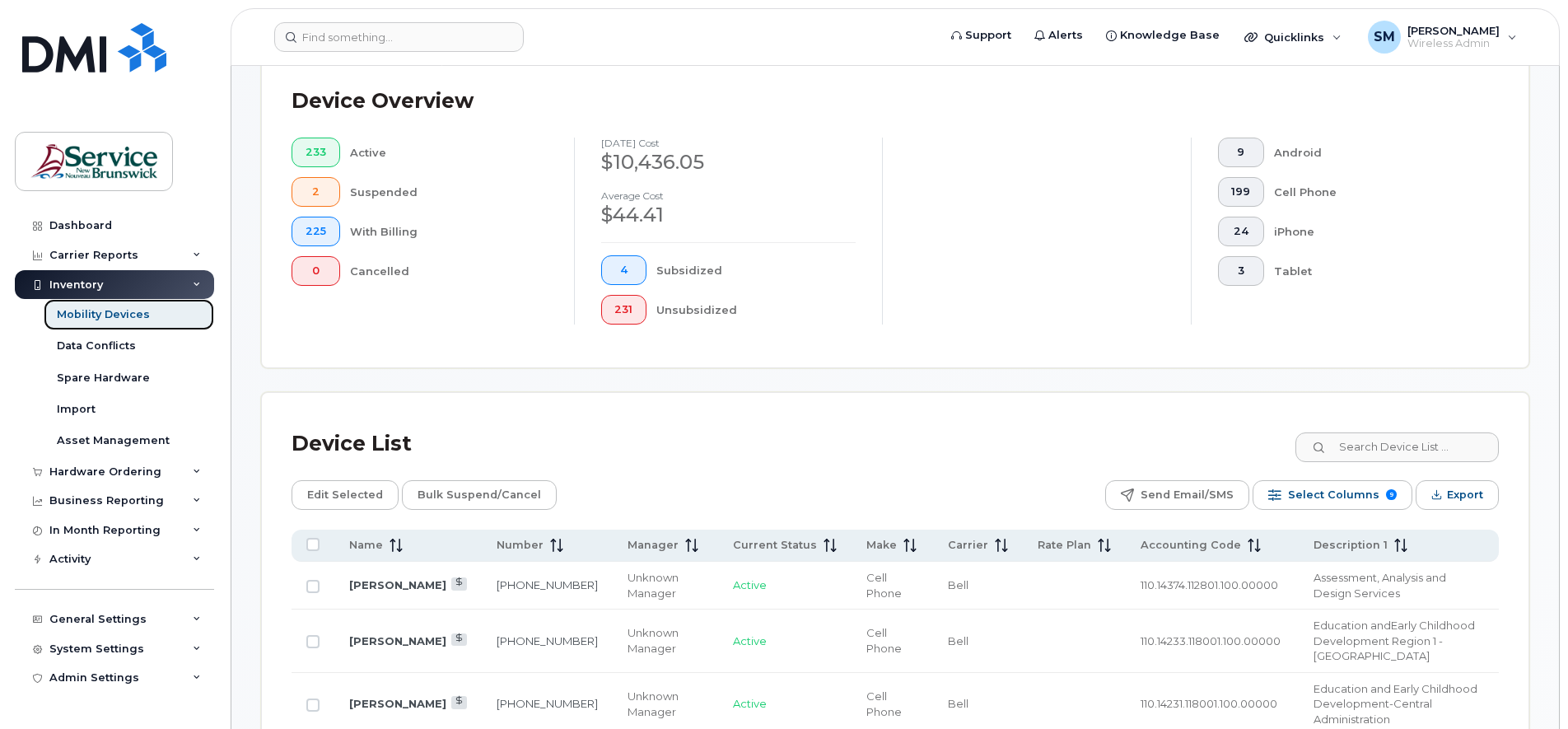
scroll to position [446, 0]
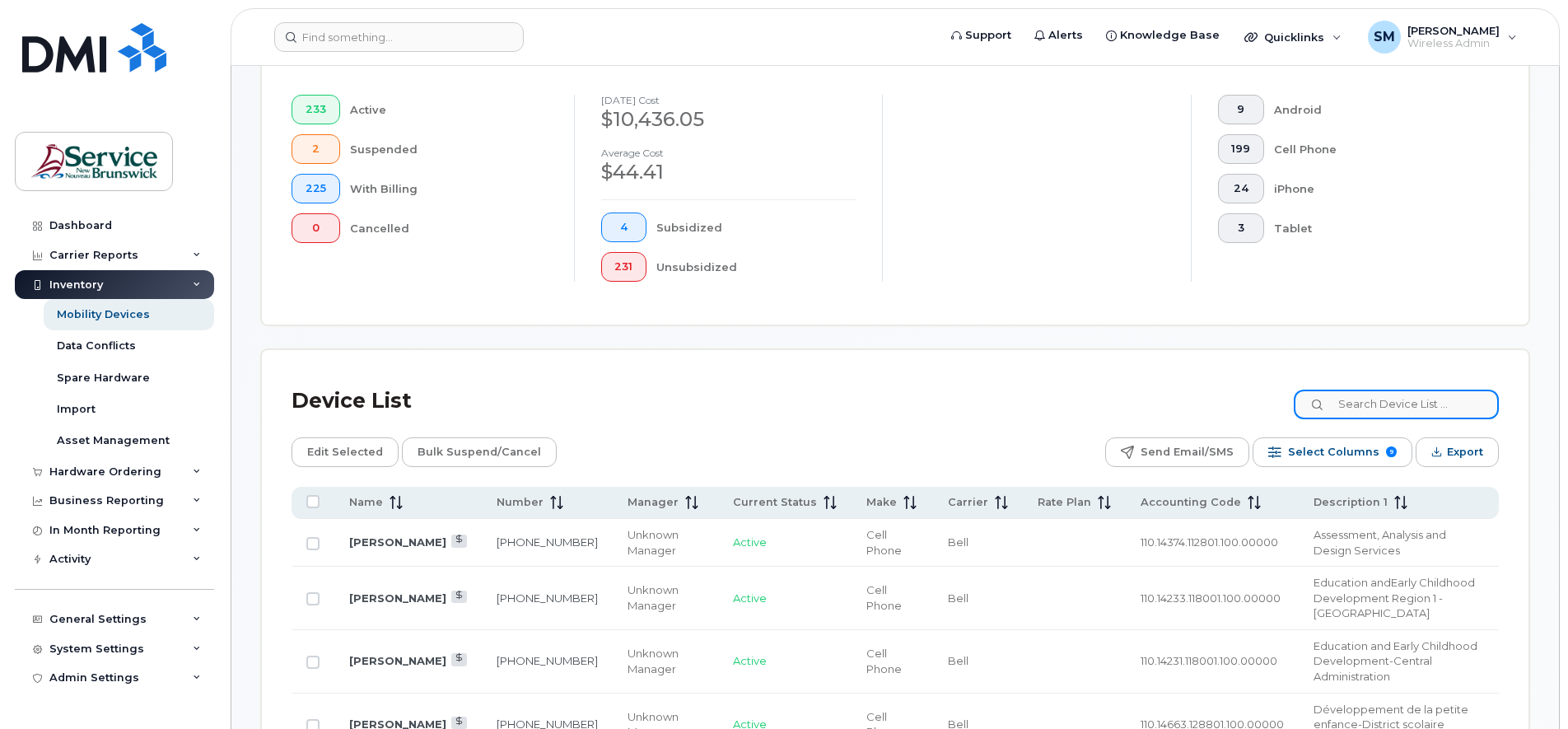
click at [1371, 401] on input at bounding box center [1396, 404] width 205 height 29
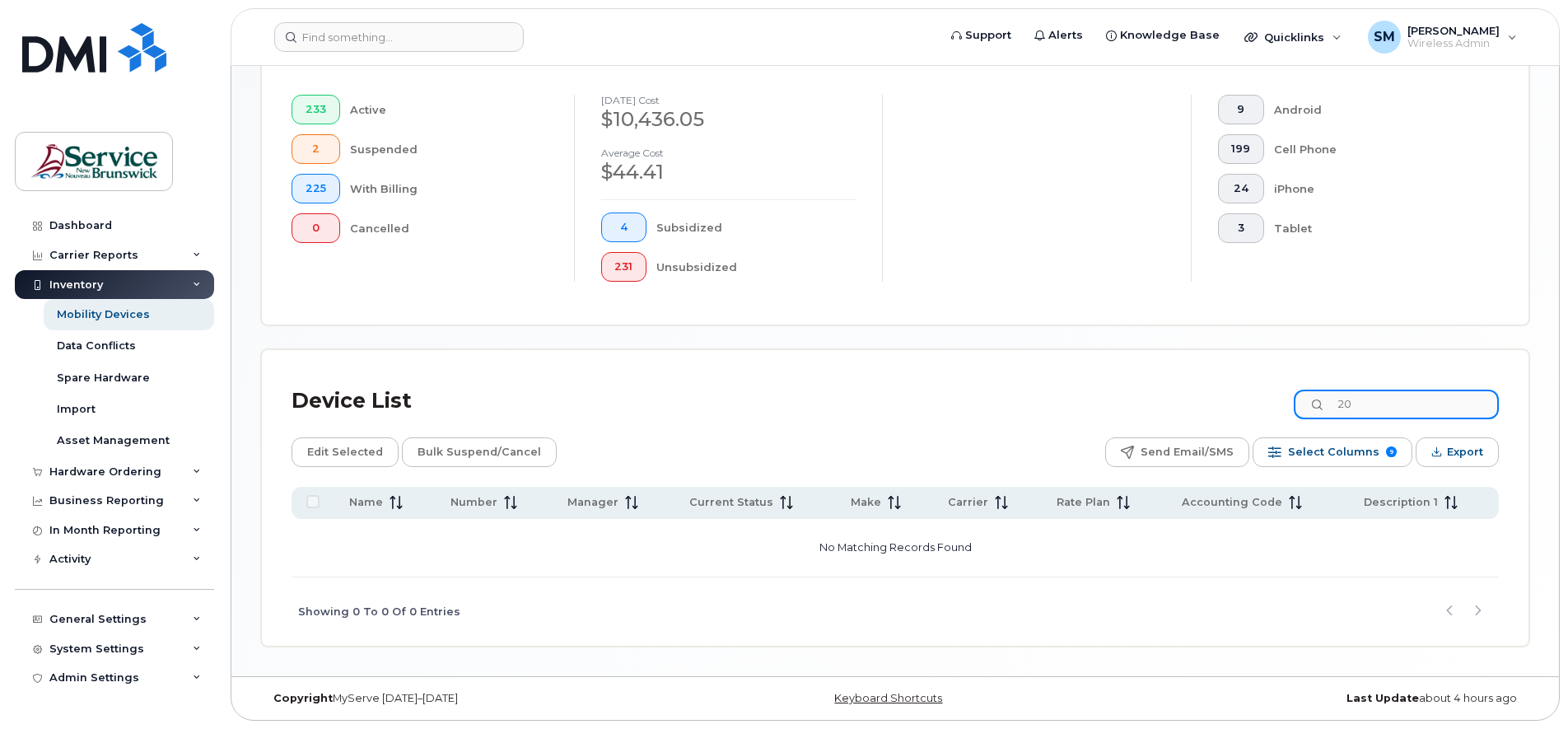
type input "2"
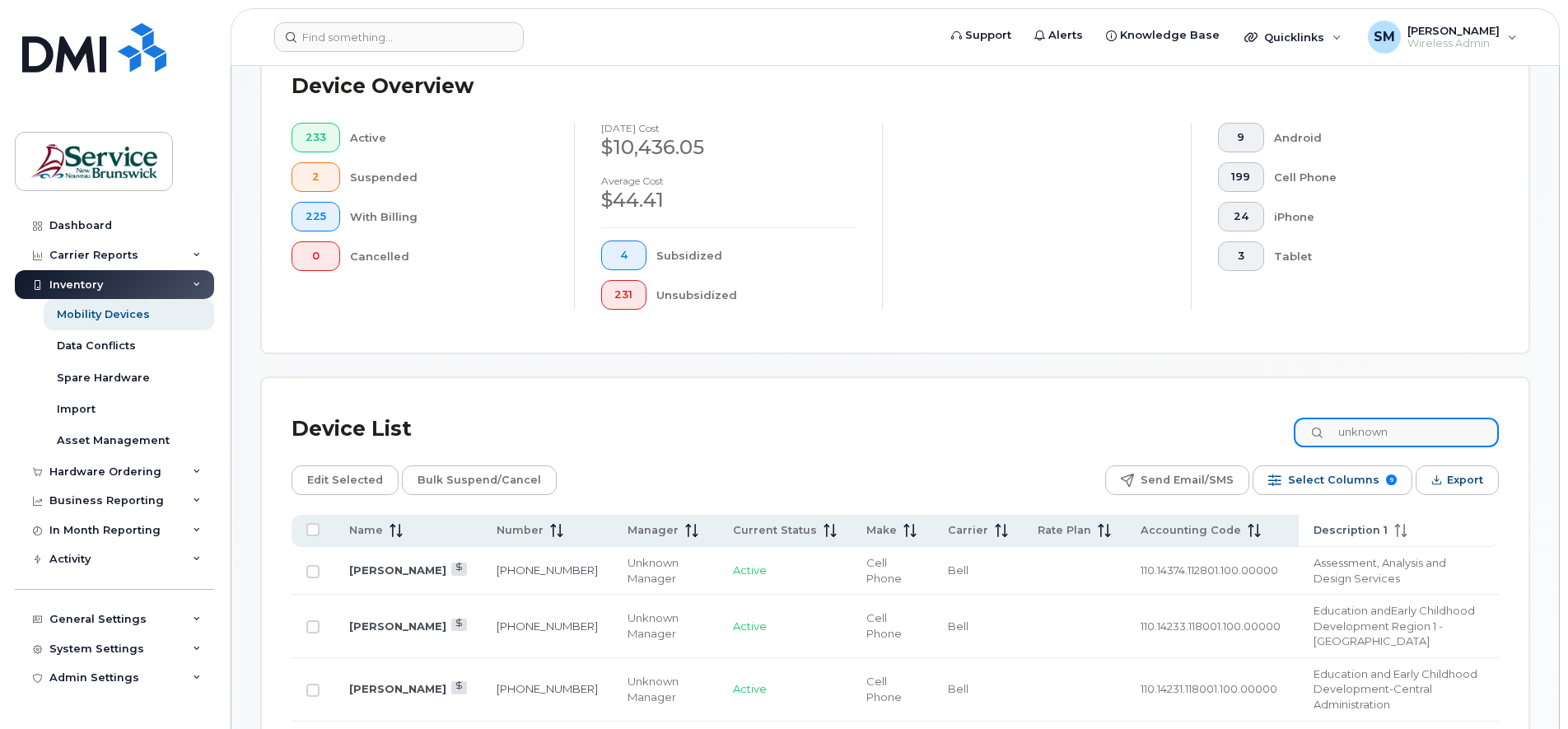
scroll to position [414, 0]
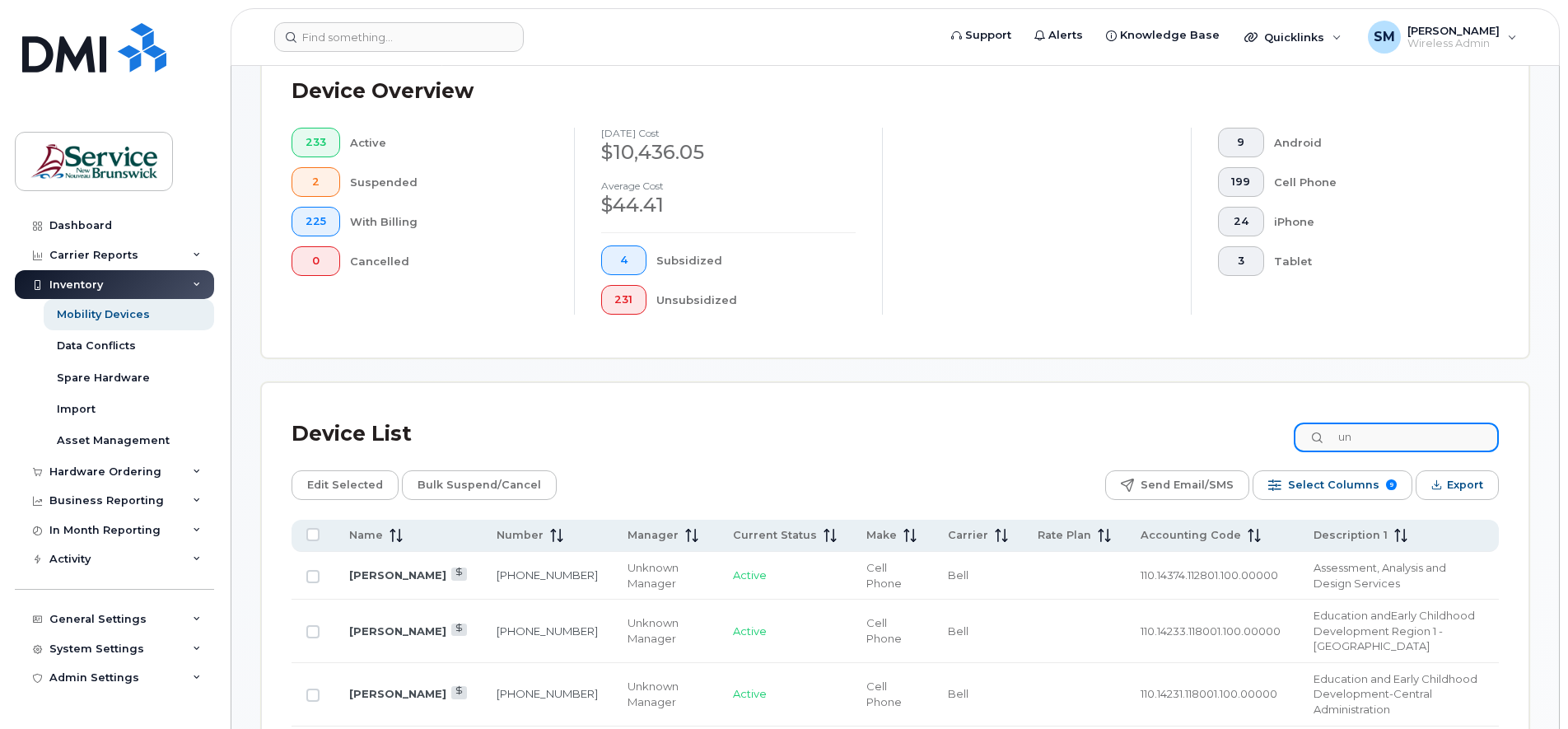
type input "u"
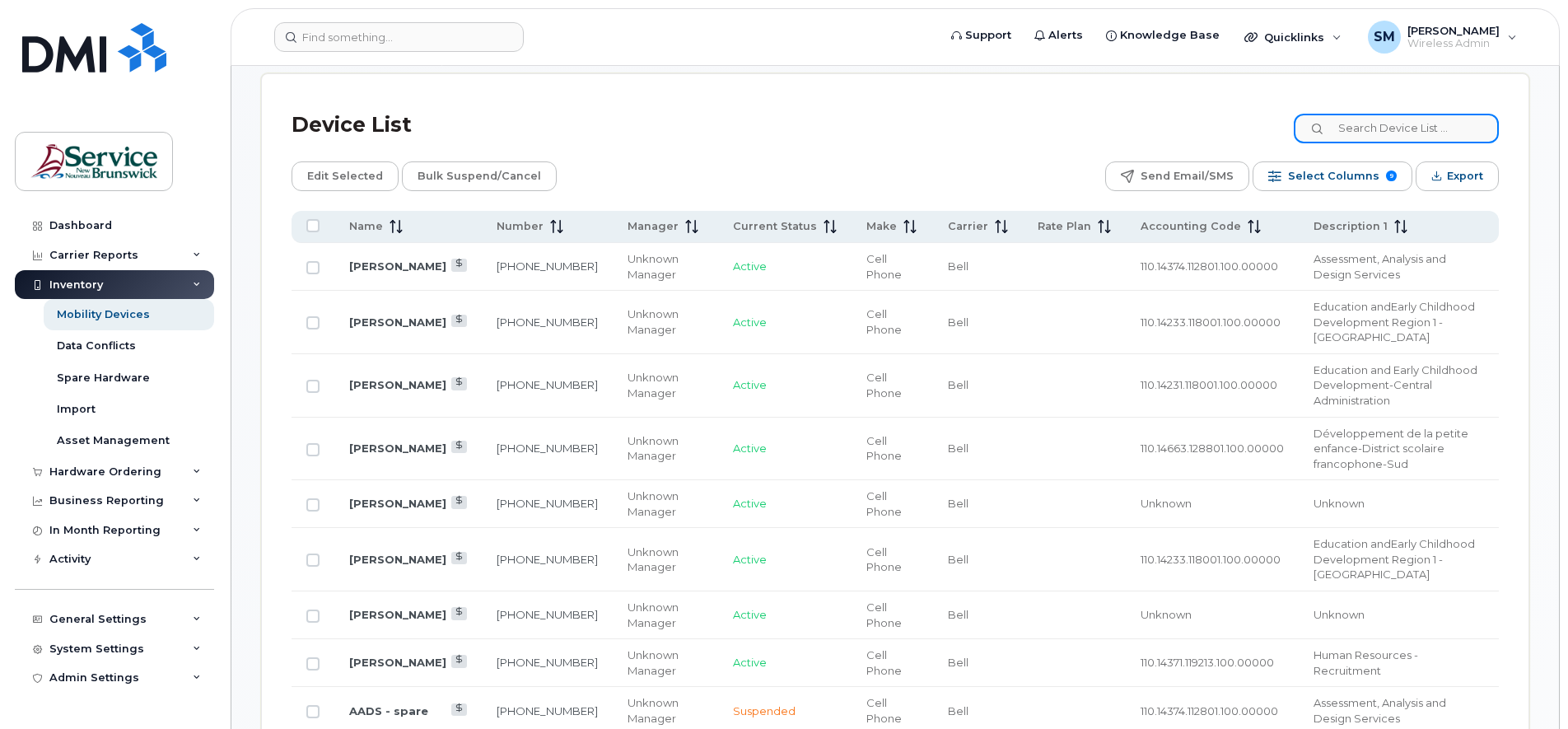
scroll to position [105, 0]
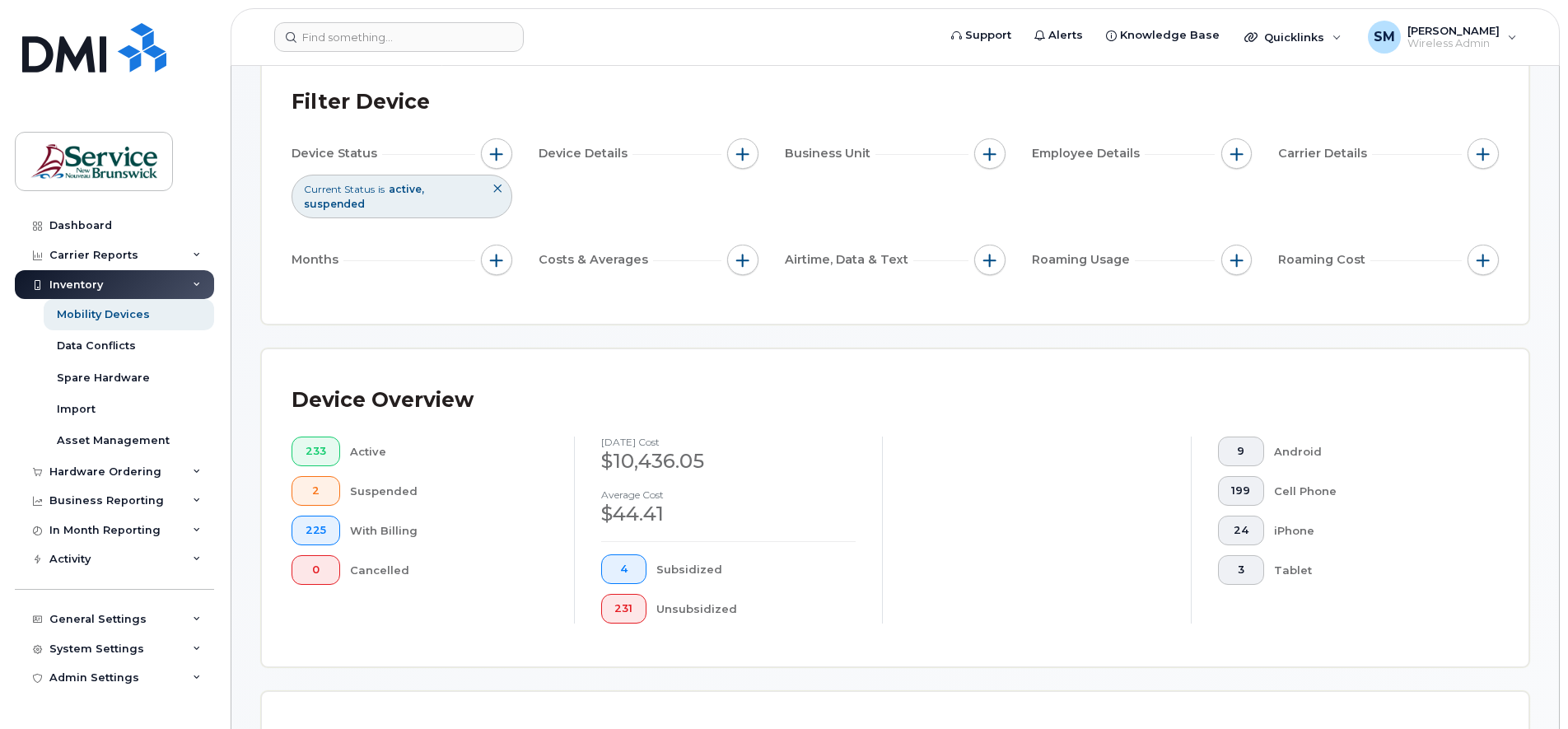
click at [195, 282] on icon at bounding box center [197, 285] width 8 height 8
